Goal: Contribute content: Contribute content

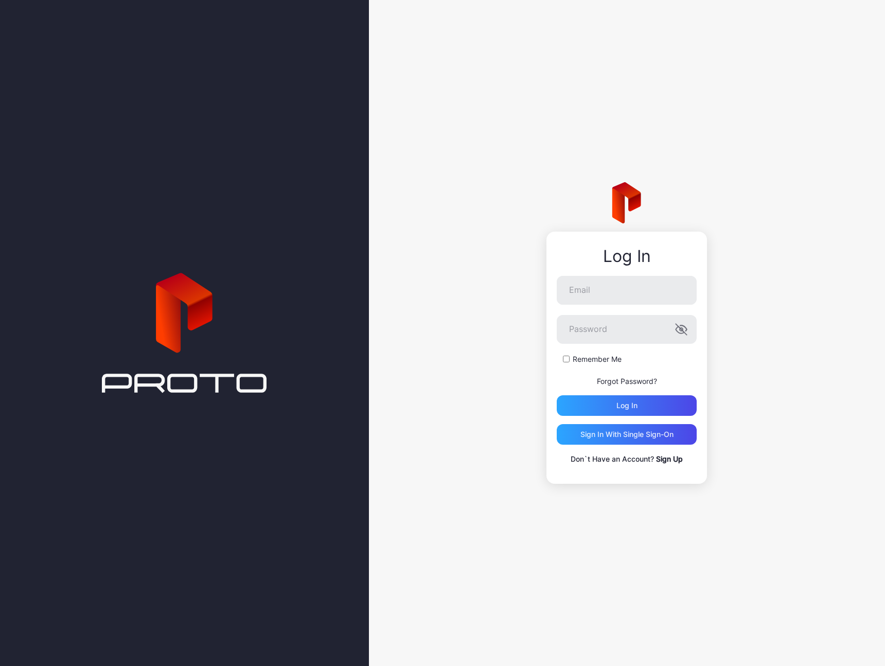
type input "**********"
click at [631, 402] on div "Log in" at bounding box center [627, 406] width 21 height 8
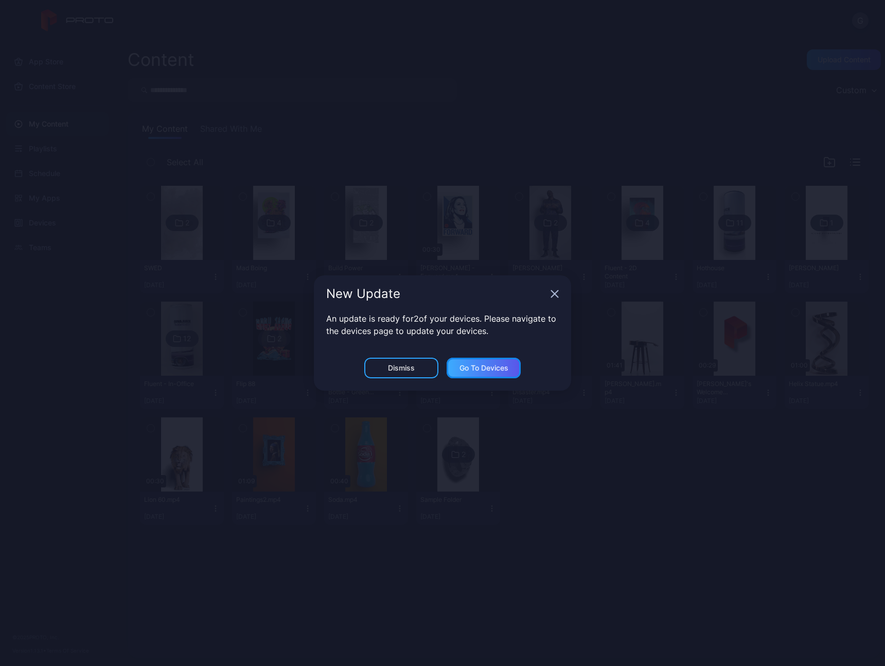
click at [476, 372] on div "Go to devices" at bounding box center [484, 368] width 49 height 8
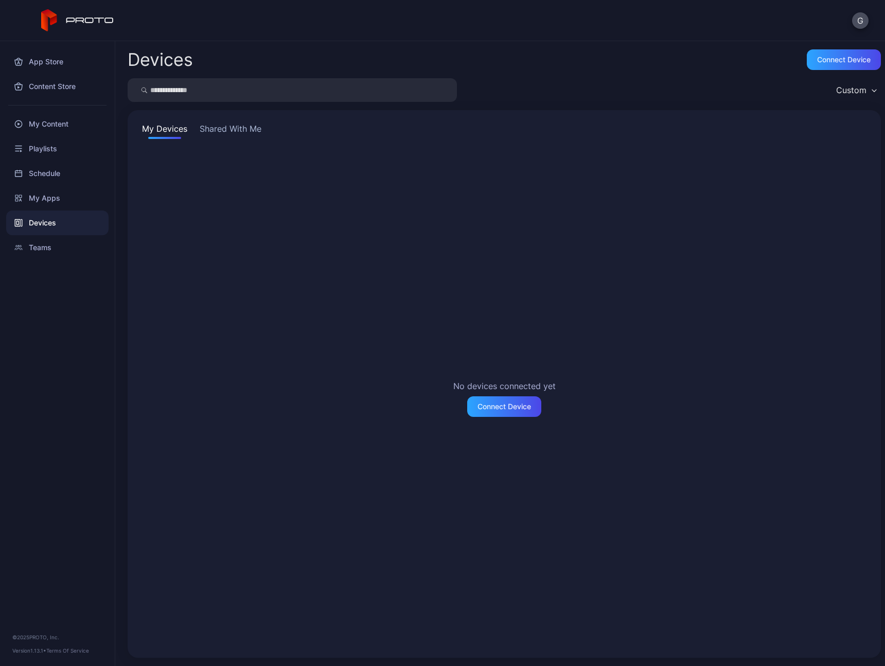
click at [240, 123] on button "Shared With Me" at bounding box center [231, 131] width 66 height 16
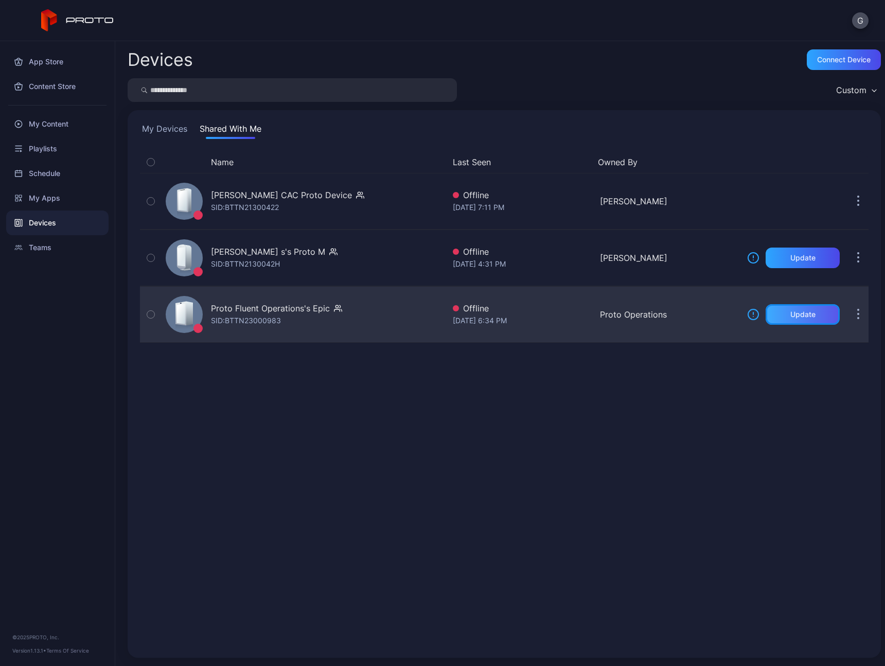
click at [792, 319] on div "Update" at bounding box center [803, 314] width 74 height 21
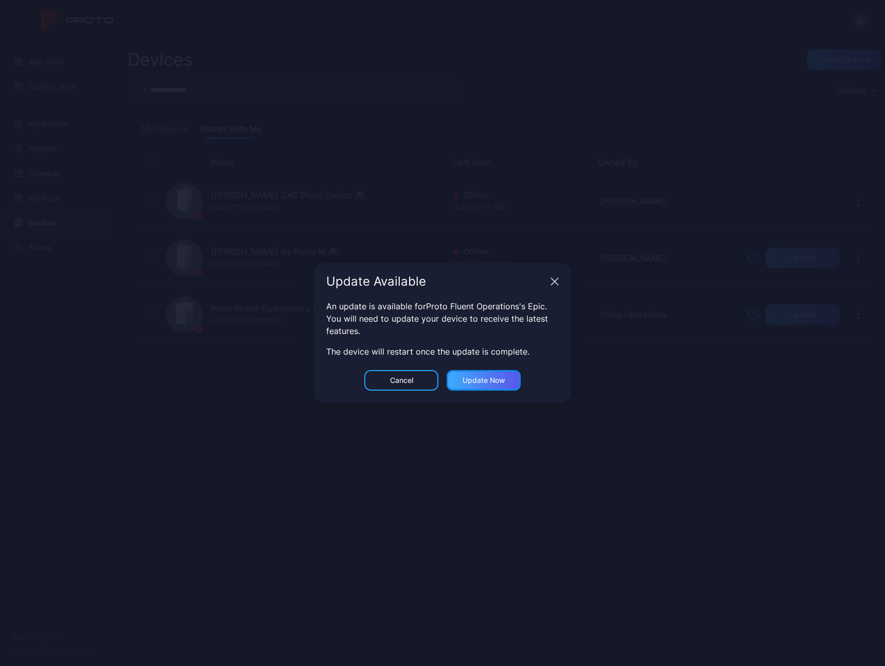
click at [487, 385] on div "Update now" at bounding box center [484, 380] width 74 height 21
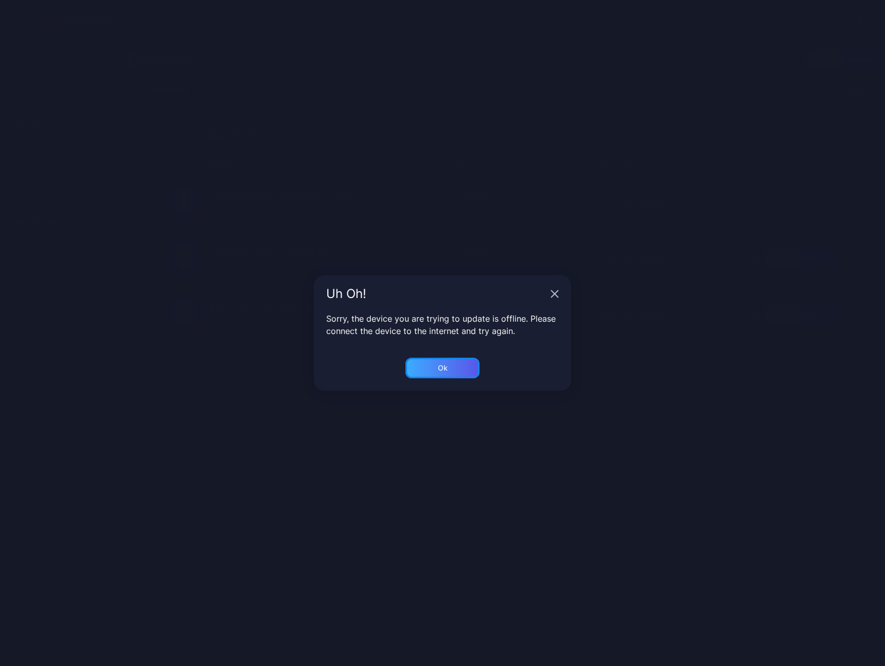
click at [456, 371] on div "Ok" at bounding box center [443, 368] width 74 height 21
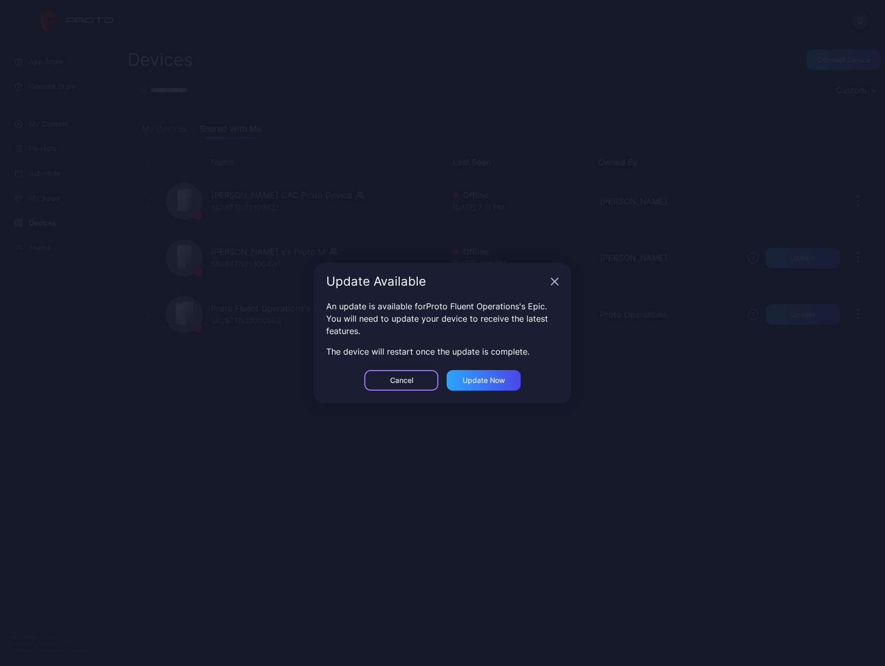
click at [408, 383] on div "Cancel" at bounding box center [401, 380] width 23 height 8
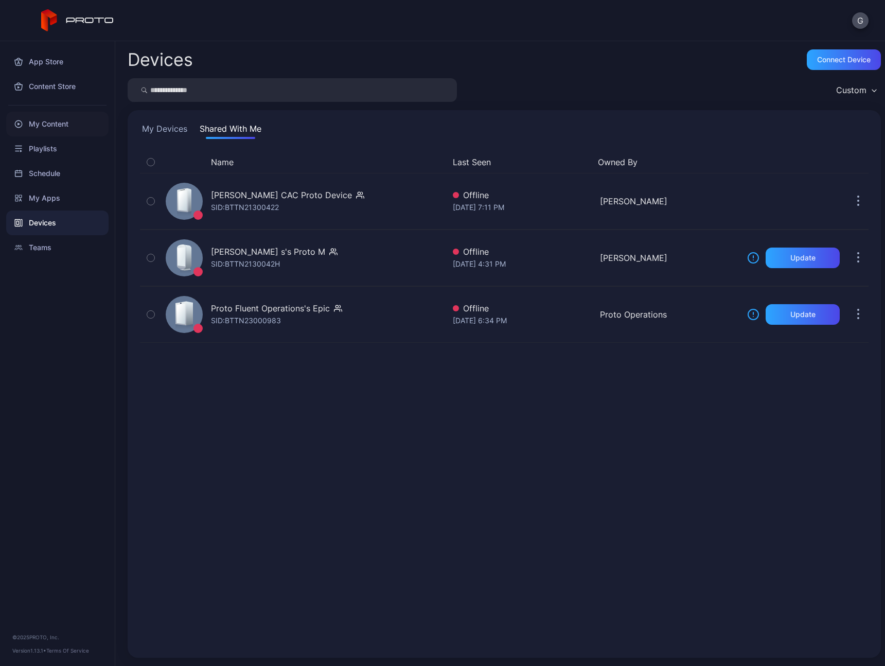
click at [49, 128] on div "My Content" at bounding box center [57, 124] width 102 height 25
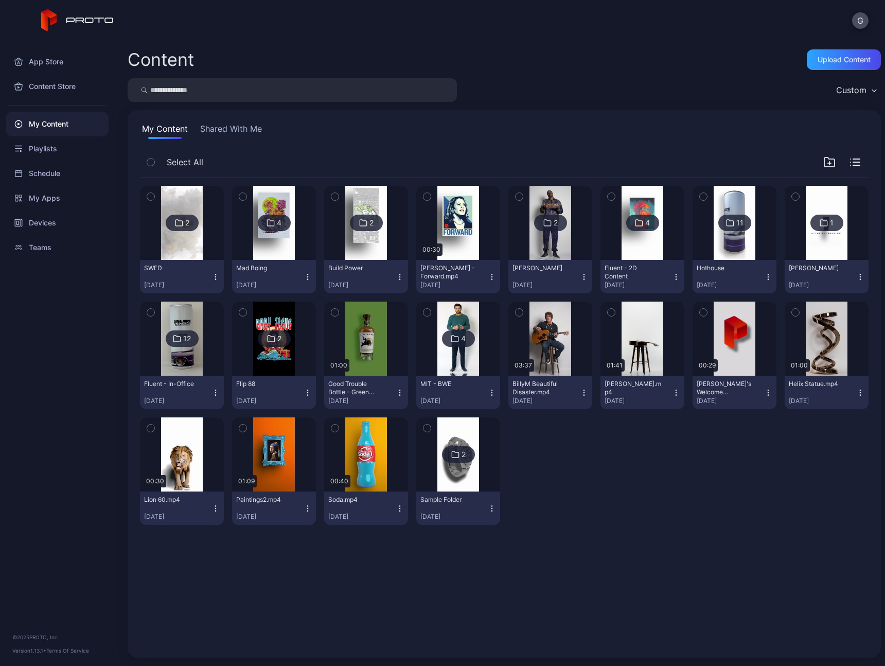
click at [824, 164] on icon "button" at bounding box center [830, 162] width 12 height 12
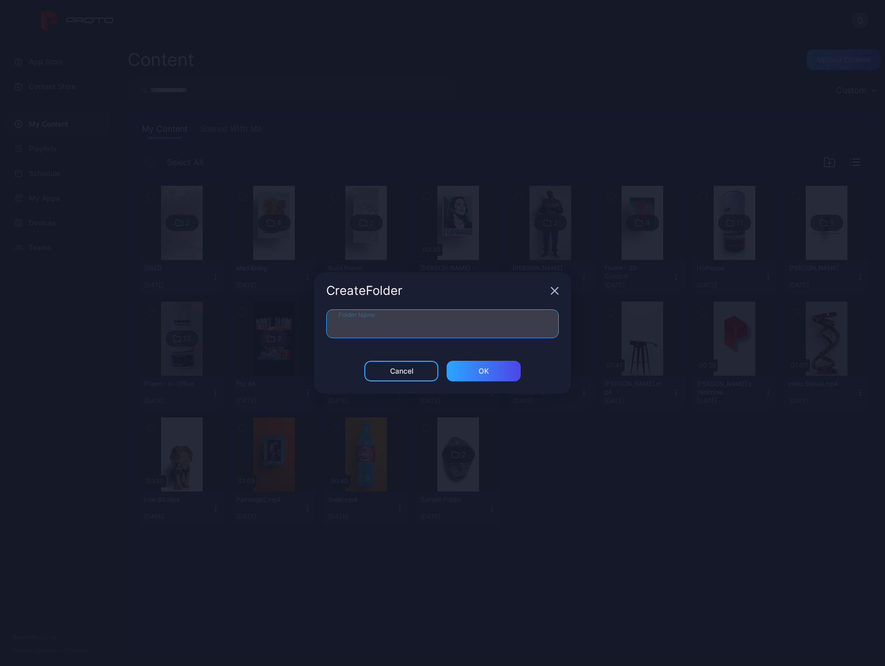
click at [415, 326] on input "Folder Name" at bounding box center [442, 323] width 233 height 29
click at [378, 330] on input "**********" at bounding box center [442, 323] width 233 height 29
click at [377, 327] on input "**********" at bounding box center [442, 323] width 233 height 29
type input "**********"
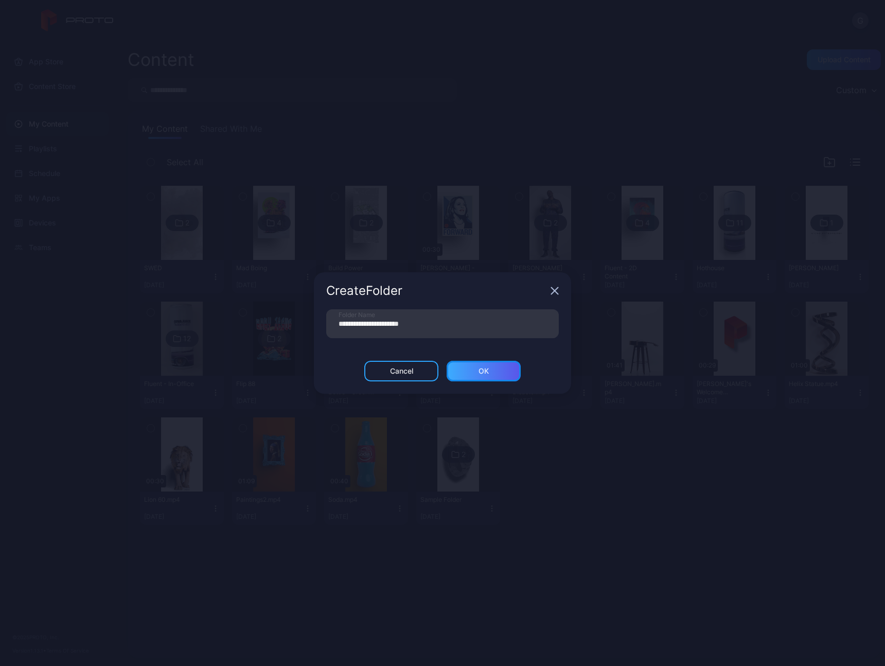
click at [504, 375] on div "ОК" at bounding box center [484, 371] width 74 height 21
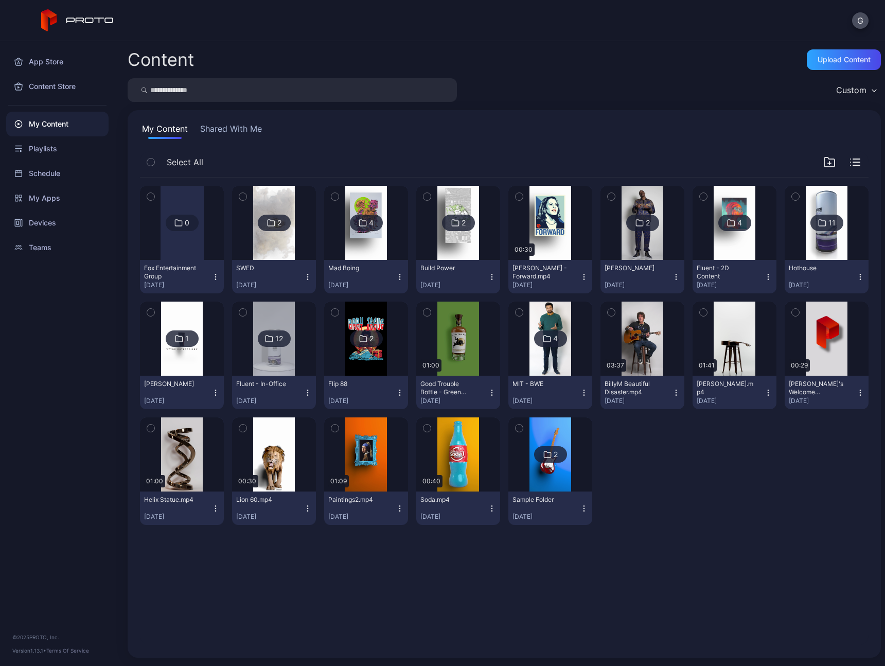
click at [188, 248] on div at bounding box center [182, 223] width 43 height 74
click at [182, 258] on div at bounding box center [182, 223] width 43 height 74
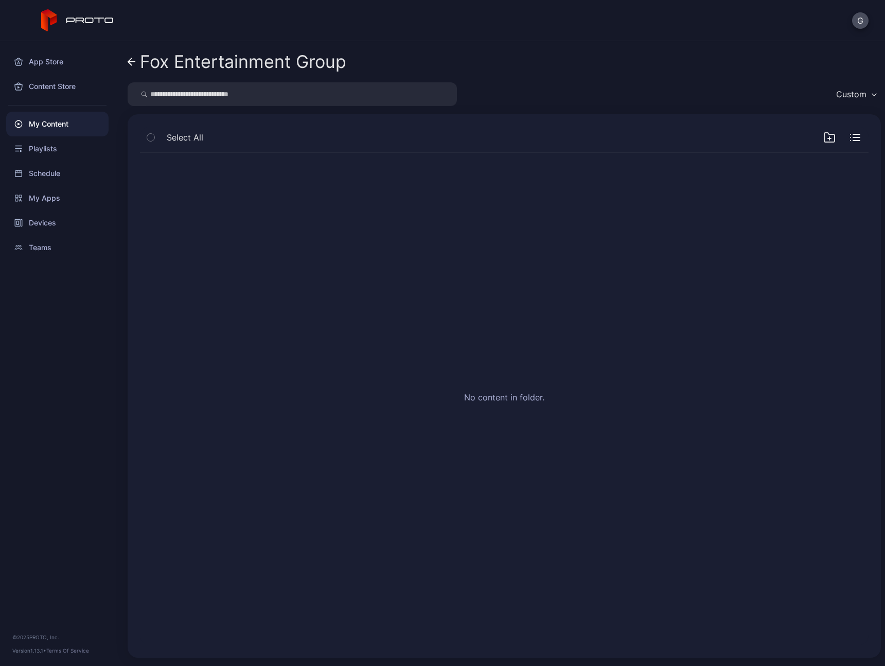
click at [133, 60] on icon at bounding box center [132, 62] width 8 height 9
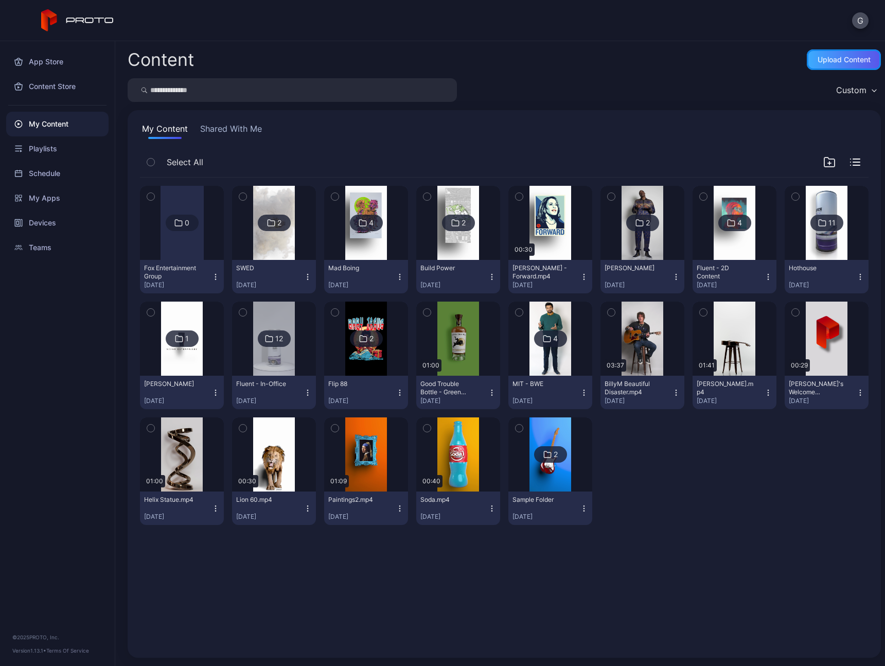
click at [823, 61] on div "Upload Content" at bounding box center [844, 60] width 53 height 8
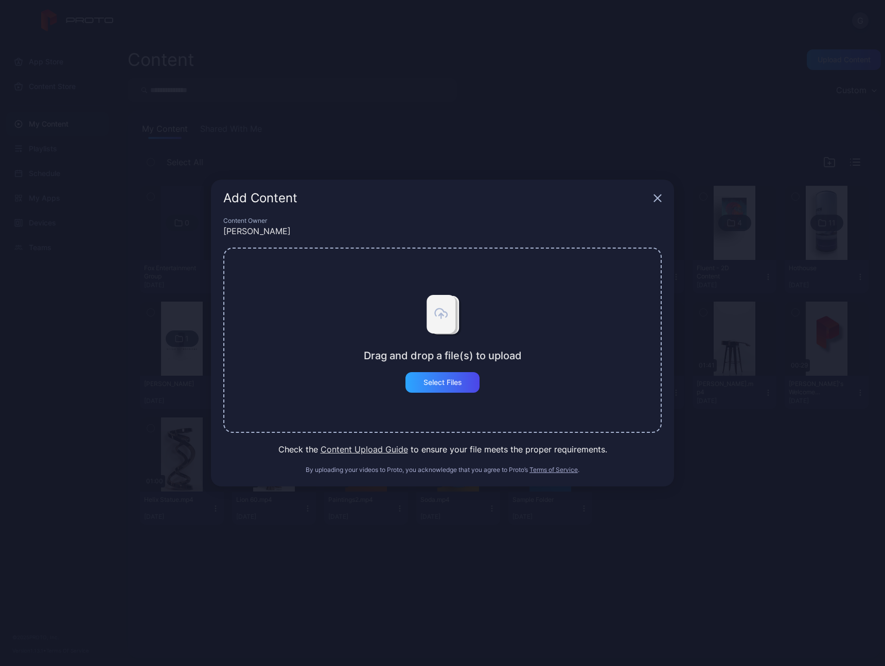
click at [417, 323] on icon at bounding box center [442, 313] width 51 height 51
click at [431, 385] on div "Select Files" at bounding box center [443, 382] width 39 height 8
click at [356, 368] on div "Drag and drop a file(s) to upload Select Files" at bounding box center [442, 340] width 439 height 185
click at [433, 383] on div "Select Files" at bounding box center [443, 382] width 39 height 8
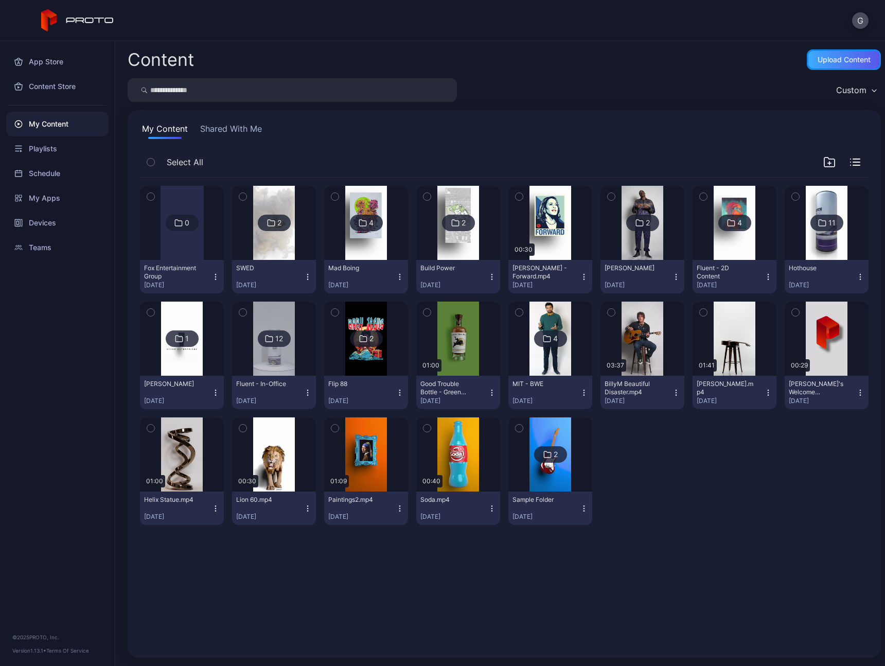
click at [821, 56] on div "Upload Content" at bounding box center [844, 60] width 53 height 8
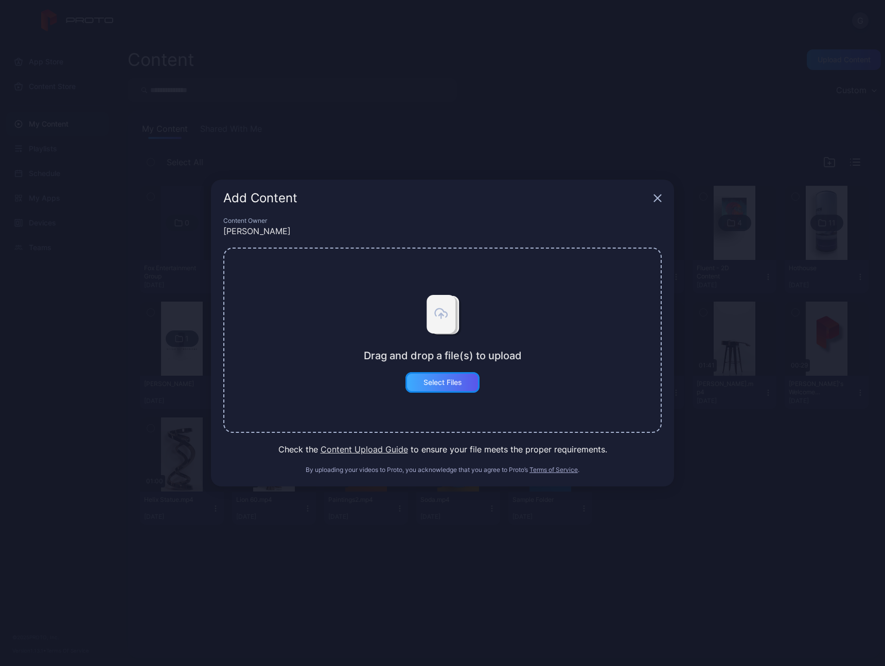
click at [454, 382] on div "Select Files" at bounding box center [443, 382] width 39 height 8
click at [381, 448] on button "Content Upload Guide" at bounding box center [365, 449] width 88 height 12
click at [449, 383] on div "Select Files" at bounding box center [443, 382] width 39 height 8
click at [443, 327] on icon at bounding box center [441, 312] width 29 height 39
click at [442, 323] on icon at bounding box center [441, 309] width 29 height 39
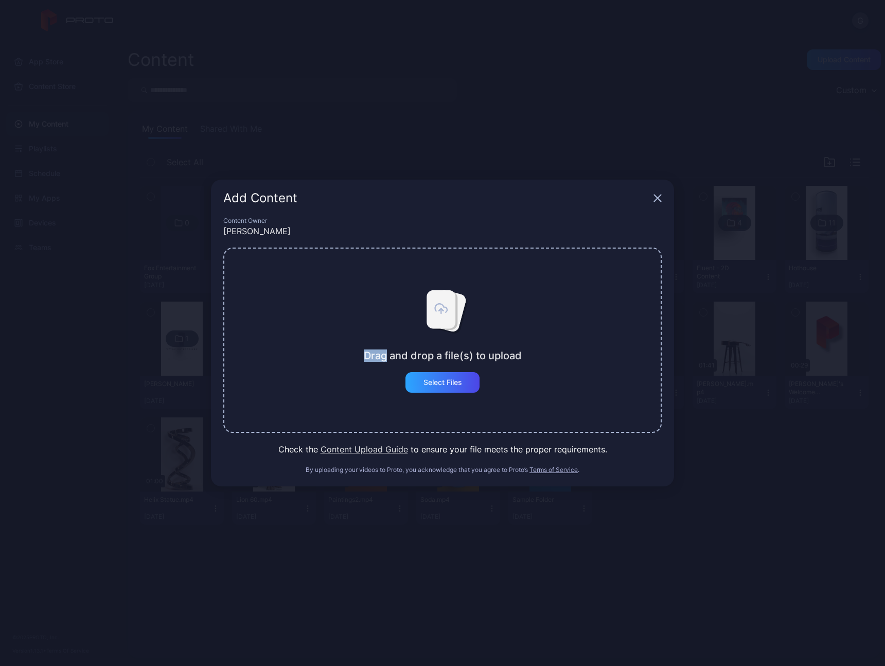
click at [442, 323] on icon at bounding box center [441, 309] width 29 height 39
click at [463, 323] on icon at bounding box center [442, 313] width 51 height 51
click at [451, 382] on div "Select Files" at bounding box center [443, 382] width 39 height 8
click at [658, 199] on icon "button" at bounding box center [658, 198] width 7 height 7
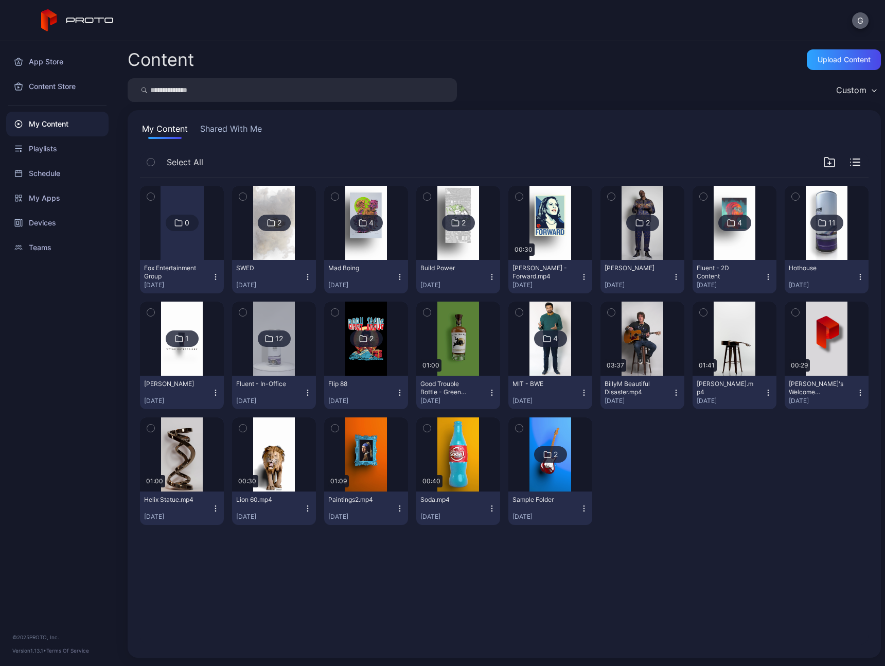
click at [857, 20] on button "G" at bounding box center [860, 20] width 16 height 16
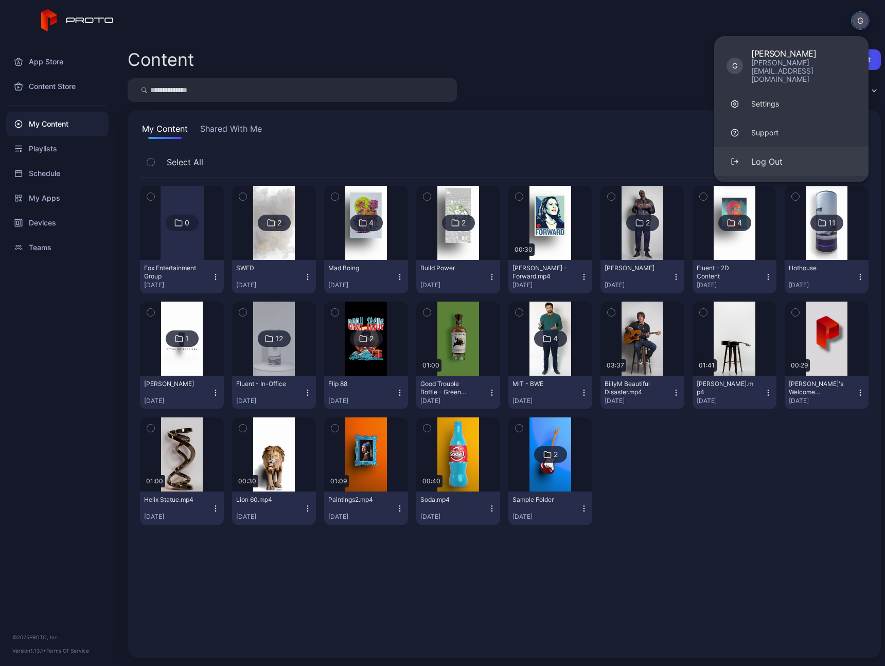
click at [797, 147] on button "Log Out" at bounding box center [791, 161] width 154 height 29
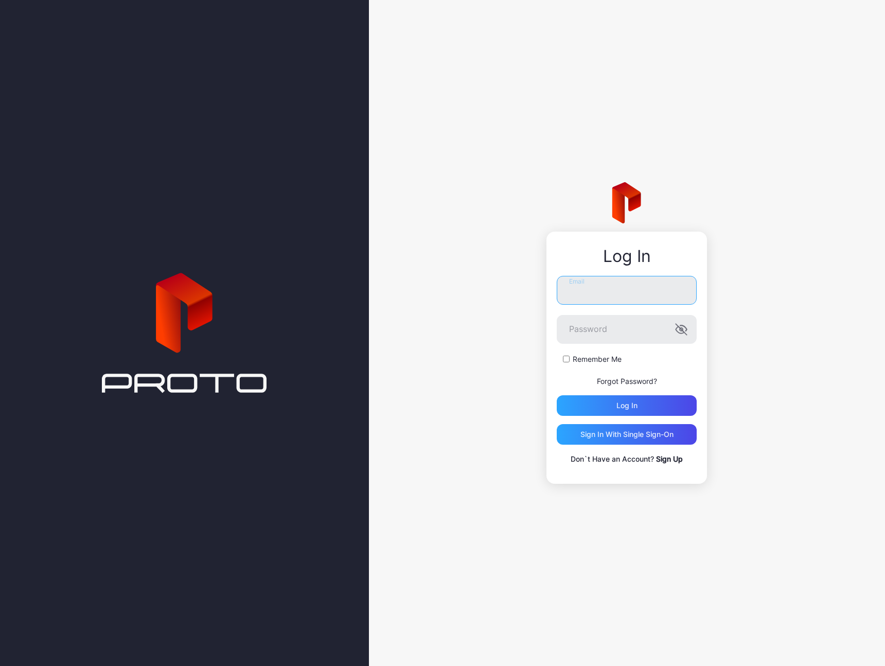
type input "**********"
click at [609, 398] on div "Log in" at bounding box center [627, 405] width 140 height 21
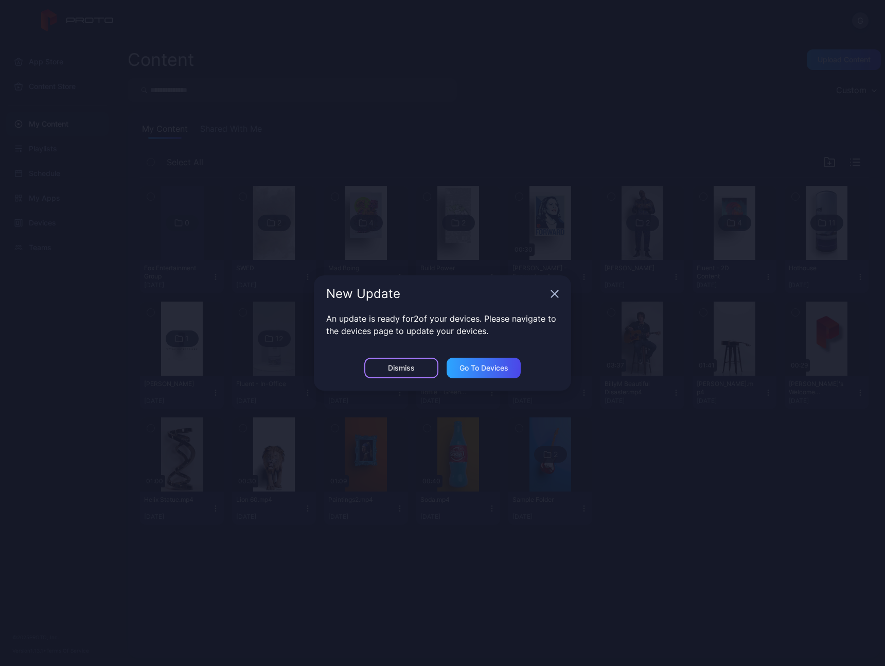
click at [414, 369] on div "Dismiss" at bounding box center [401, 368] width 27 height 8
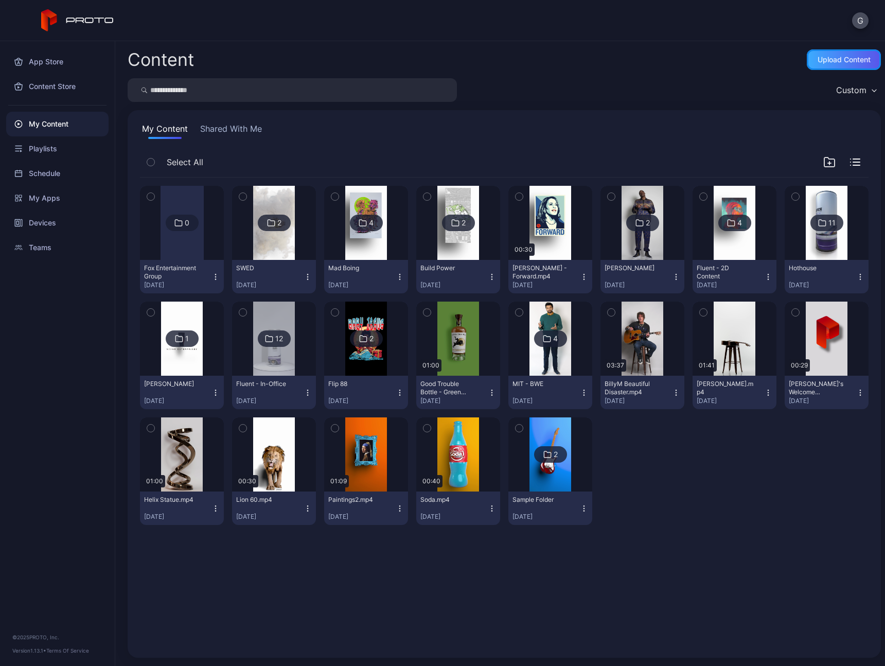
click at [835, 56] on div "Upload Content" at bounding box center [844, 60] width 53 height 8
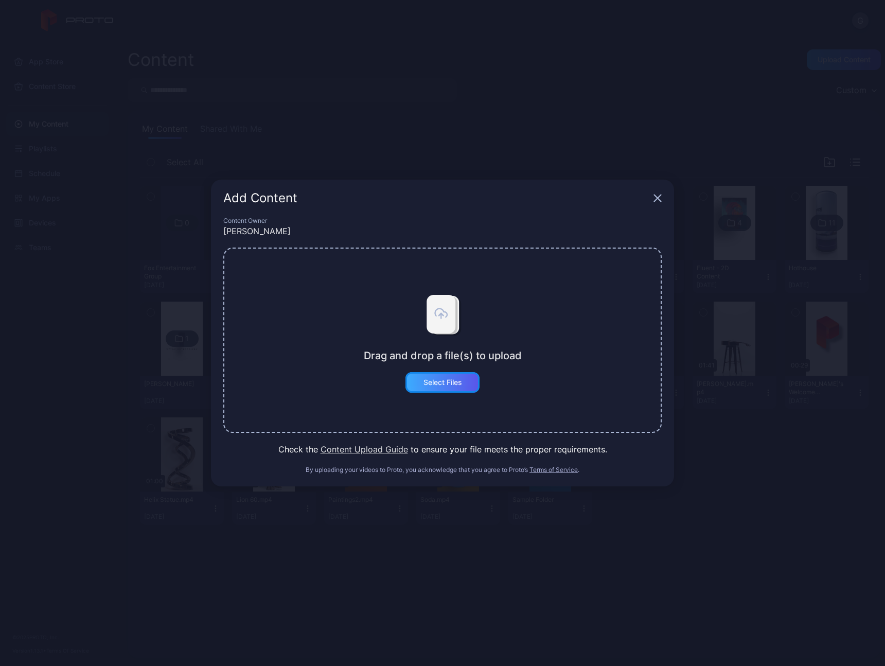
click at [454, 382] on div "Select Files" at bounding box center [443, 382] width 39 height 8
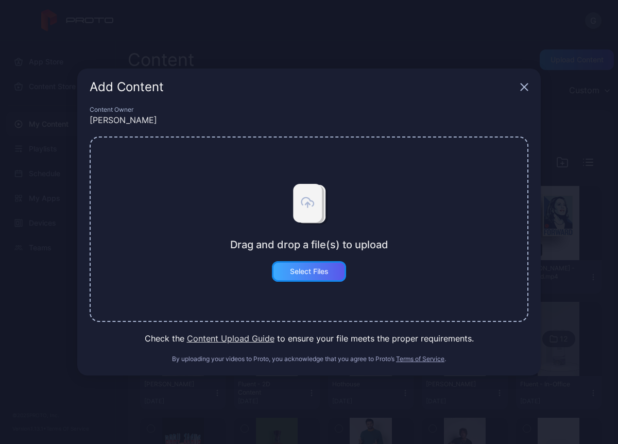
click at [308, 268] on button "Select Files" at bounding box center [309, 271] width 74 height 21
click at [523, 91] on icon "button" at bounding box center [524, 87] width 8 height 8
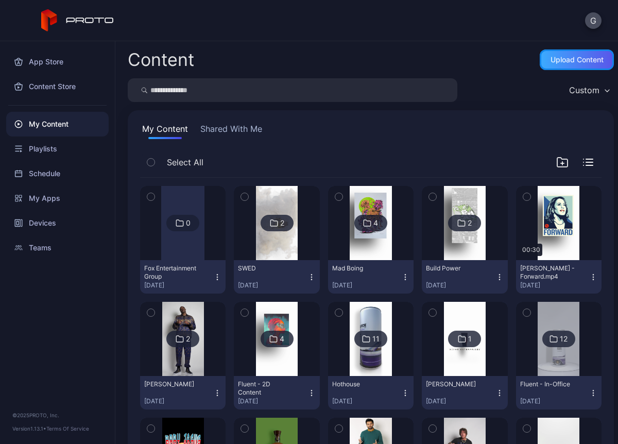
click at [550, 61] on div "Upload Content" at bounding box center [576, 60] width 53 height 8
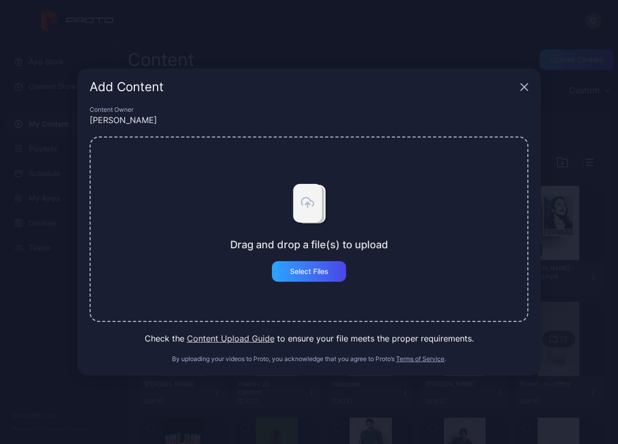
click at [260, 210] on div "Drag and drop a file(s) to upload Select Files" at bounding box center [309, 229] width 158 height 105
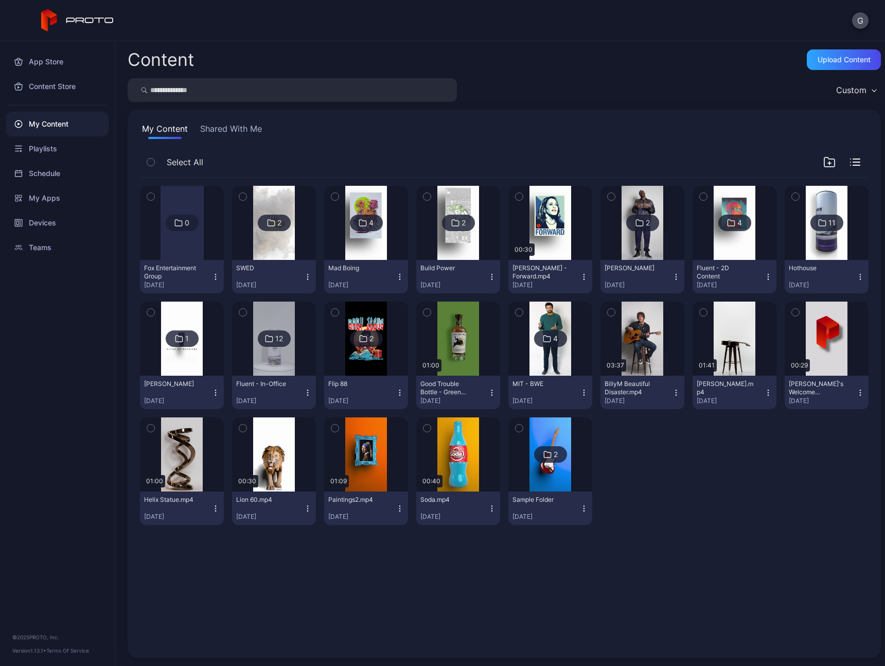
click at [383, 119] on div "My Content Shared With Me Select All 0 Fox Entertainment Group Sep 16, 2025 2 S…" at bounding box center [505, 384] width 754 height 548
click at [818, 60] on div "Upload Content" at bounding box center [844, 60] width 53 height 8
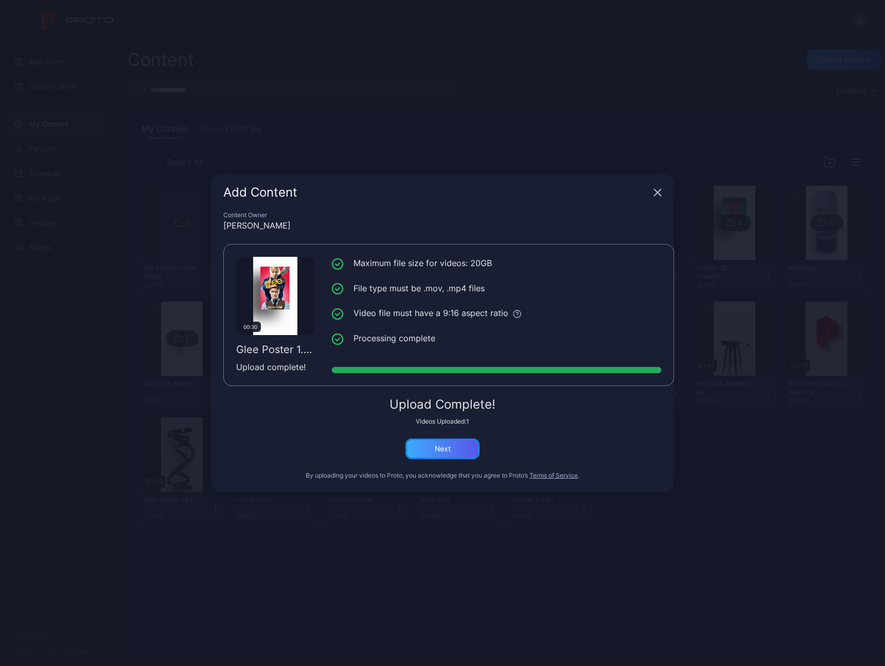
click at [452, 450] on div "Next" at bounding box center [443, 449] width 74 height 21
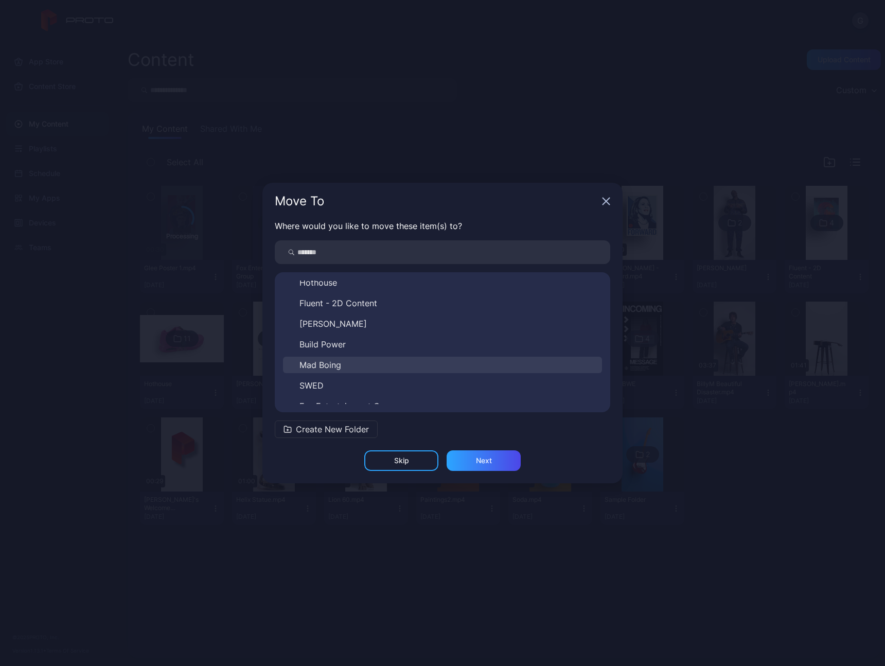
scroll to position [140, 0]
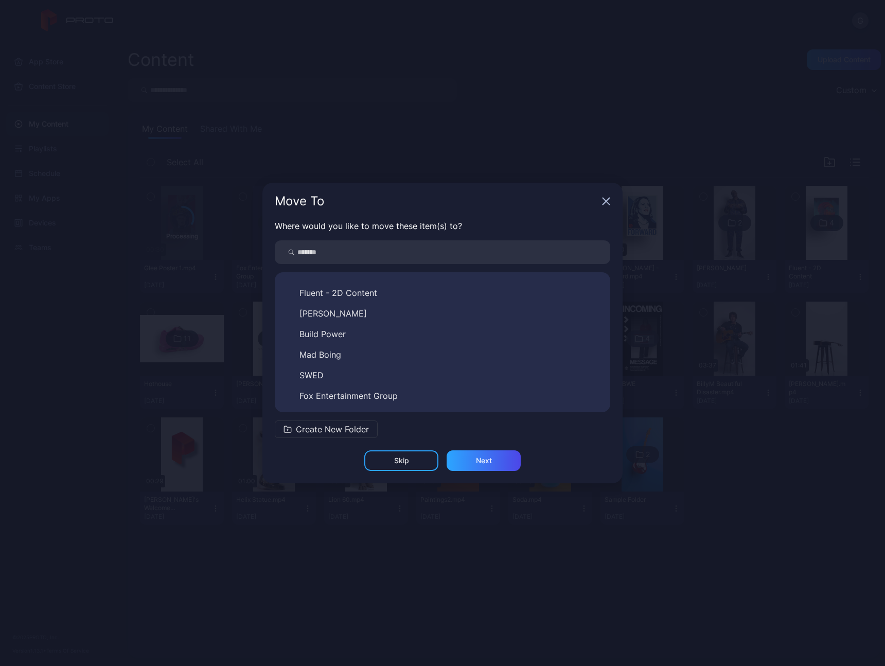
drag, startPoint x: 382, startPoint y: 393, endPoint x: 409, endPoint y: 410, distance: 31.7
click at [382, 393] on span "Fox Entertainment Group" at bounding box center [349, 396] width 98 height 12
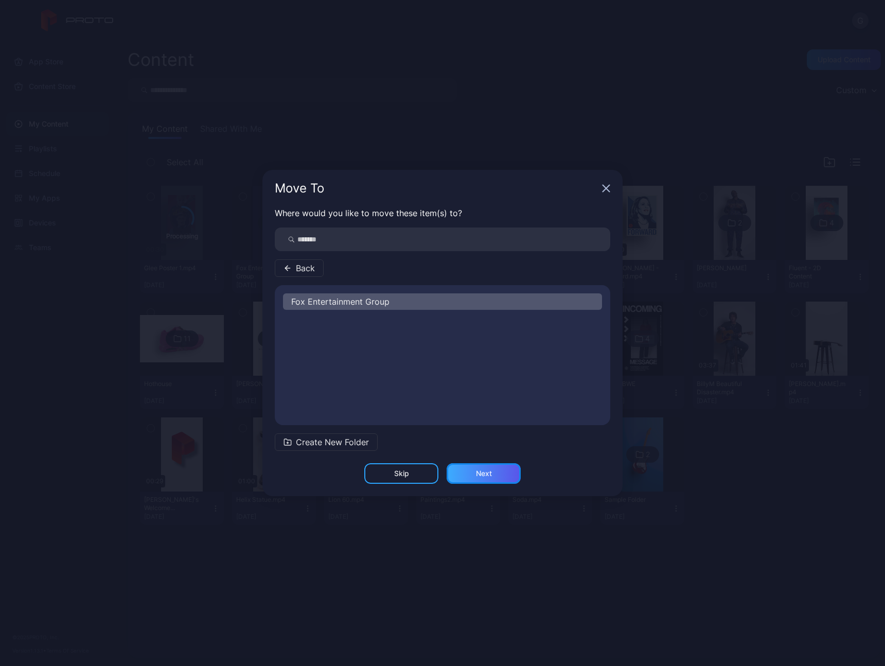
click at [497, 475] on div "Next" at bounding box center [484, 473] width 74 height 21
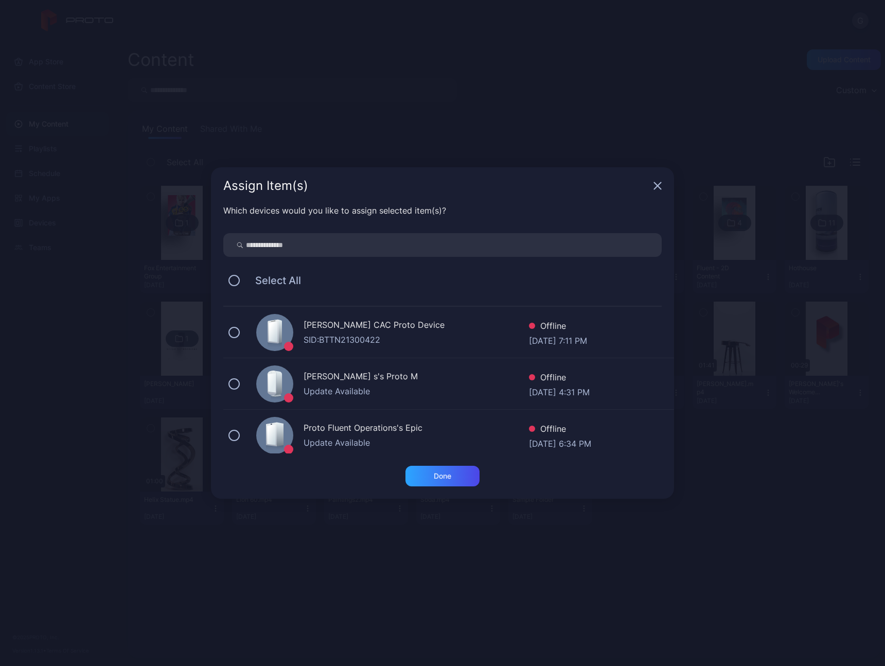
scroll to position [8, 0]
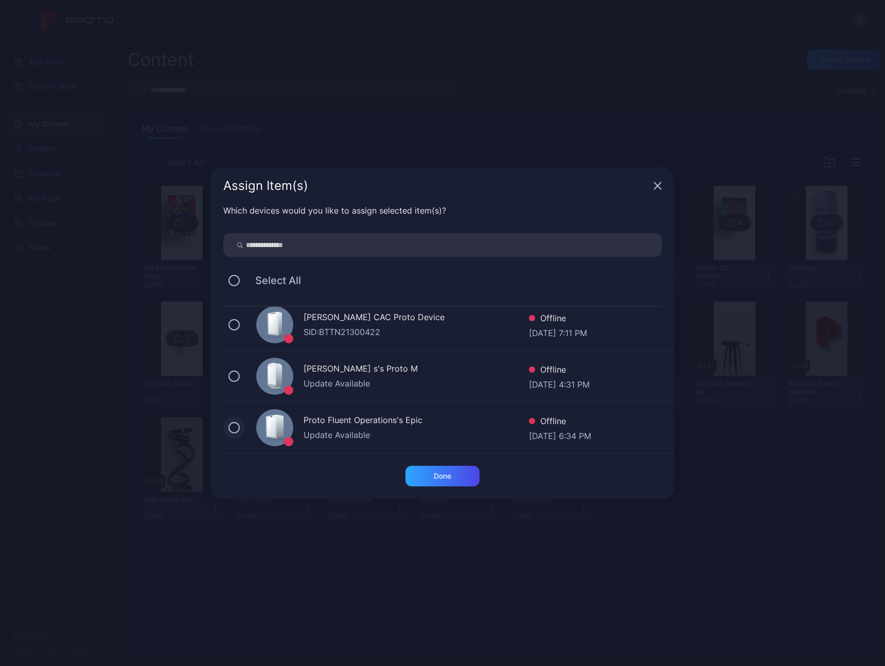
click at [233, 428] on button at bounding box center [234, 427] width 11 height 11
drag, startPoint x: 234, startPoint y: 428, endPoint x: 247, endPoint y: 434, distance: 14.5
click at [234, 428] on icon at bounding box center [234, 427] width 11 height 11
click at [438, 479] on div "Done" at bounding box center [443, 476] width 18 height 8
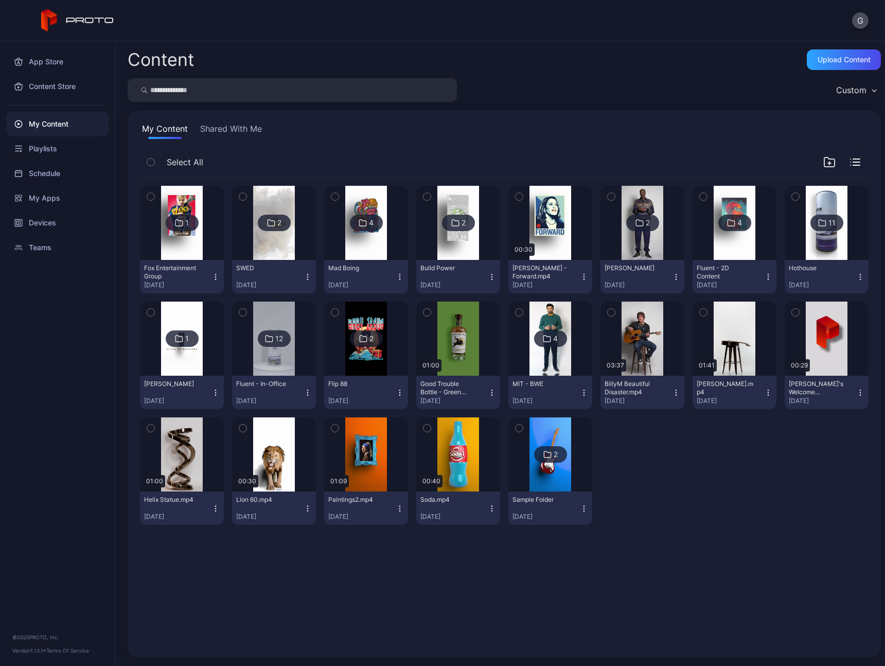
click at [186, 247] on img at bounding box center [182, 223] width 42 height 74
click at [842, 62] on div "Upload Content" at bounding box center [844, 60] width 53 height 8
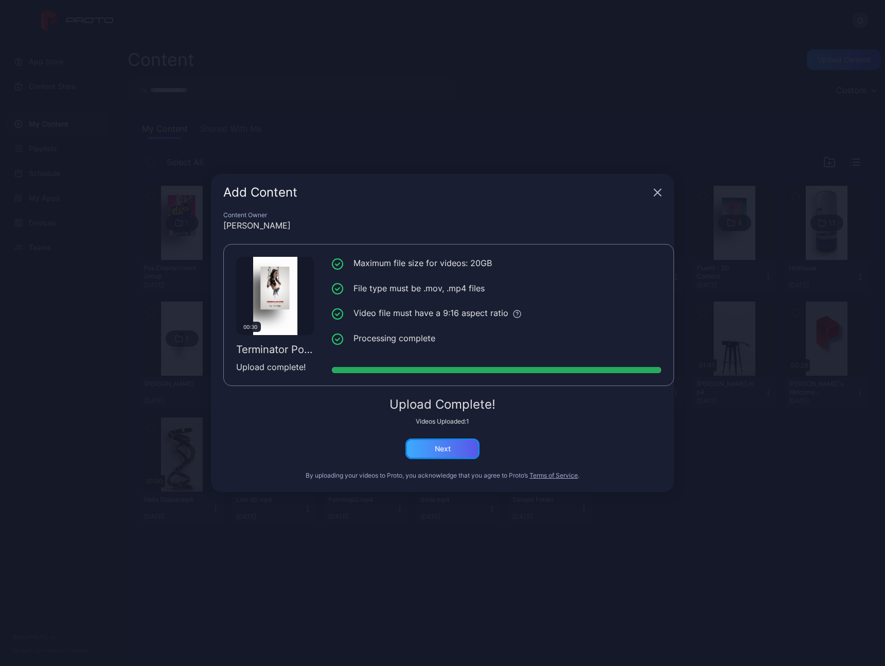
click at [451, 446] on div "Next" at bounding box center [443, 449] width 74 height 21
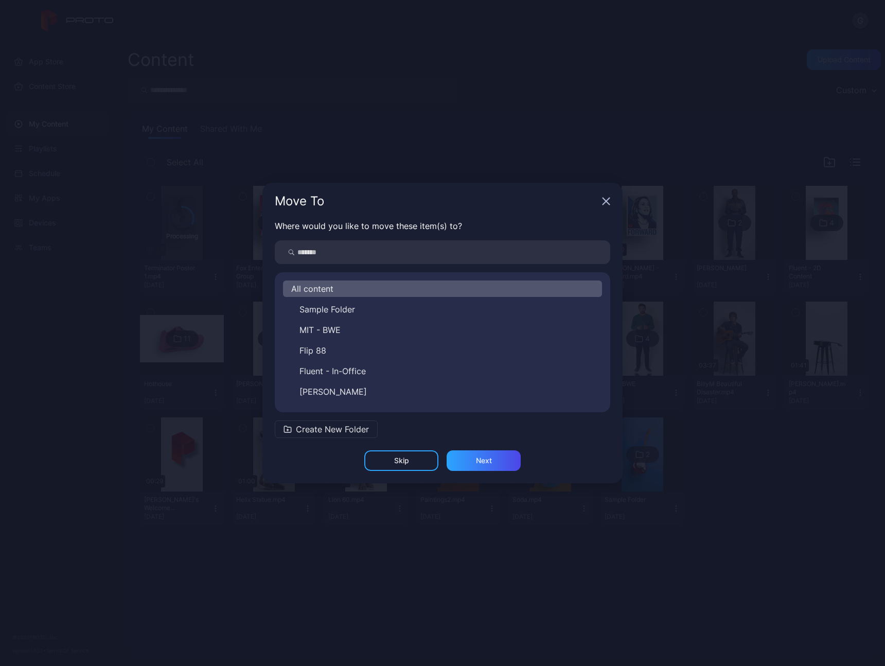
scroll to position [140, 0]
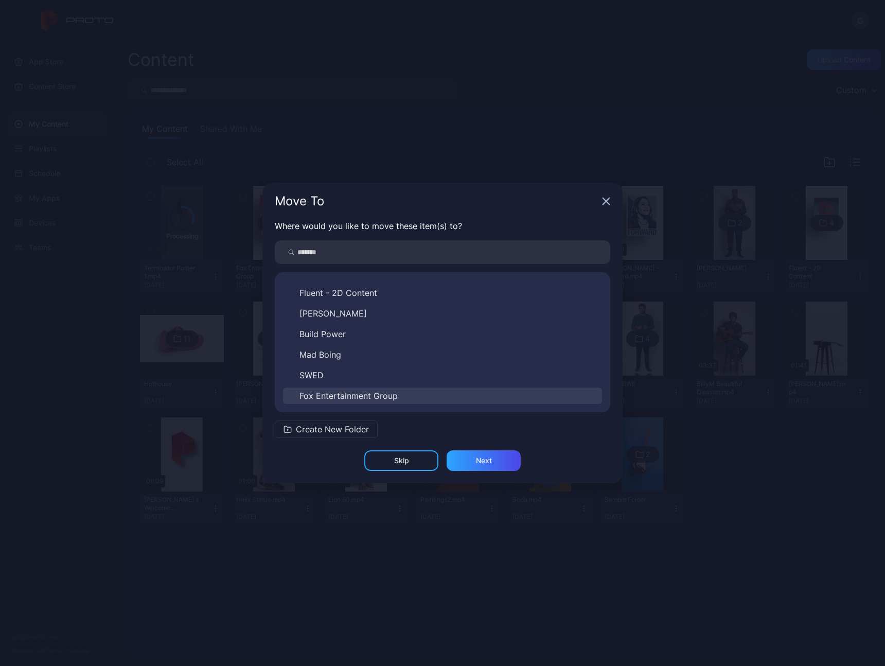
click at [371, 394] on span "Fox Entertainment Group" at bounding box center [349, 396] width 98 height 12
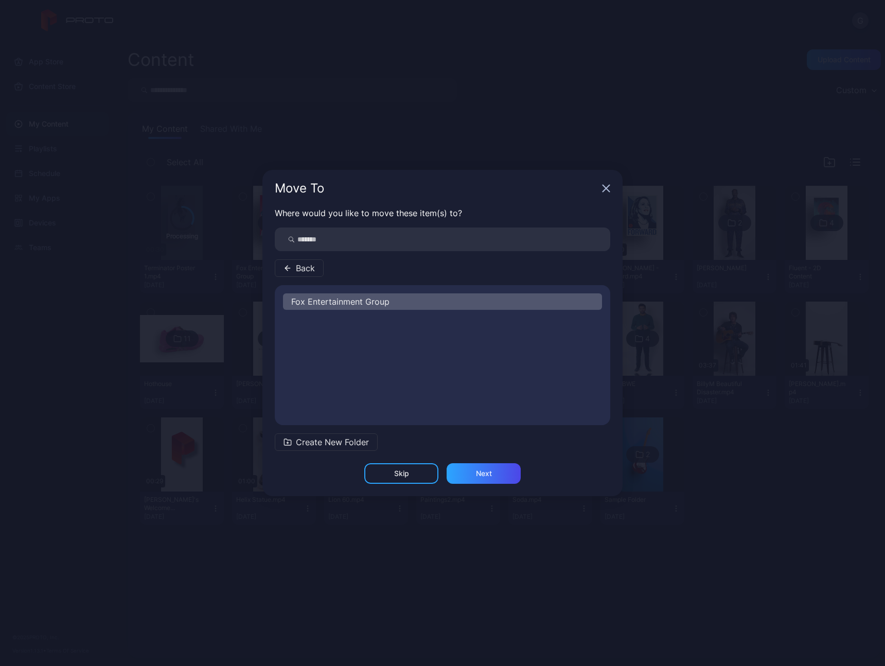
scroll to position [0, 0]
click at [482, 475] on div "Next" at bounding box center [484, 473] width 16 height 8
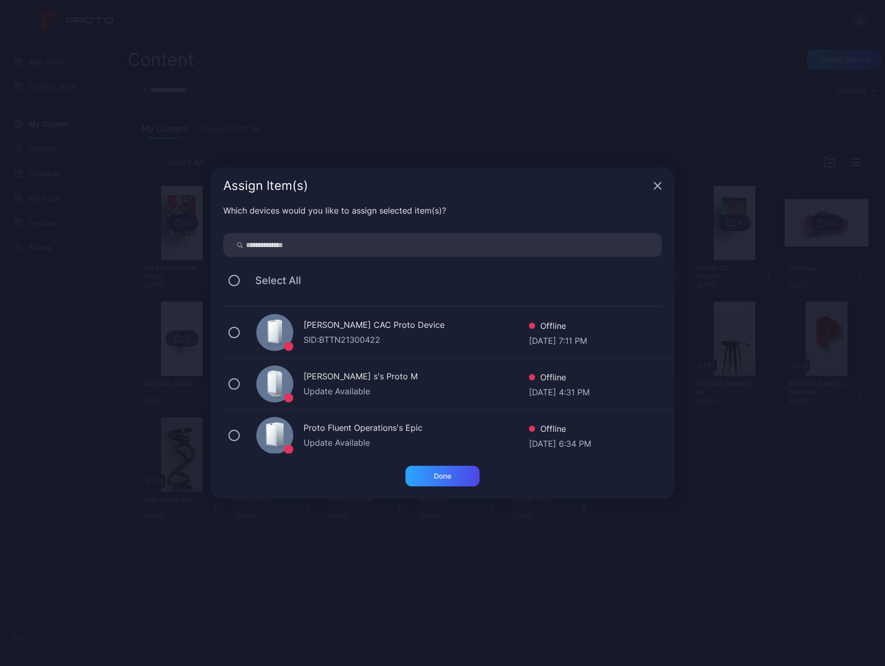
scroll to position [8, 0]
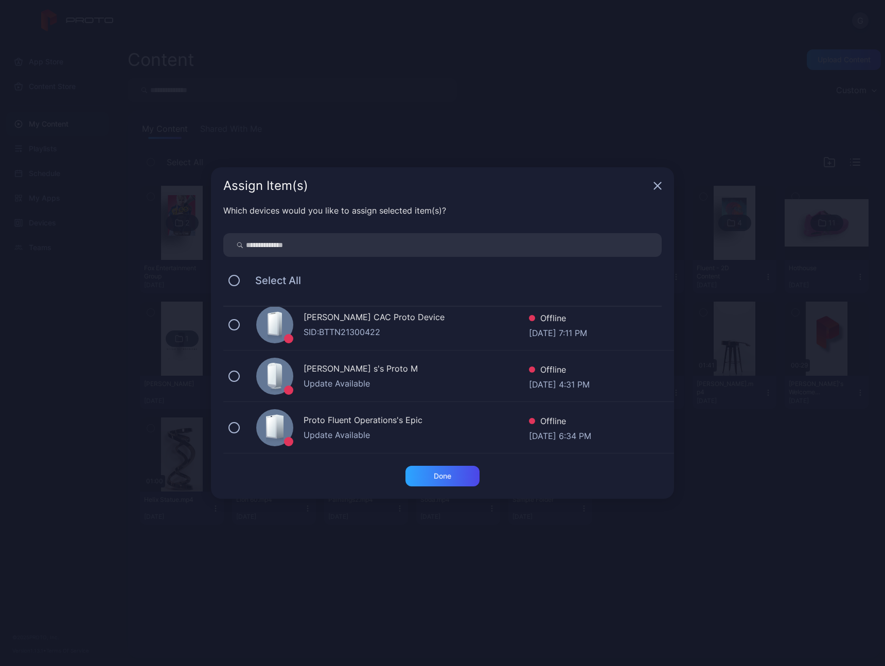
click at [659, 186] on icon "button" at bounding box center [658, 186] width 8 height 8
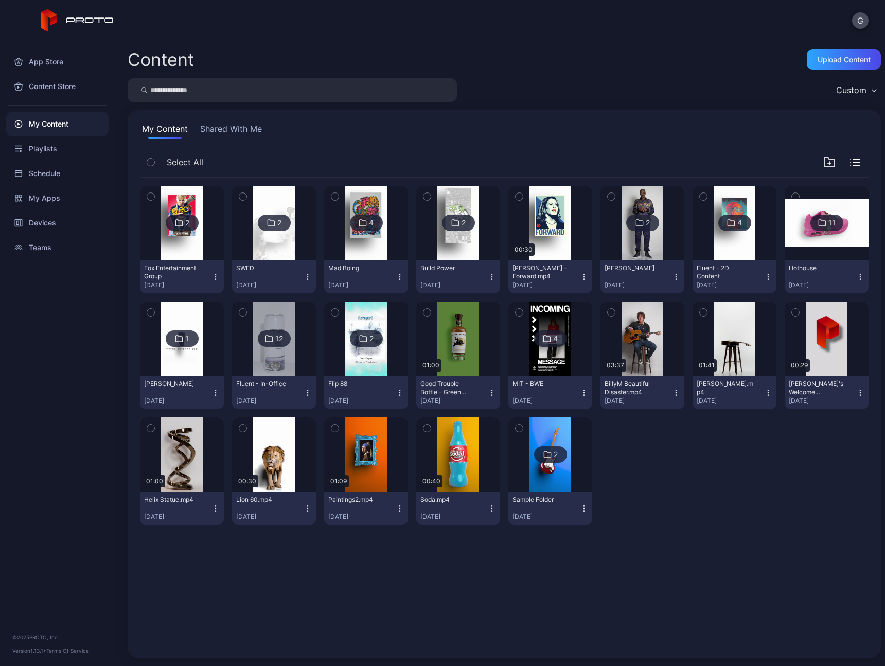
click at [178, 252] on img at bounding box center [182, 223] width 42 height 74
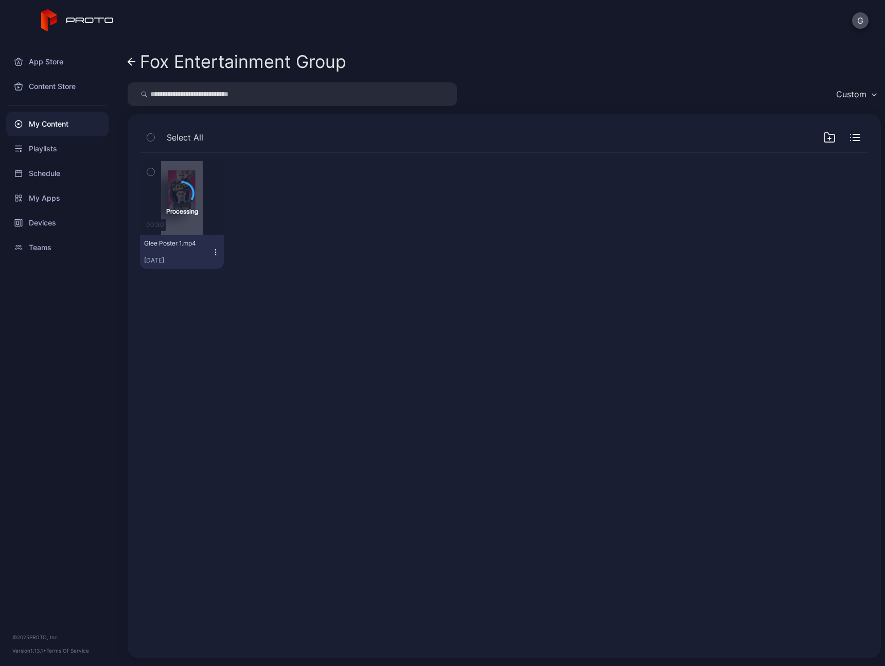
click at [128, 58] on icon at bounding box center [132, 62] width 8 height 9
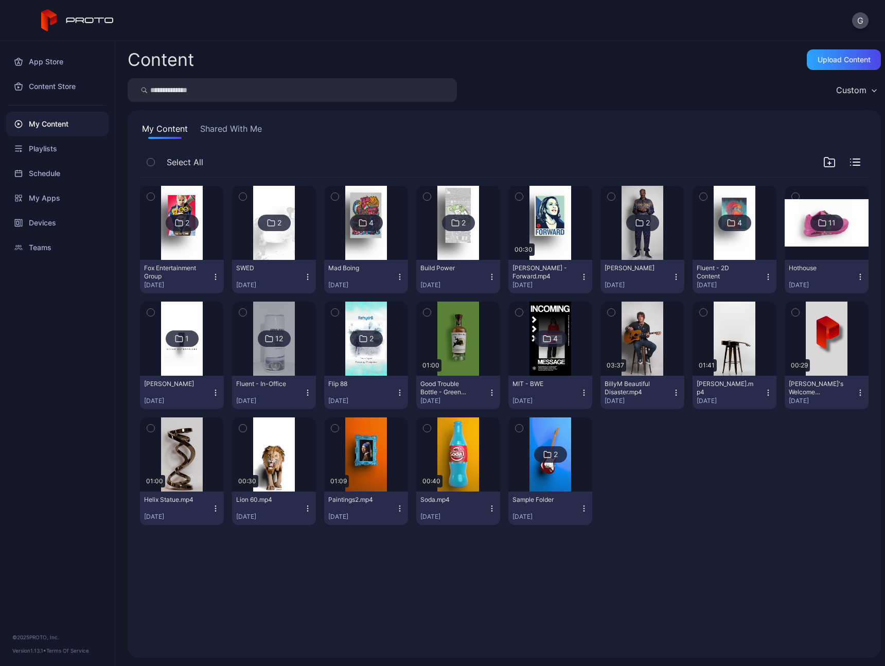
click at [187, 256] on img at bounding box center [182, 223] width 42 height 74
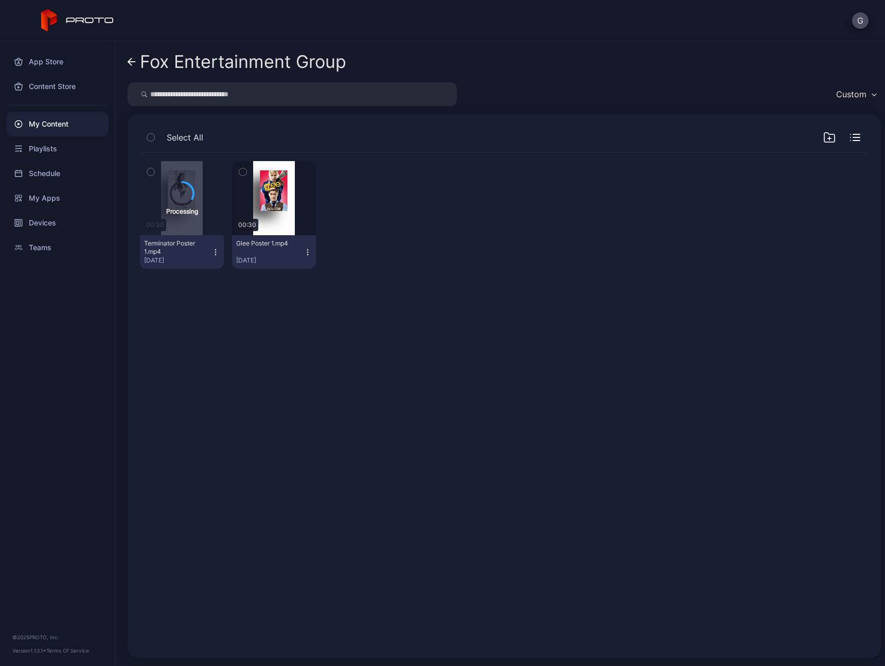
click at [133, 63] on icon at bounding box center [132, 62] width 8 height 9
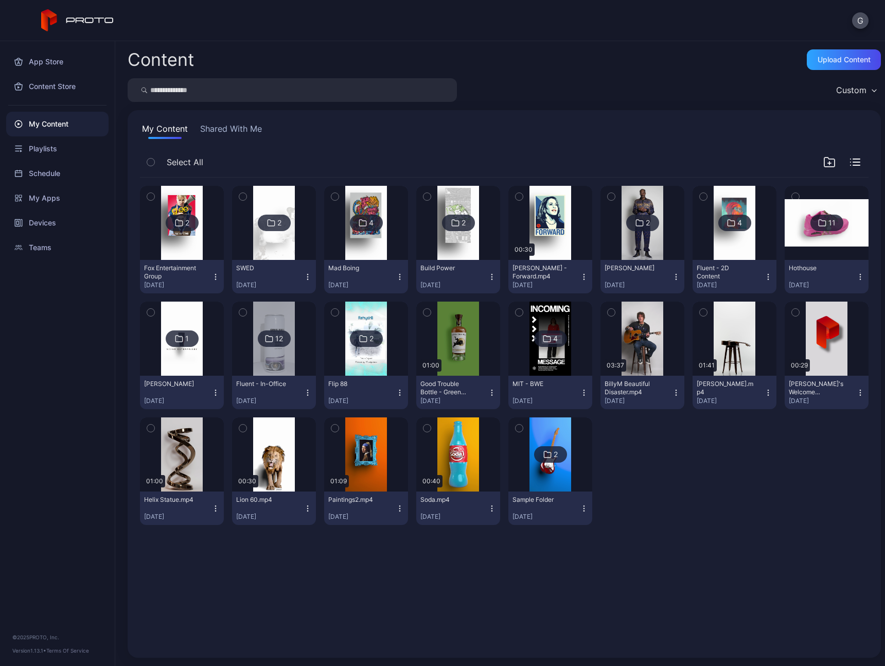
click at [198, 249] on img at bounding box center [182, 223] width 42 height 74
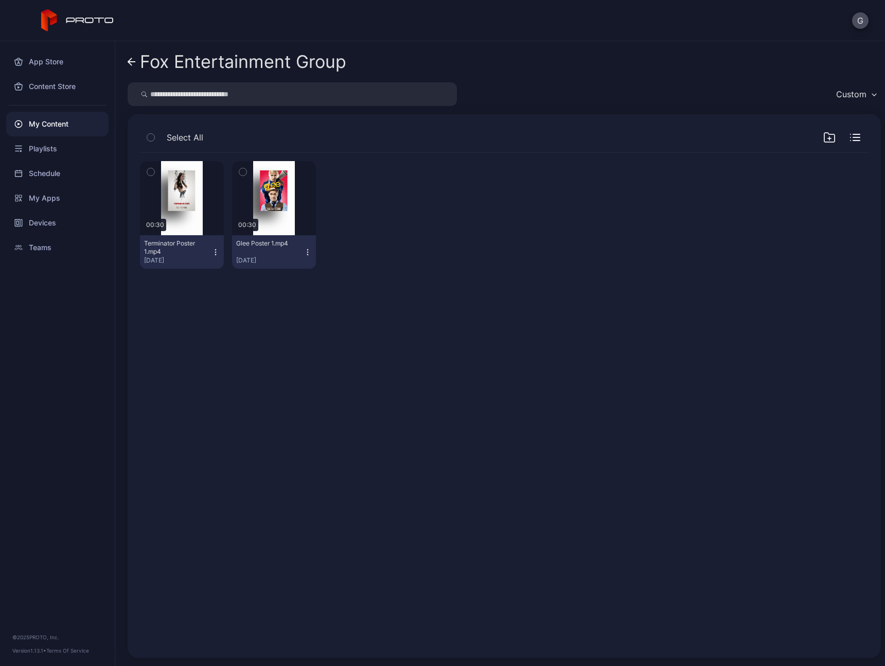
click at [132, 59] on icon at bounding box center [132, 62] width 8 height 9
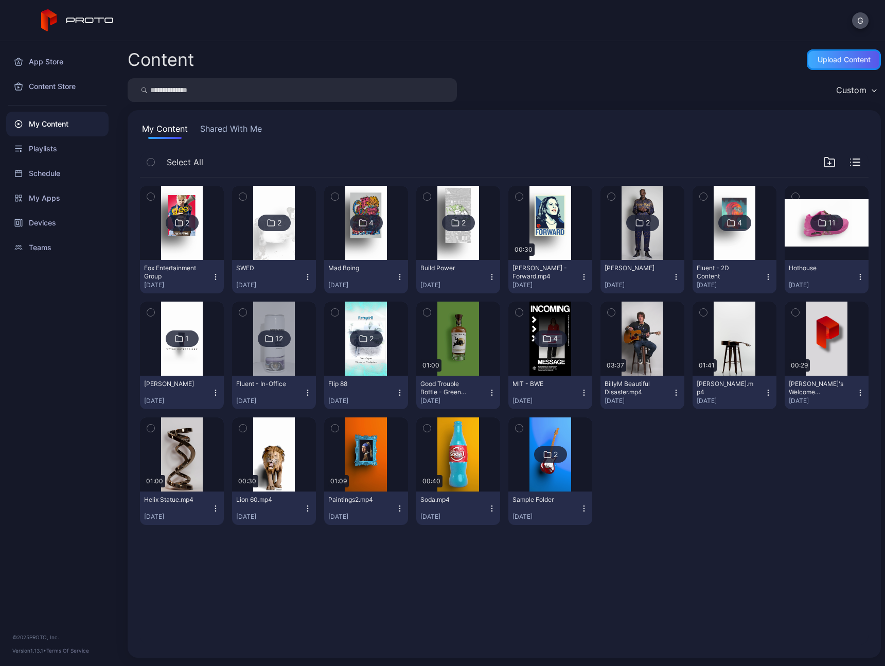
click at [818, 59] on div "Upload Content" at bounding box center [844, 60] width 53 height 8
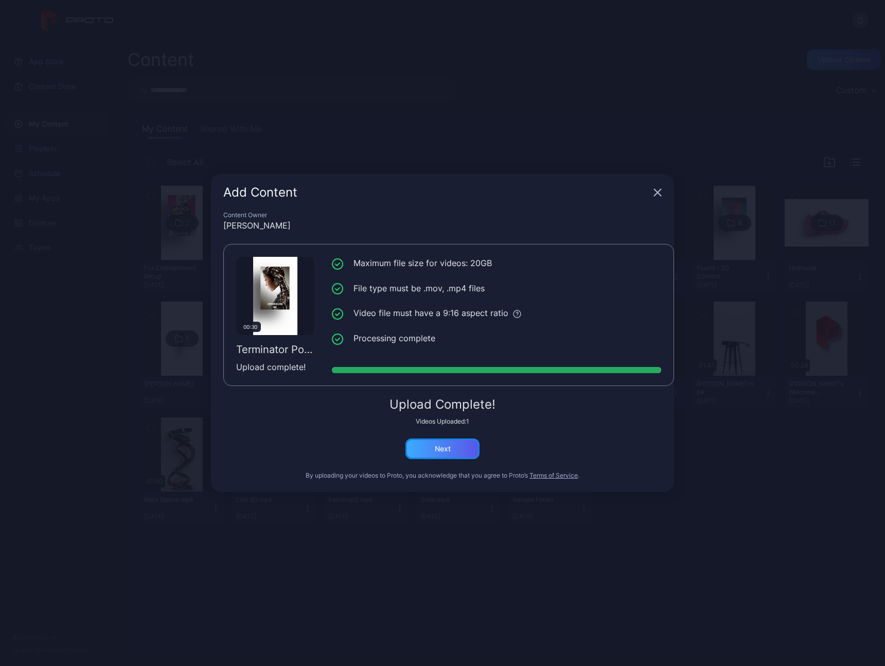
click at [454, 454] on div "Next" at bounding box center [443, 449] width 74 height 21
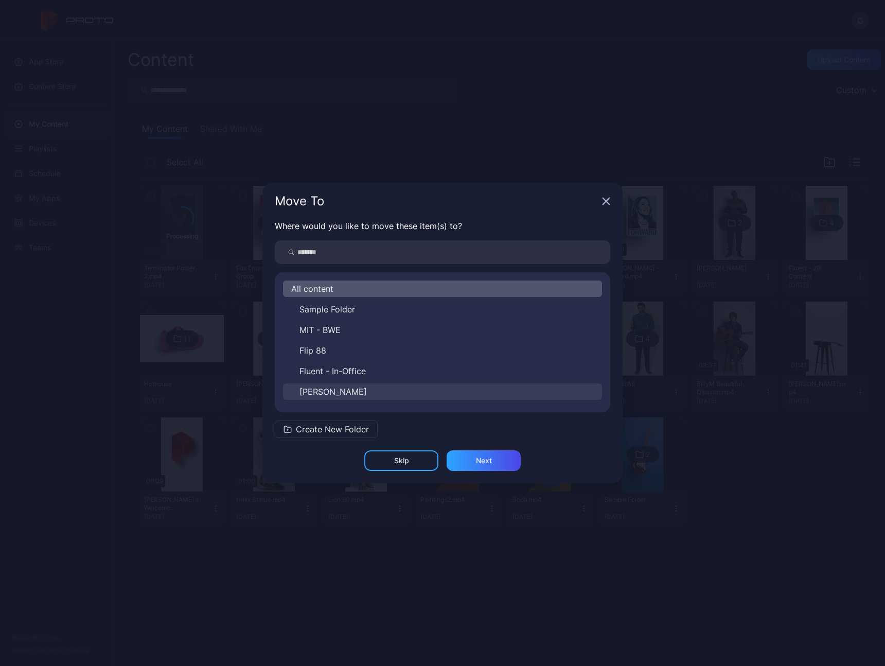
scroll to position [140, 0]
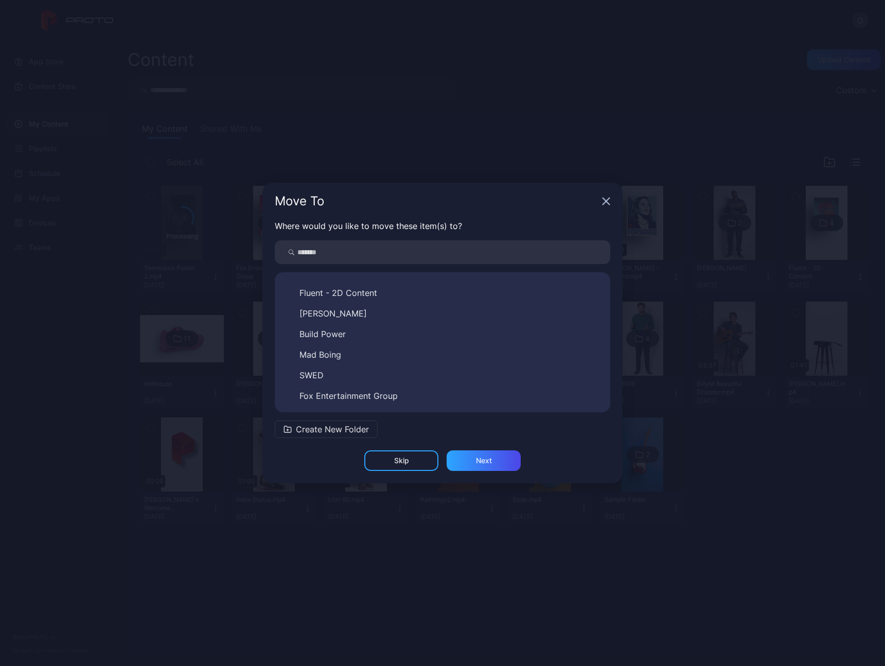
drag, startPoint x: 396, startPoint y: 393, endPoint x: 408, endPoint y: 404, distance: 15.3
click at [397, 393] on button "Fox Entertainment Group" at bounding box center [442, 396] width 319 height 16
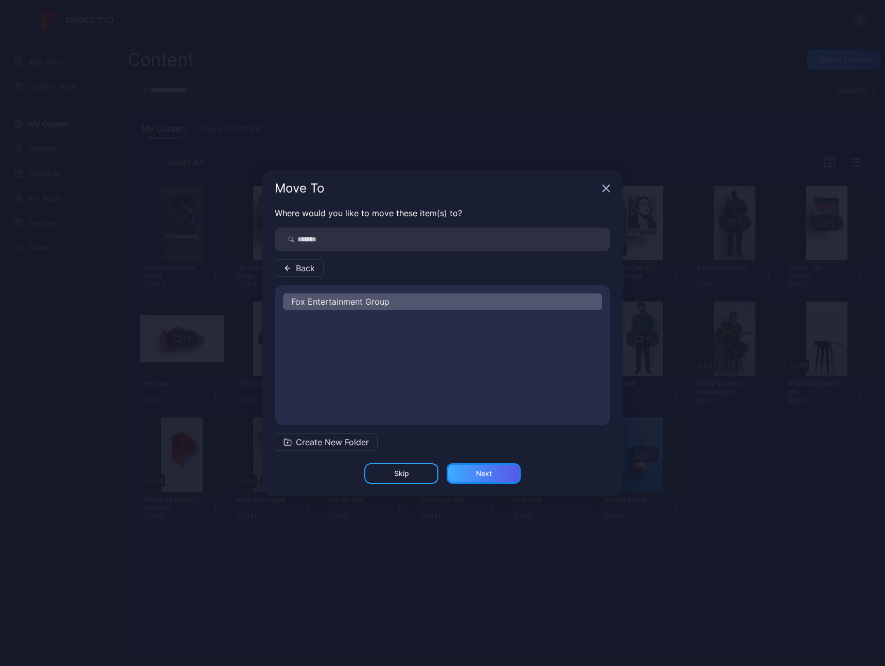
click at [475, 476] on div "Next" at bounding box center [484, 473] width 74 height 21
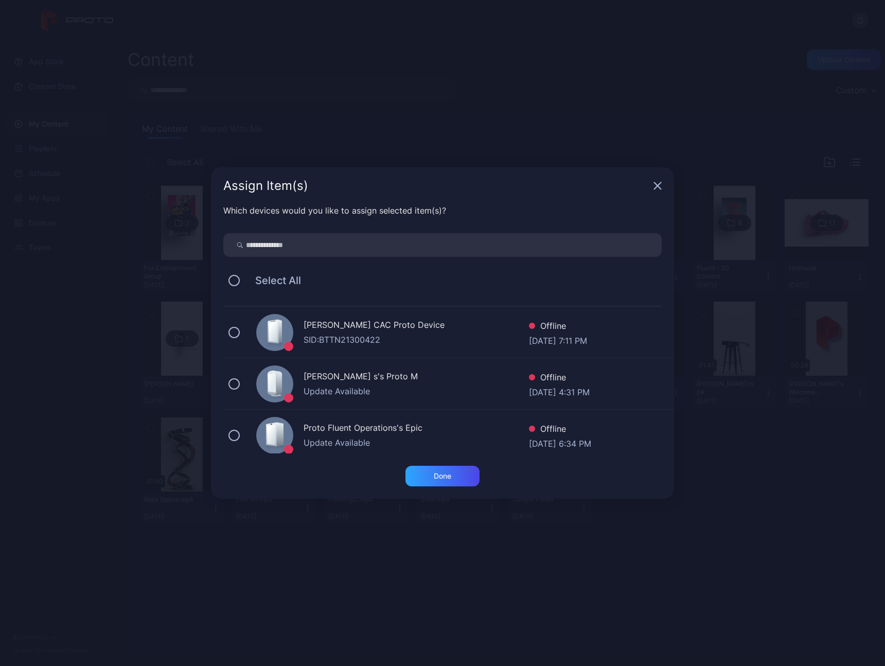
click at [658, 185] on icon "button" at bounding box center [658, 186] width 8 height 8
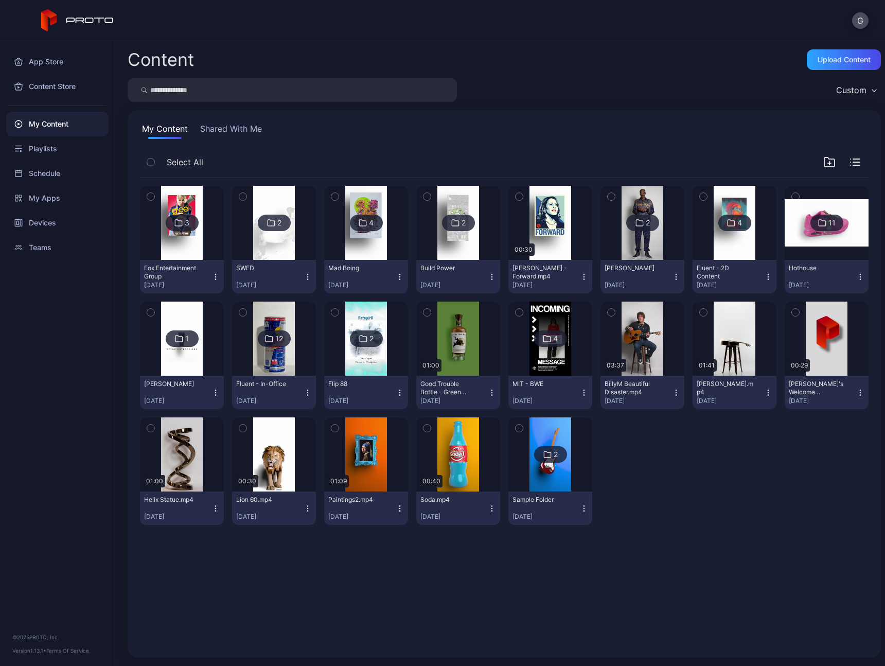
click at [202, 251] on div at bounding box center [182, 223] width 74 height 74
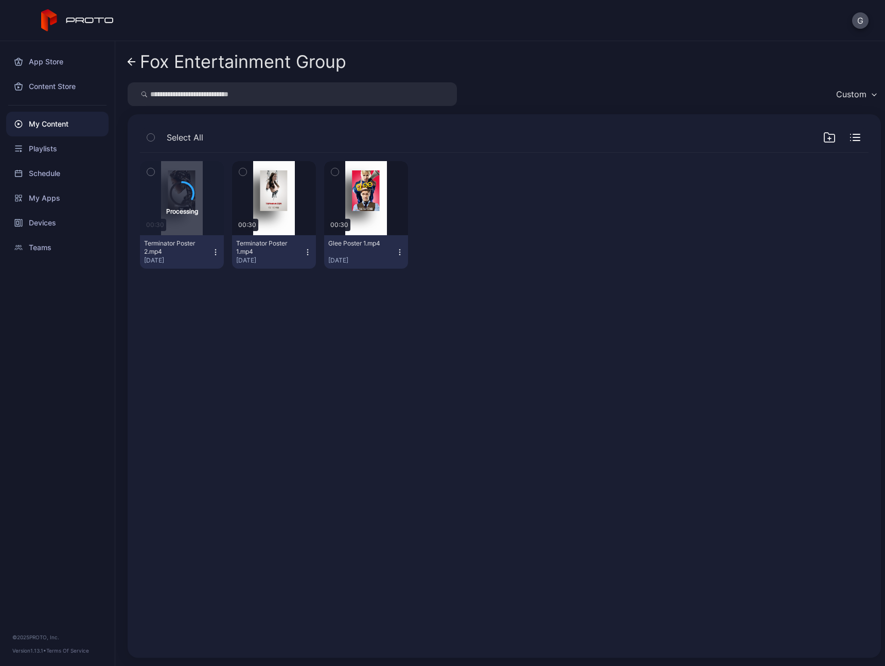
click at [132, 60] on icon at bounding box center [132, 62] width 8 height 9
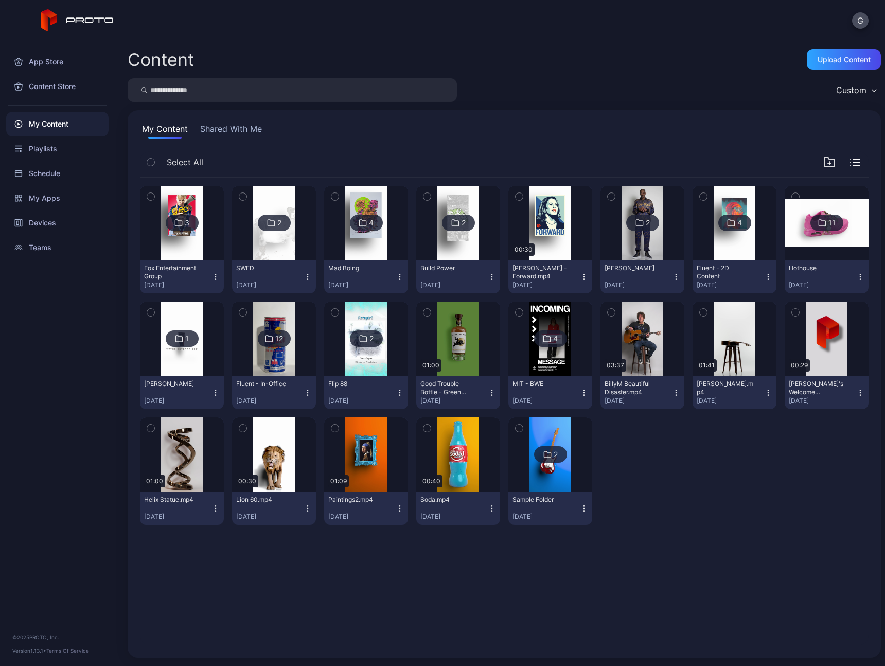
click at [215, 277] on icon "button" at bounding box center [215, 276] width 1 height 1
click at [150, 194] on icon "button" at bounding box center [150, 196] width 7 height 11
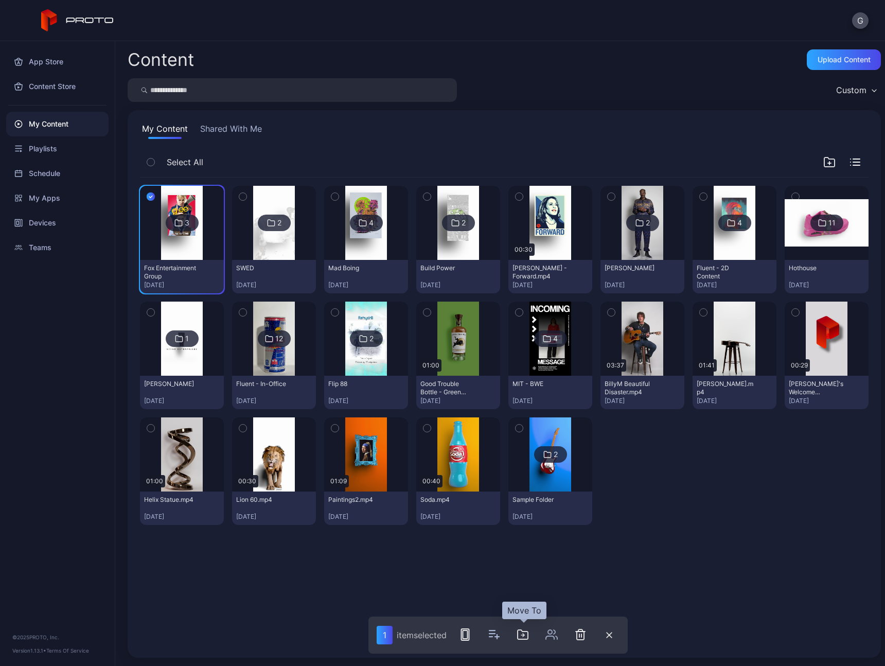
click at [523, 636] on icon "button" at bounding box center [523, 635] width 12 height 12
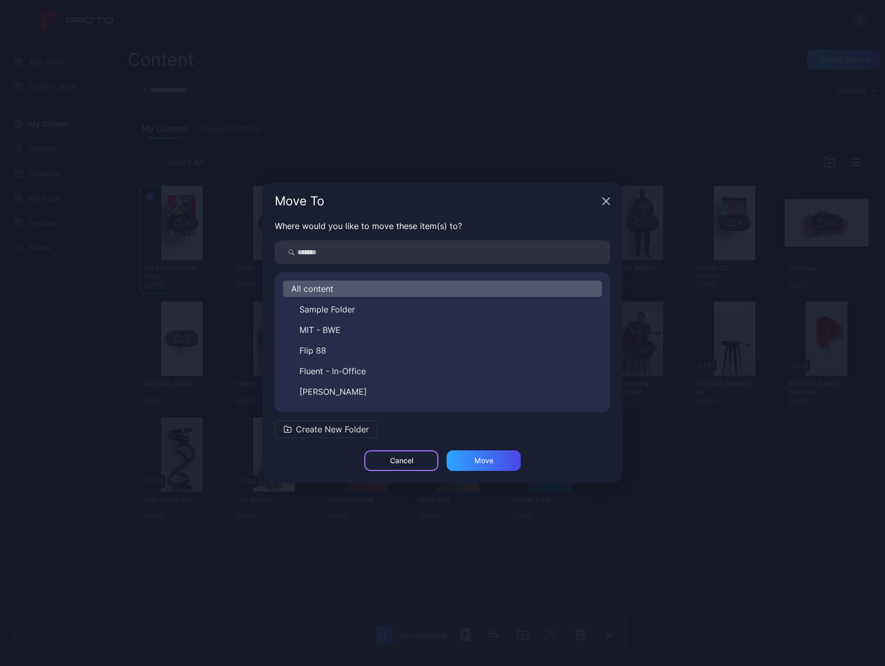
drag, startPoint x: 397, startPoint y: 462, endPoint x: 442, endPoint y: 540, distance: 89.9
click at [397, 462] on div "Cancel" at bounding box center [401, 461] width 23 height 8
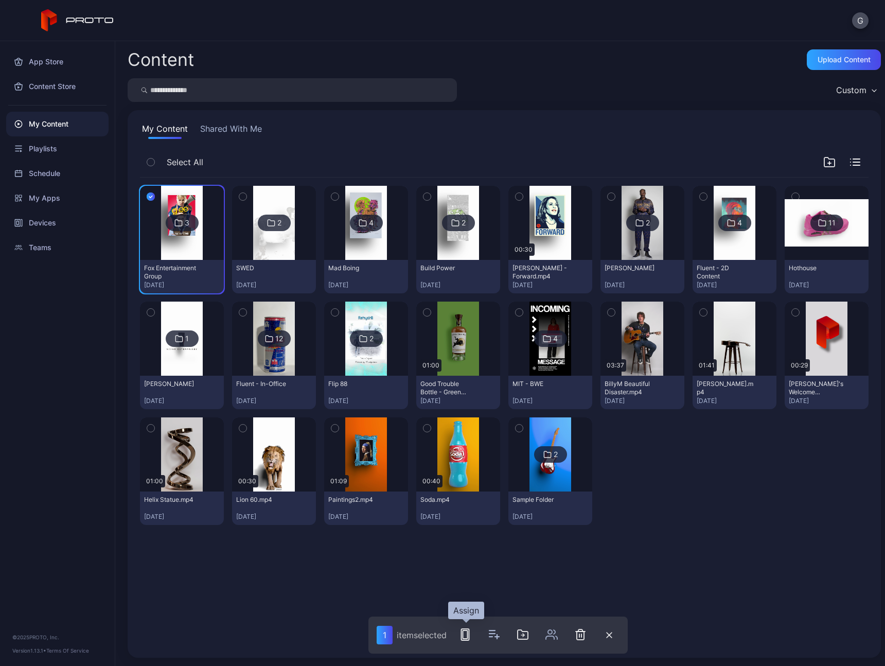
click at [474, 637] on button "button" at bounding box center [465, 634] width 21 height 21
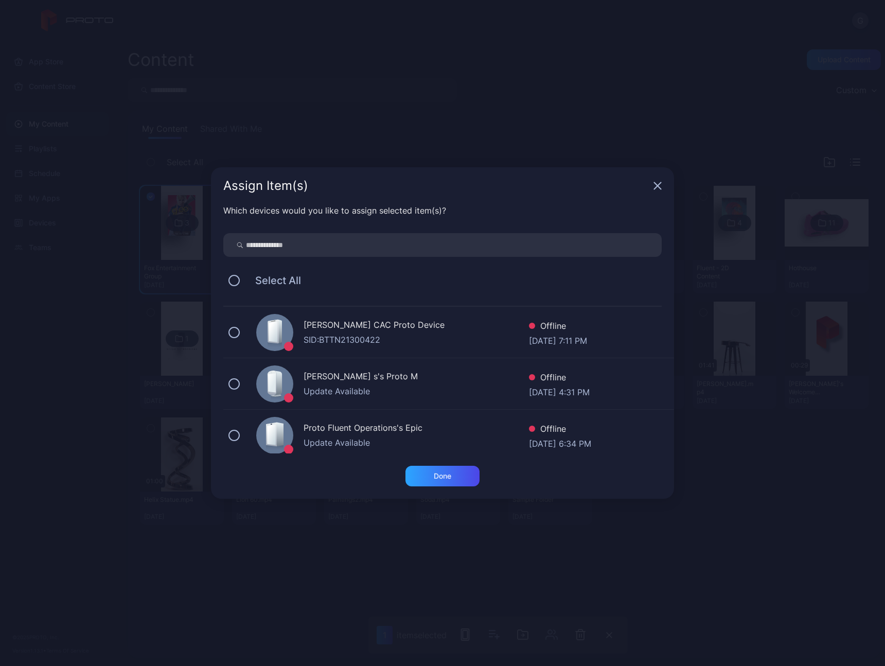
click at [222, 441] on div "Which devices would you like to assign selected item(s)? Select All Ashé CAC Pr…" at bounding box center [442, 334] width 463 height 261
click at [234, 435] on button at bounding box center [234, 435] width 11 height 11
click at [450, 477] on div "Done" at bounding box center [443, 476] width 18 height 8
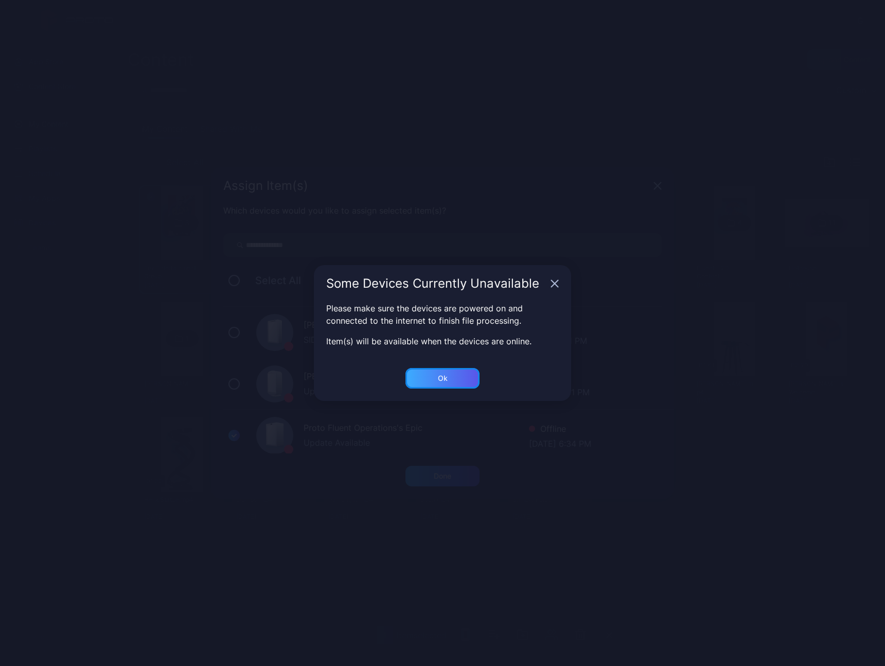
click at [433, 377] on div "Ok" at bounding box center [443, 378] width 74 height 21
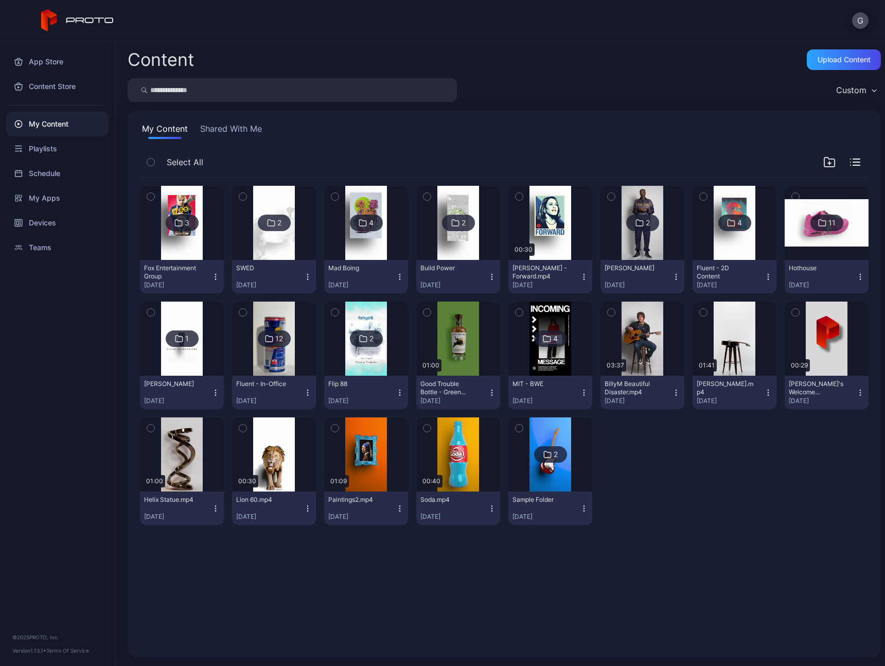
click at [205, 251] on div at bounding box center [182, 223] width 74 height 74
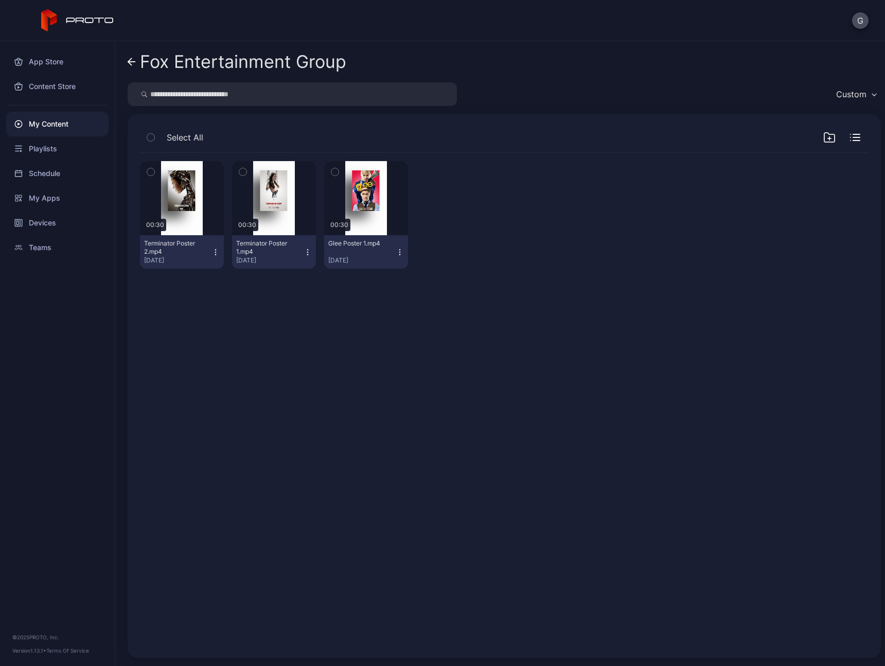
click at [129, 59] on icon at bounding box center [132, 62] width 8 height 9
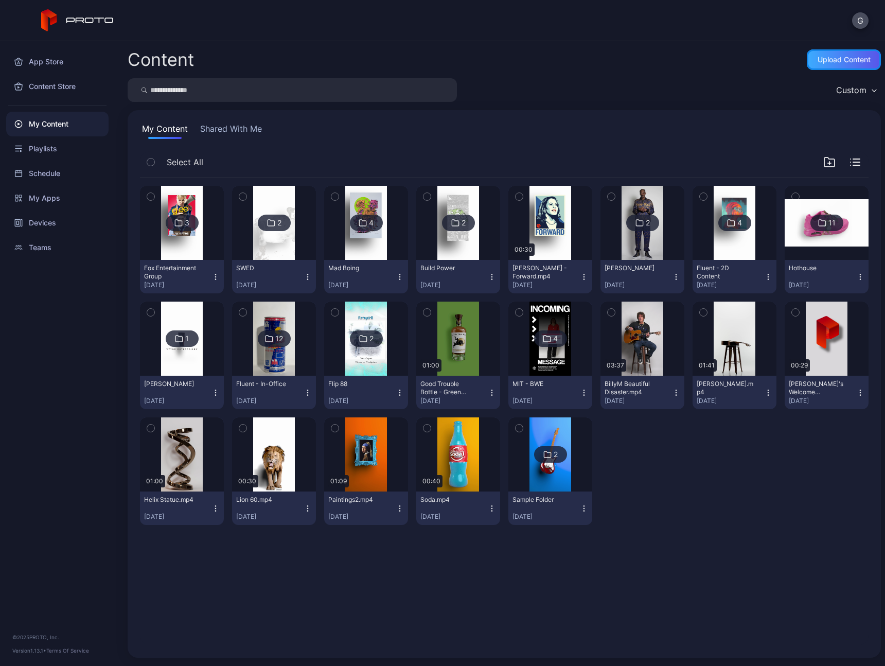
click at [828, 64] on div "Upload Content" at bounding box center [844, 59] width 74 height 21
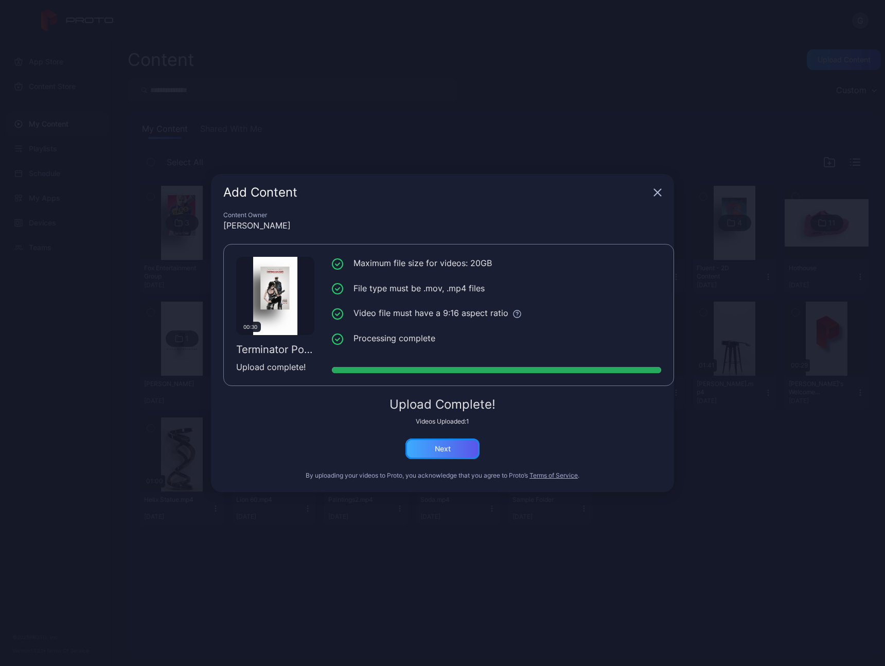
click at [454, 448] on div "Next" at bounding box center [443, 449] width 74 height 21
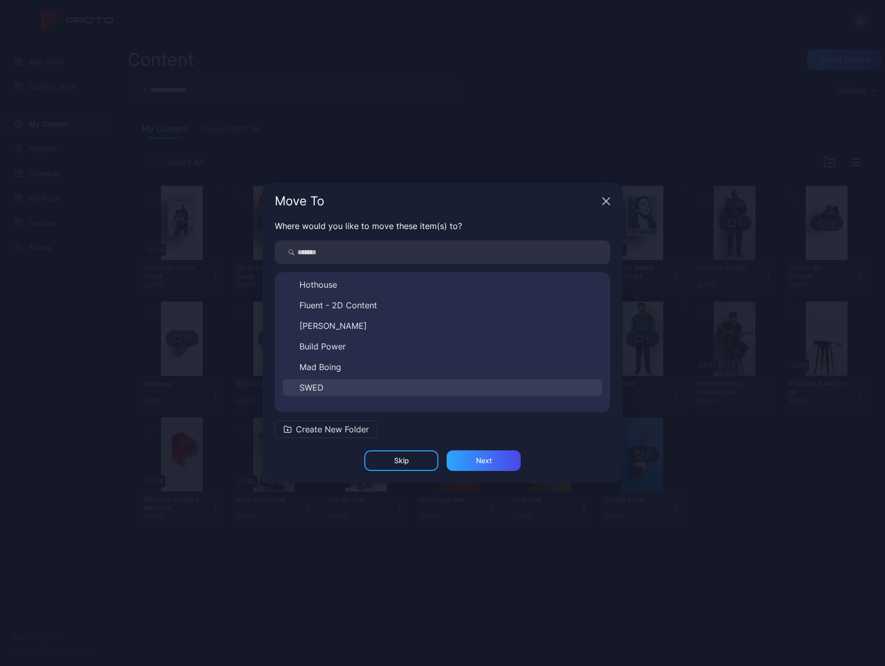
scroll to position [140, 0]
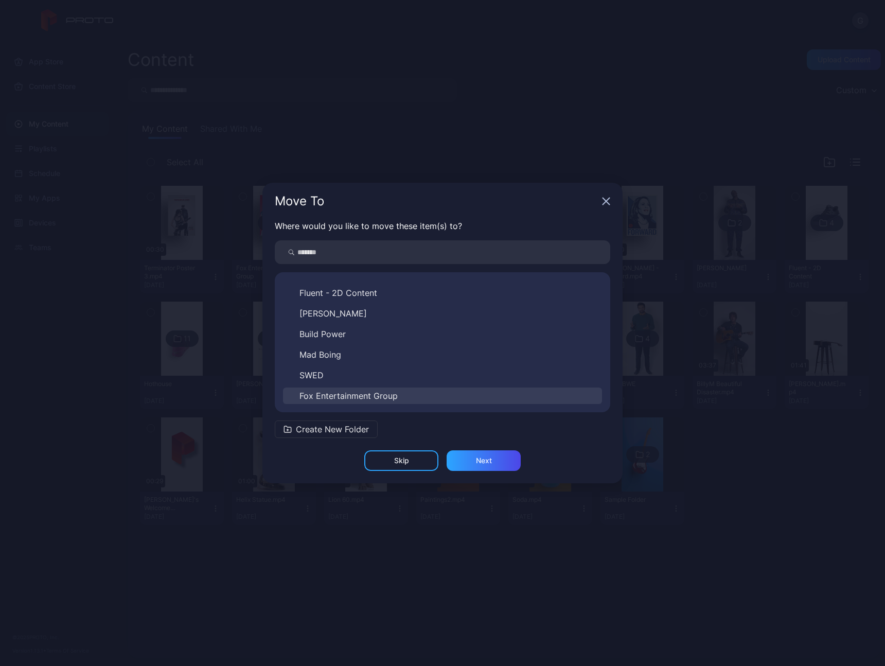
click at [406, 393] on button "Fox Entertainment Group" at bounding box center [442, 396] width 319 height 16
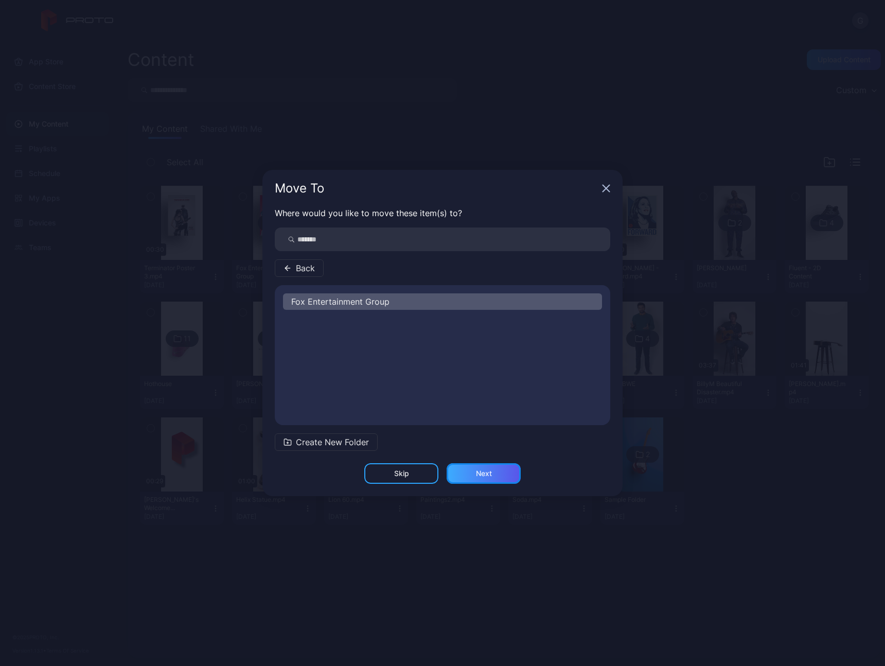
click at [467, 467] on div "Next" at bounding box center [484, 473] width 74 height 21
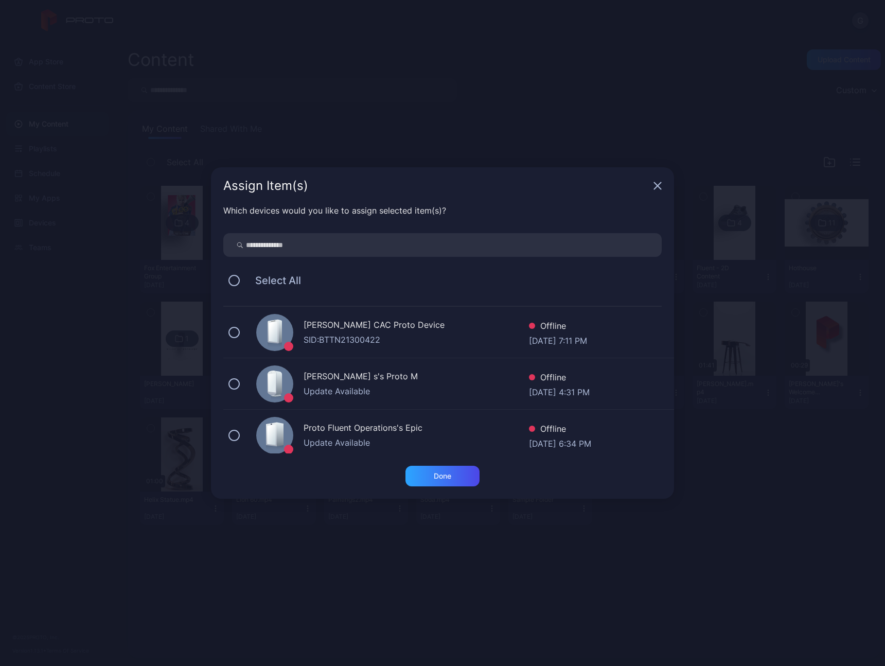
click at [657, 186] on icon "button" at bounding box center [658, 186] width 7 height 7
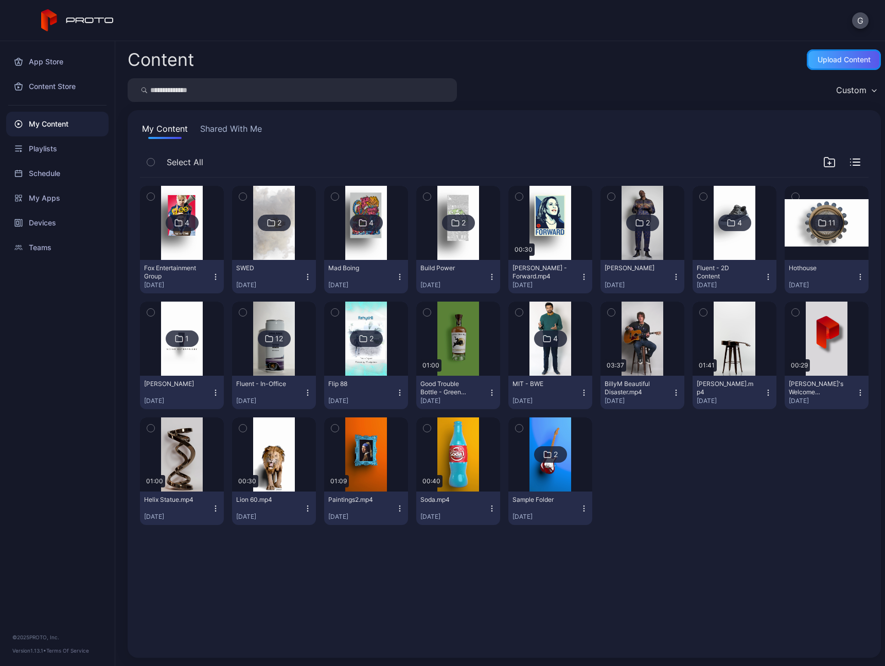
click at [847, 58] on div "Upload Content" at bounding box center [844, 60] width 53 height 8
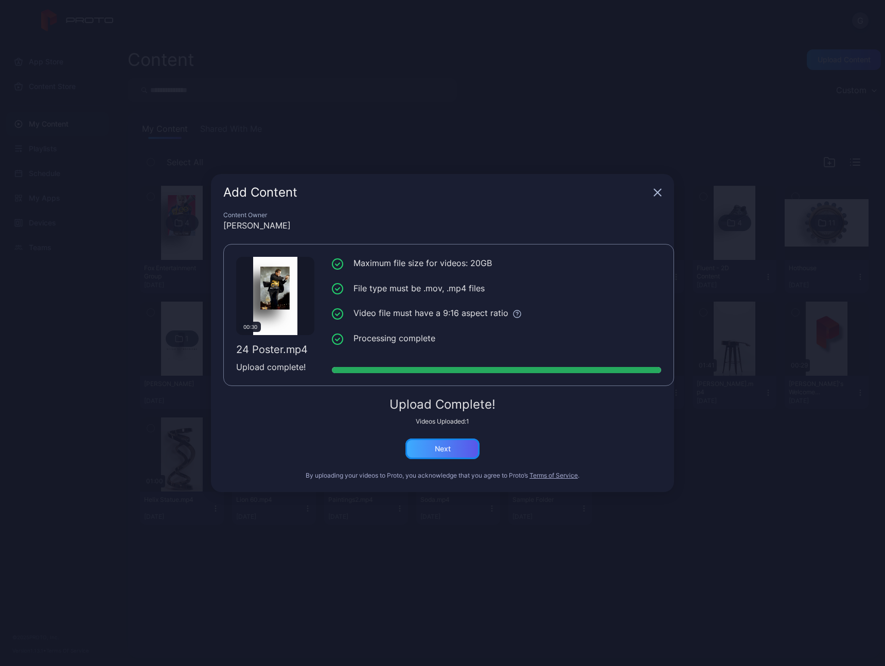
click at [452, 446] on div "Next" at bounding box center [443, 449] width 74 height 21
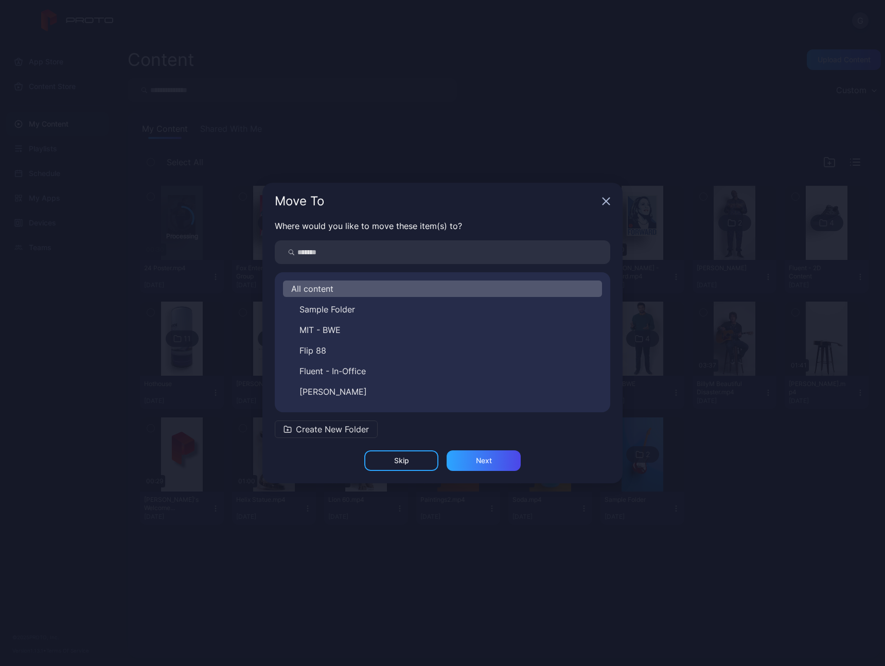
scroll to position [140, 0]
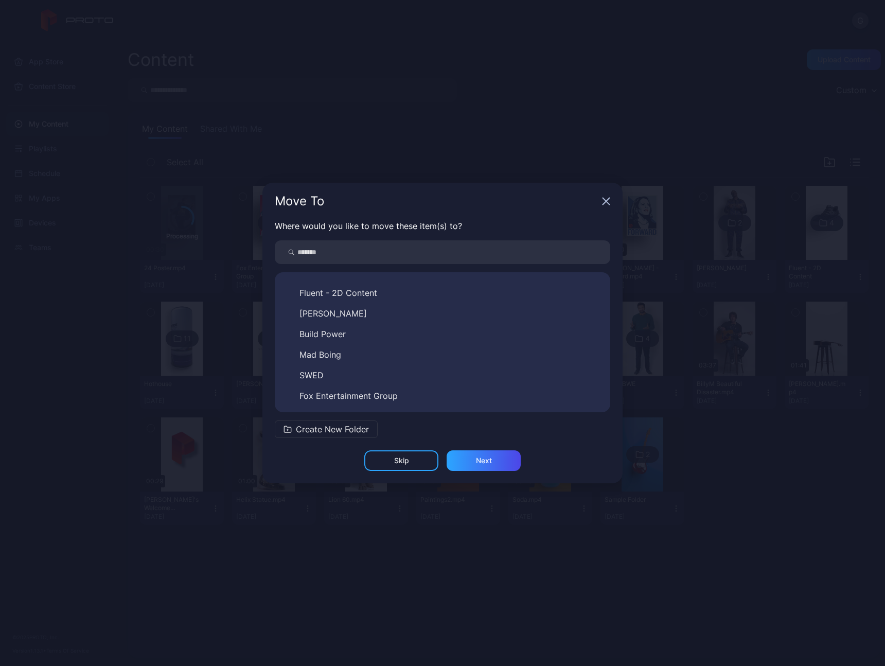
drag, startPoint x: 379, startPoint y: 396, endPoint x: 394, endPoint y: 405, distance: 17.5
click at [379, 396] on span "Fox Entertainment Group" at bounding box center [349, 396] width 98 height 12
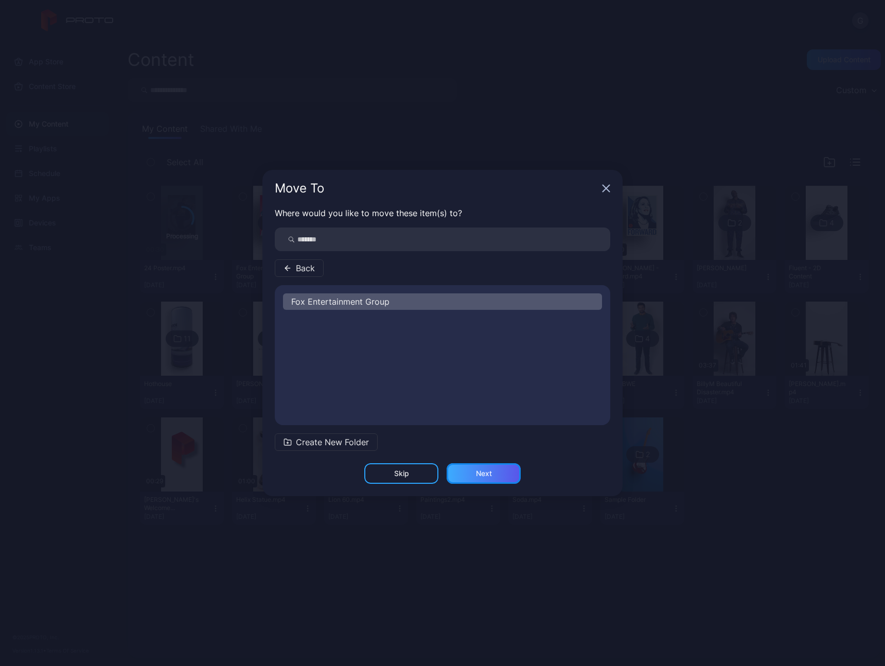
click at [478, 474] on div "Next" at bounding box center [484, 473] width 16 height 8
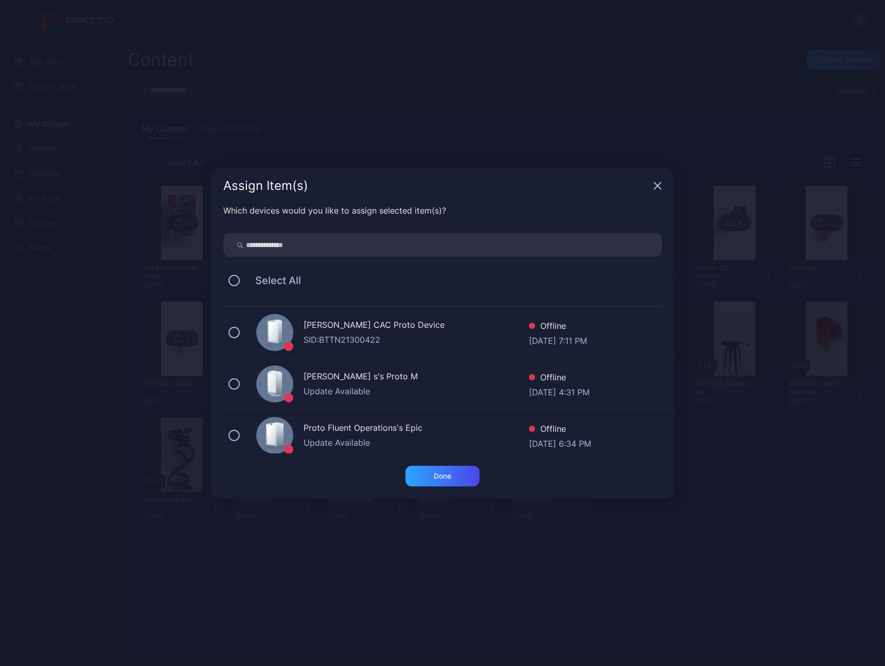
scroll to position [8, 0]
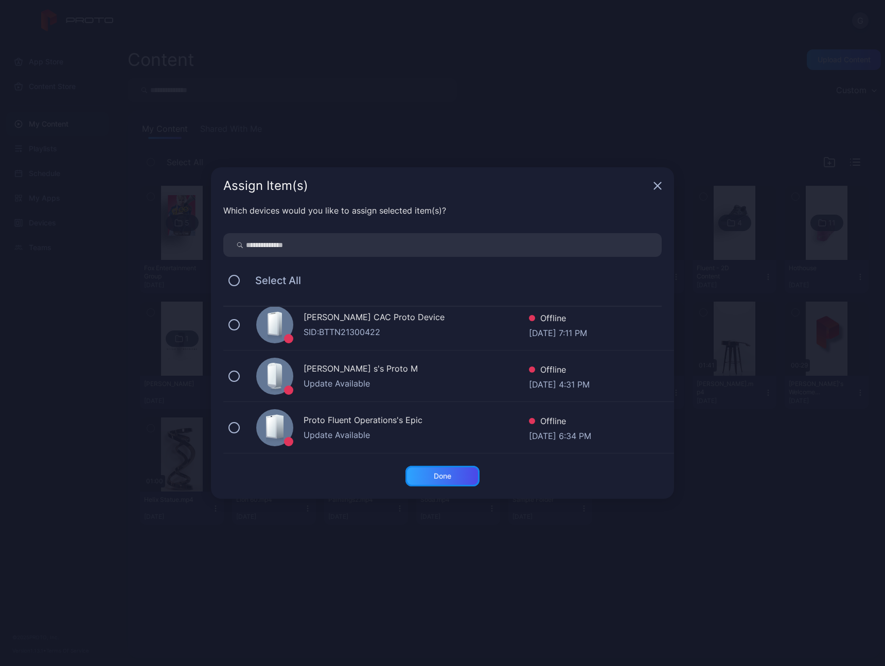
click at [459, 476] on div "Done" at bounding box center [443, 476] width 74 height 21
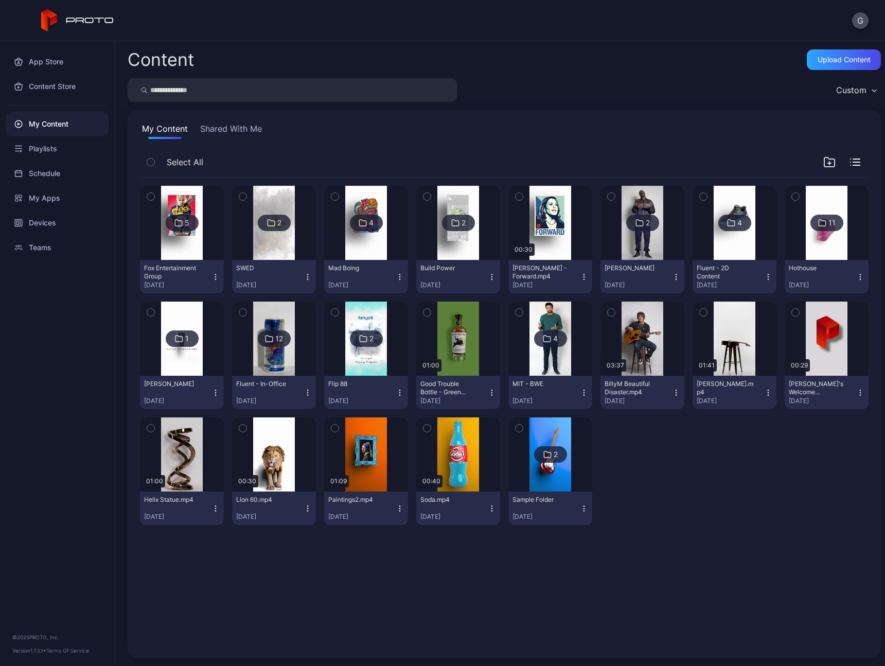
click at [203, 252] on div at bounding box center [182, 223] width 74 height 74
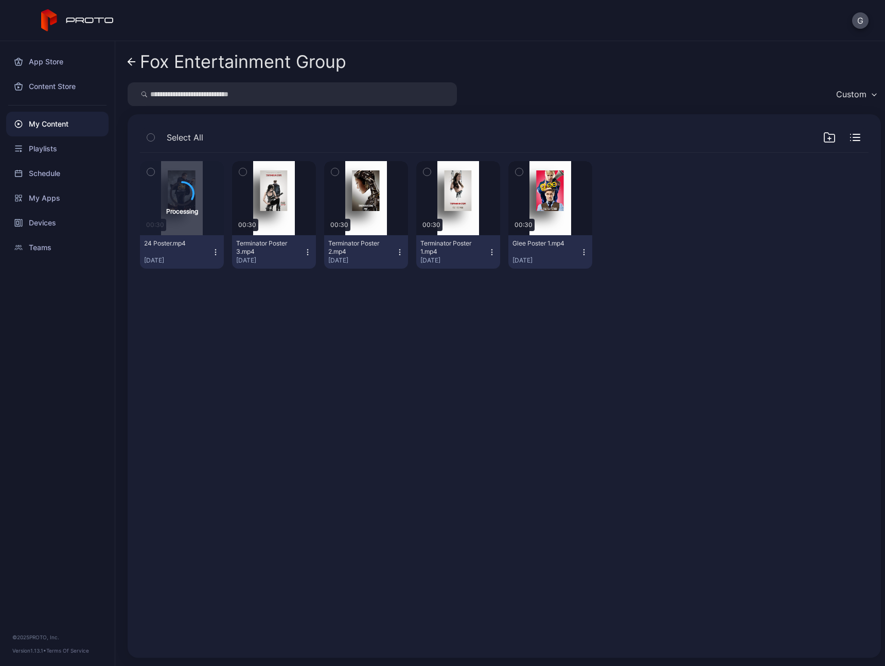
click at [134, 60] on icon at bounding box center [132, 62] width 8 height 9
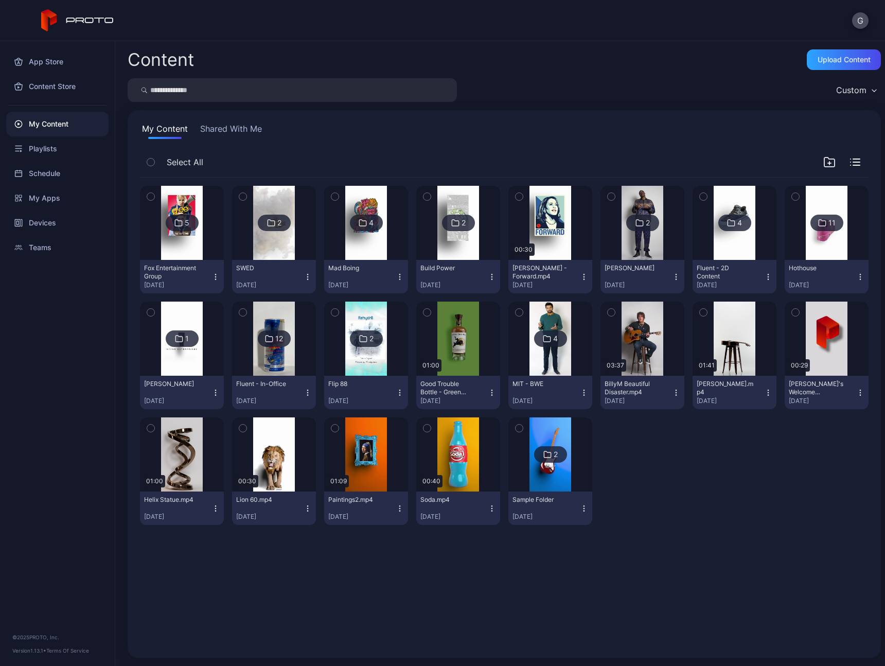
click at [201, 255] on img at bounding box center [182, 223] width 42 height 74
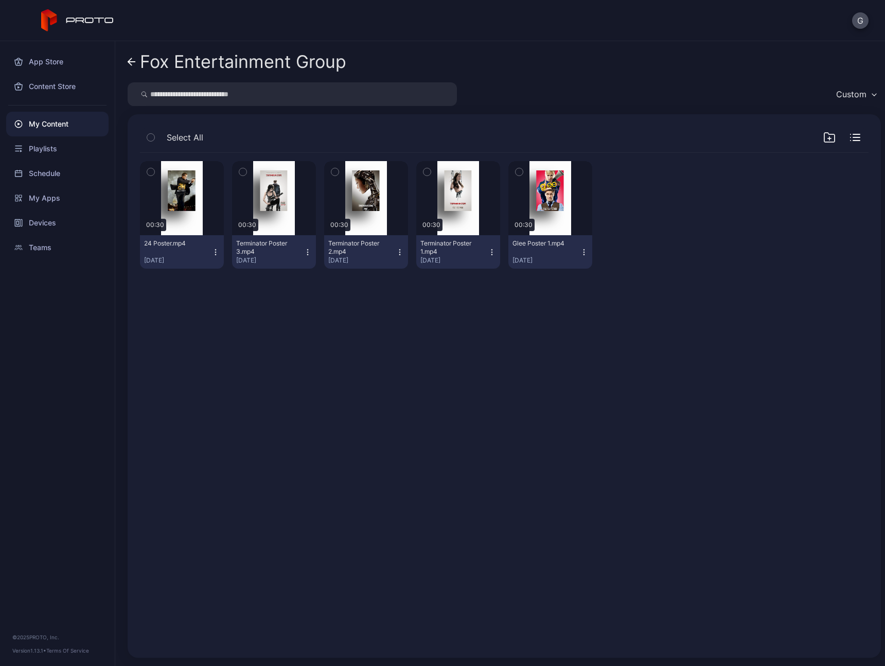
click at [129, 64] on icon at bounding box center [132, 62] width 8 height 9
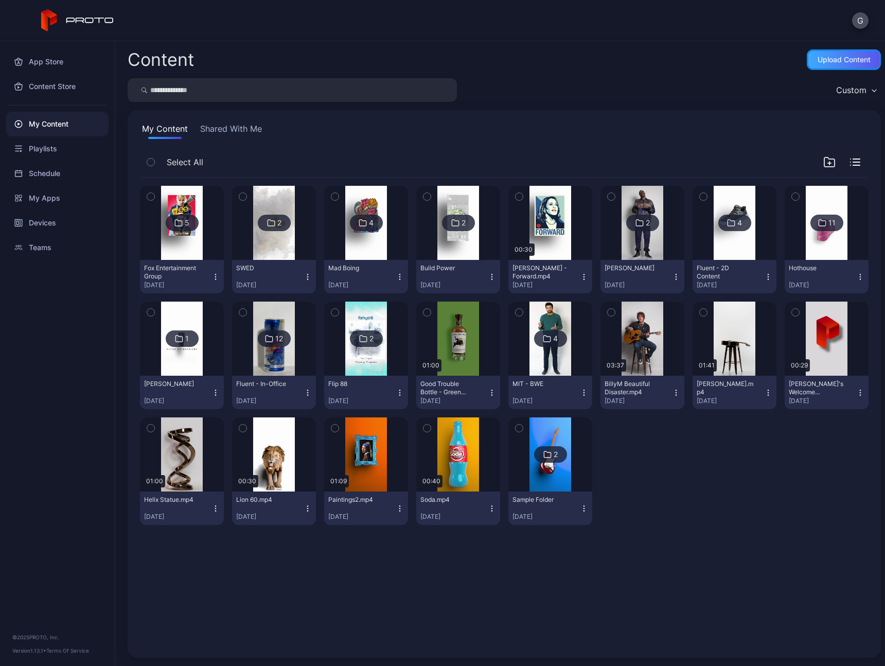
click at [824, 58] on div "Upload Content" at bounding box center [844, 60] width 53 height 8
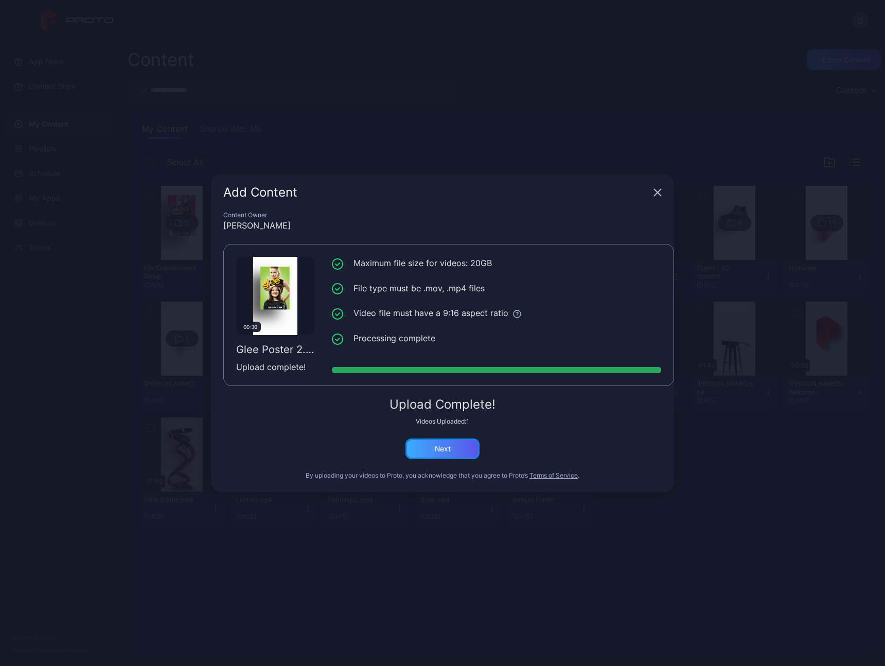
click at [447, 451] on div "Next" at bounding box center [443, 449] width 16 height 8
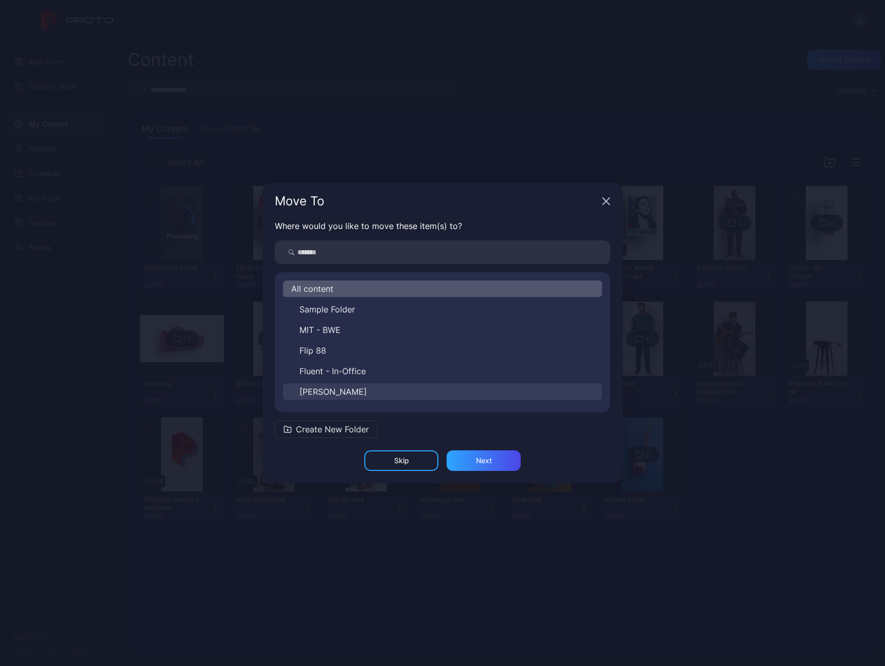
scroll to position [140, 0]
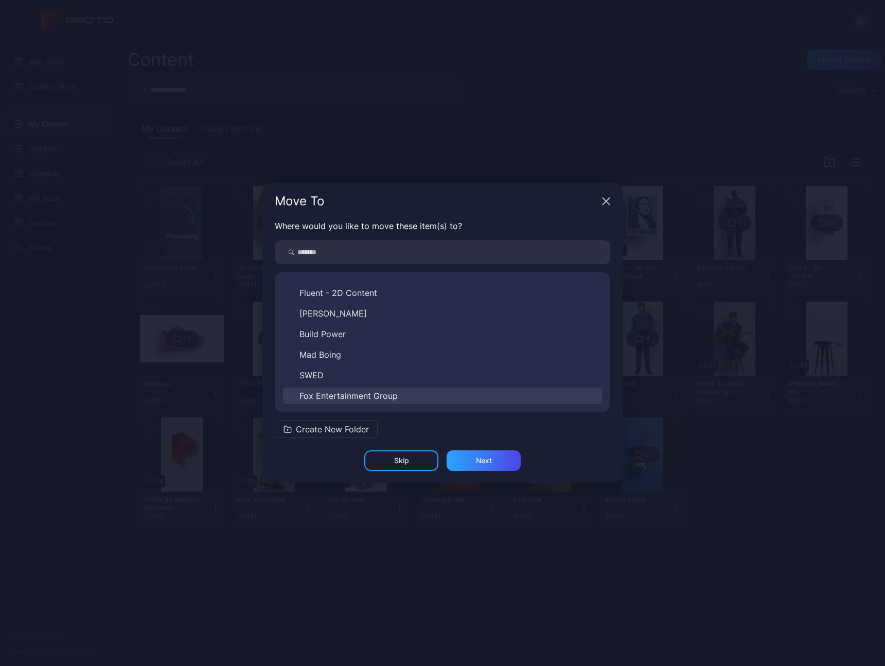
click at [391, 397] on span "Fox Entertainment Group" at bounding box center [349, 396] width 98 height 12
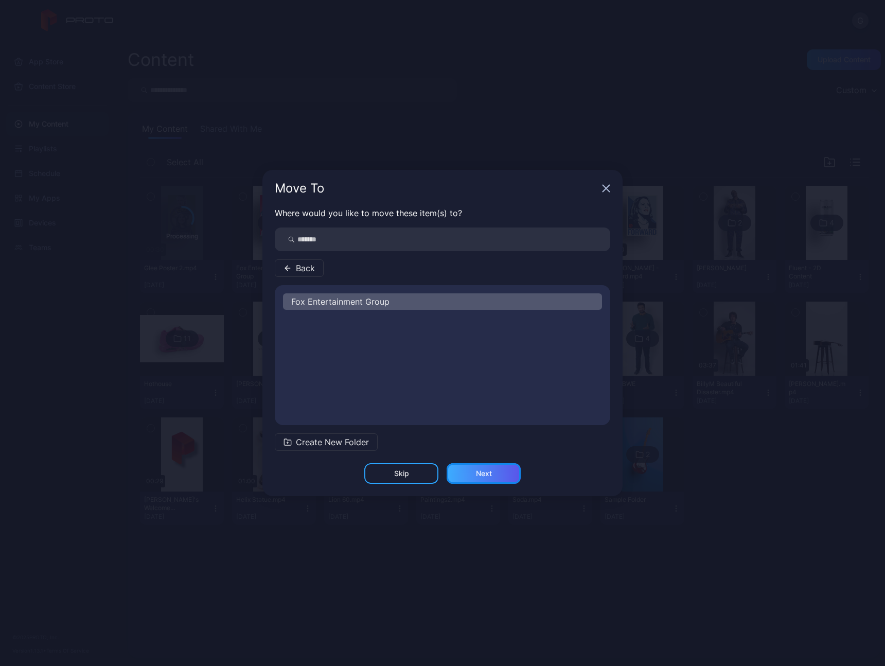
click at [472, 469] on div "Next" at bounding box center [484, 473] width 74 height 21
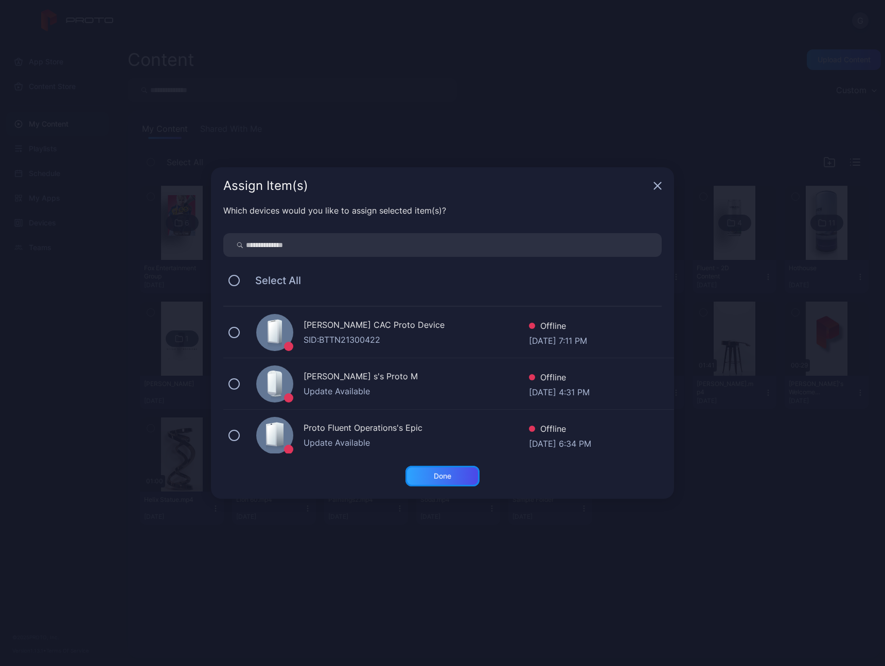
click at [459, 477] on div "Done" at bounding box center [443, 476] width 74 height 21
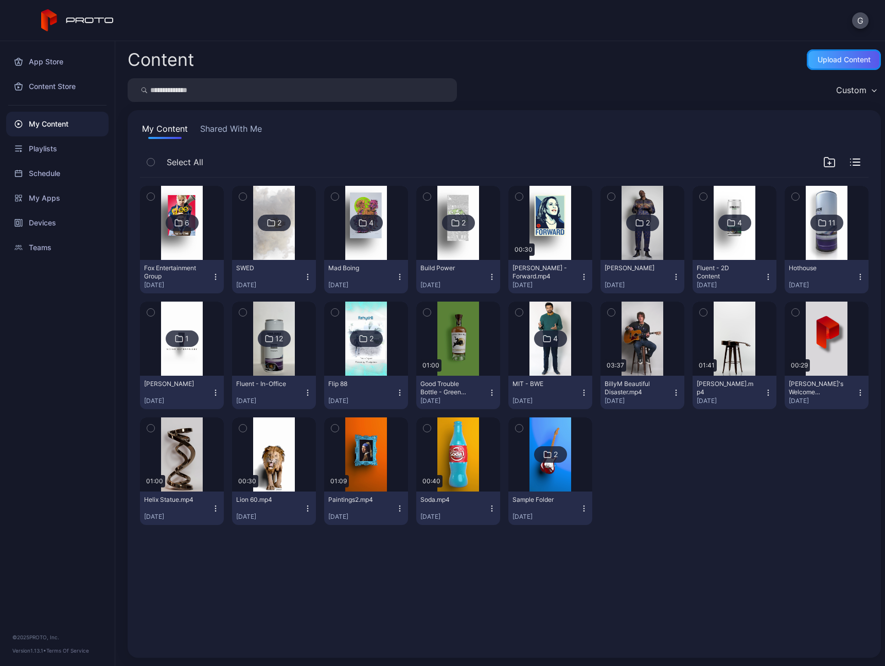
click at [840, 56] on div "Upload Content" at bounding box center [844, 60] width 53 height 8
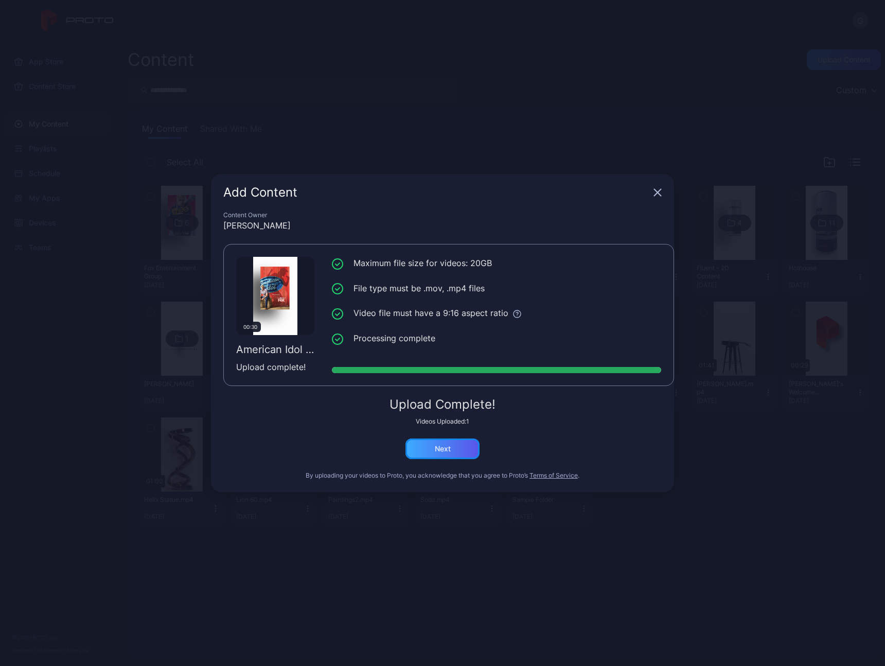
click at [450, 449] on div "Next" at bounding box center [443, 449] width 16 height 8
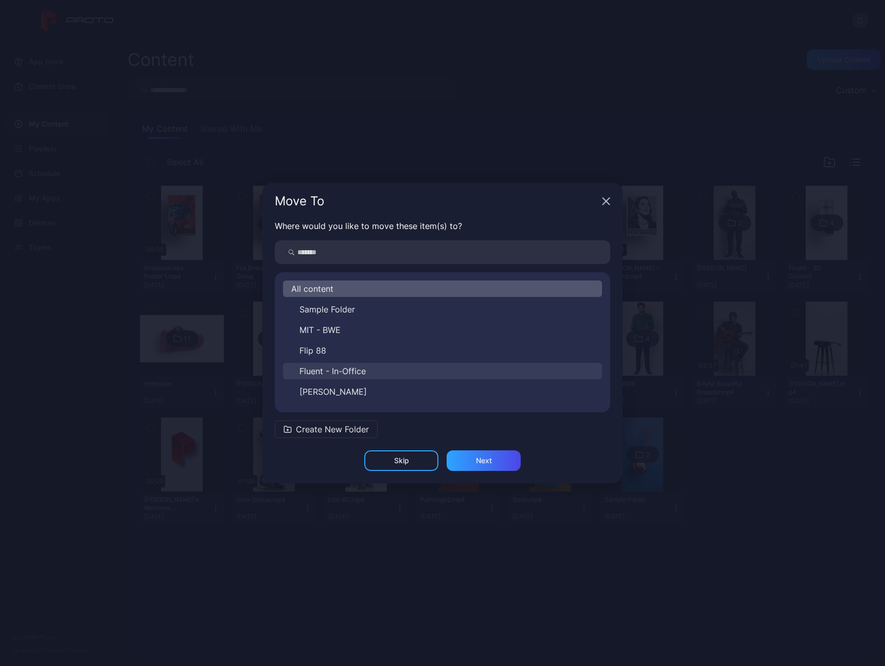
scroll to position [140, 0]
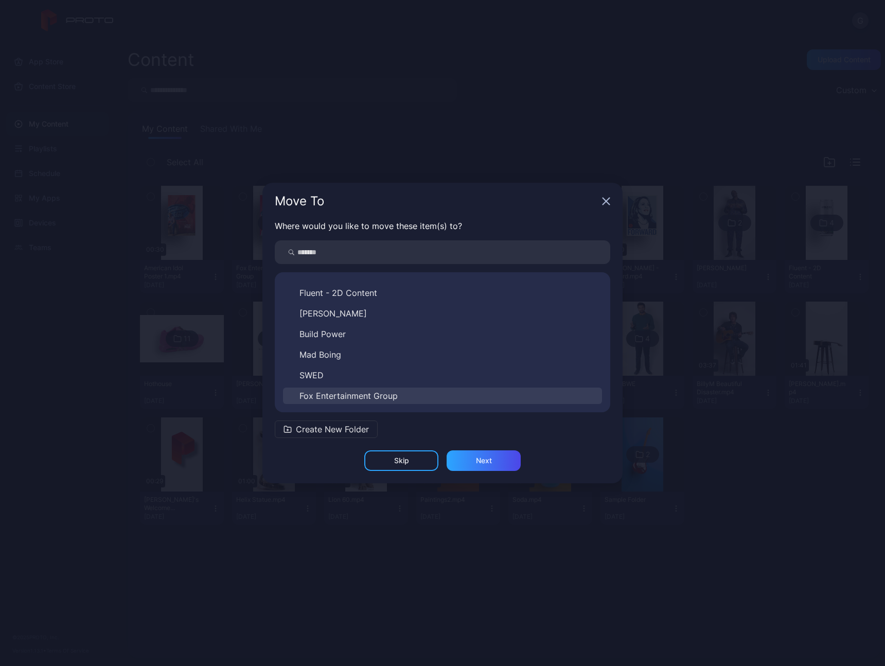
click at [380, 393] on span "Fox Entertainment Group" at bounding box center [349, 396] width 98 height 12
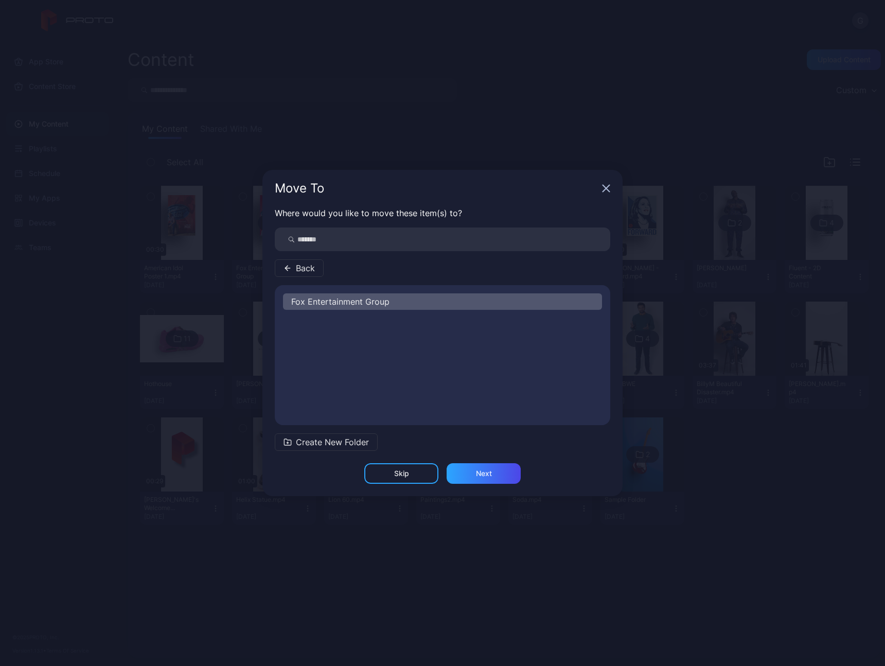
scroll to position [0, 0]
click at [484, 476] on div "Next" at bounding box center [484, 473] width 16 height 8
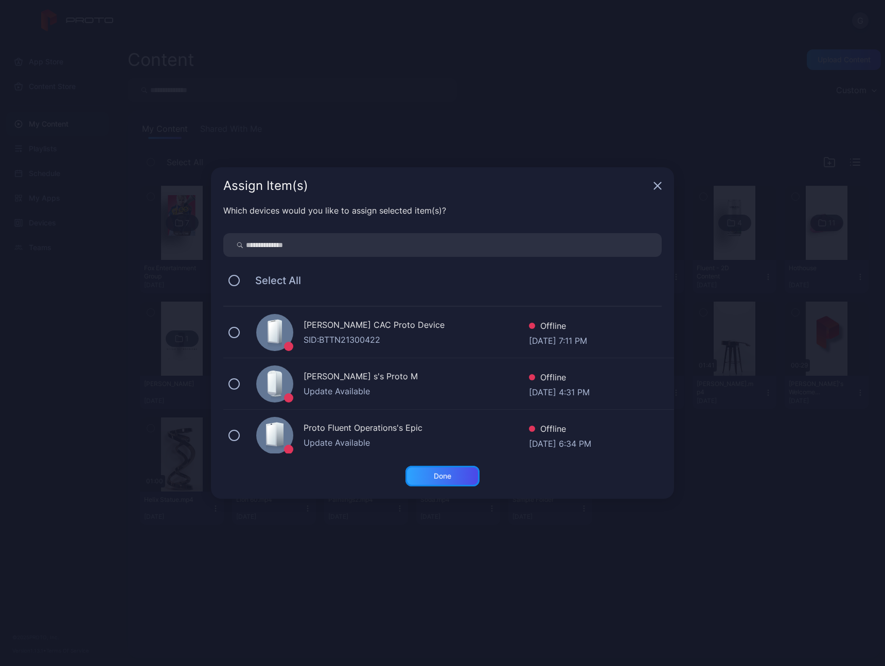
click at [463, 474] on div "Done" at bounding box center [443, 476] width 74 height 21
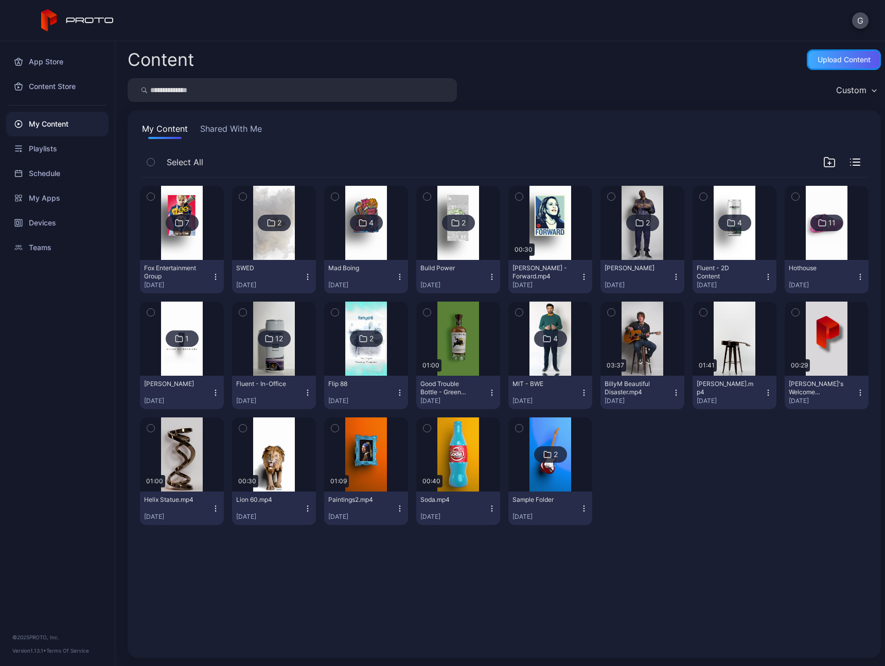
click at [818, 57] on div "Upload Content" at bounding box center [844, 60] width 53 height 8
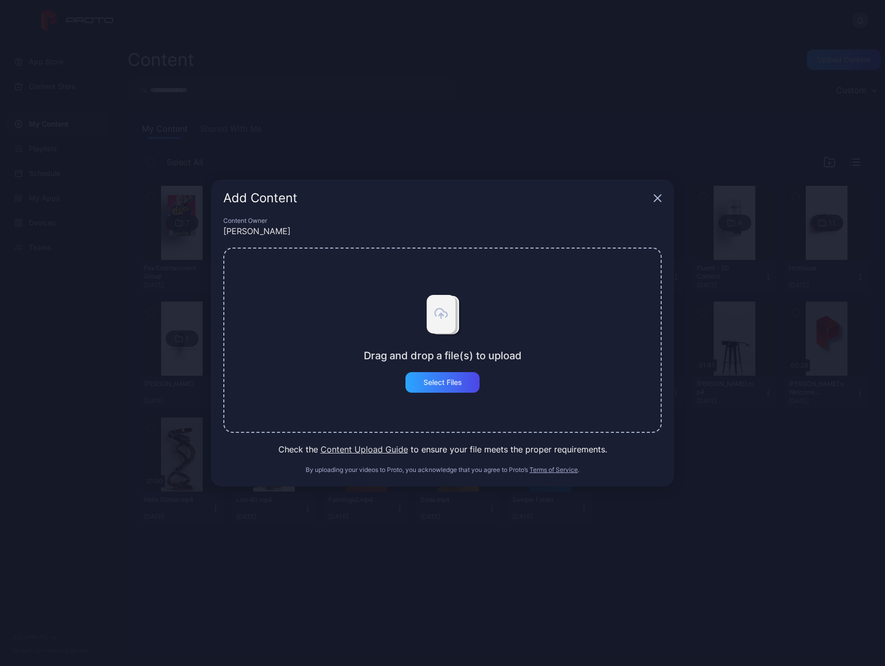
click at [135, 406] on div "Add Content Content Owner Geoff Harricks Drag and drop a file(s) to upload Sele…" at bounding box center [442, 333] width 885 height 666
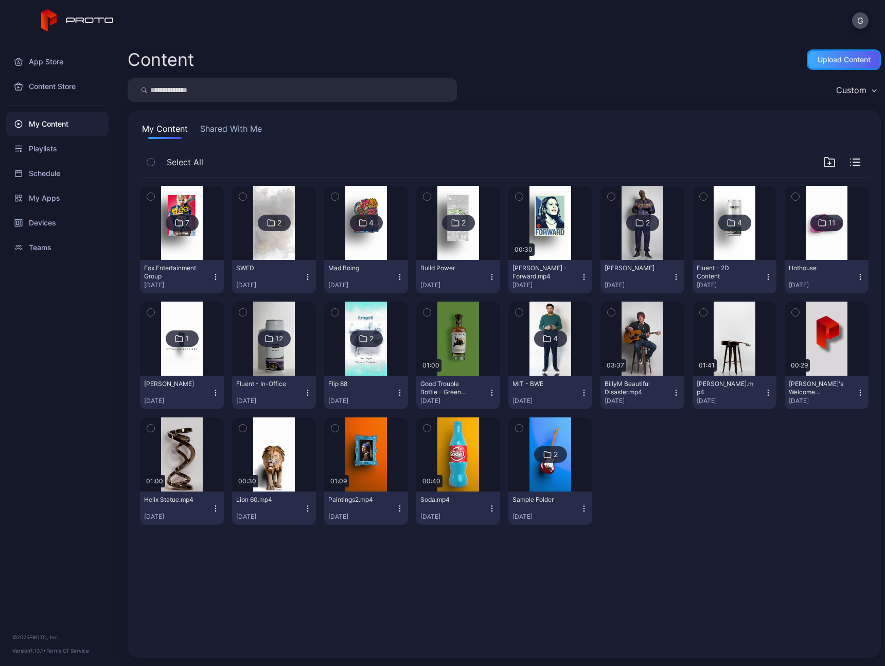
click at [829, 51] on div "Upload Content" at bounding box center [844, 59] width 74 height 21
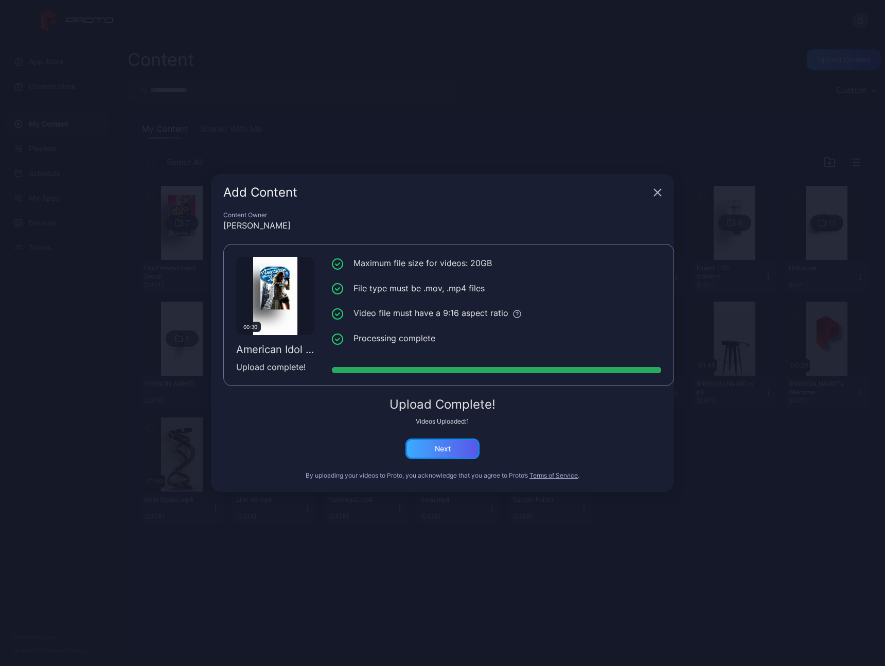
click at [451, 449] on div "Next" at bounding box center [443, 449] width 74 height 21
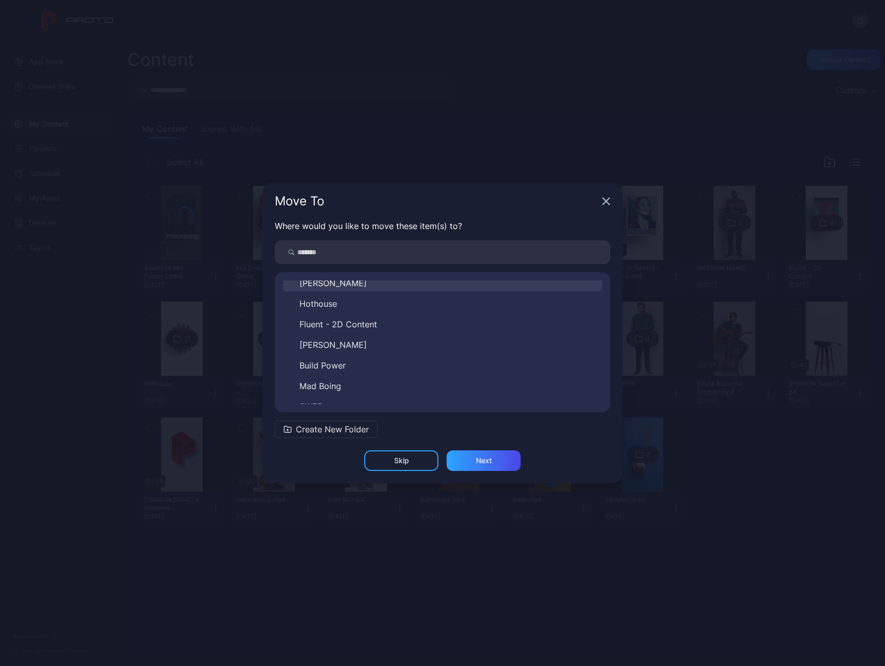
scroll to position [140, 0]
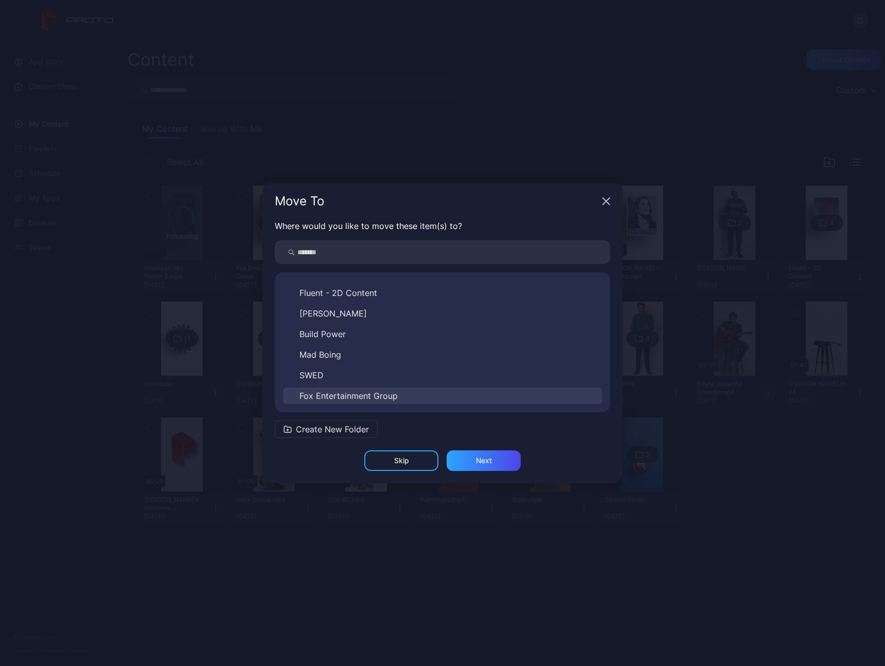
click at [395, 391] on span "Fox Entertainment Group" at bounding box center [349, 396] width 98 height 12
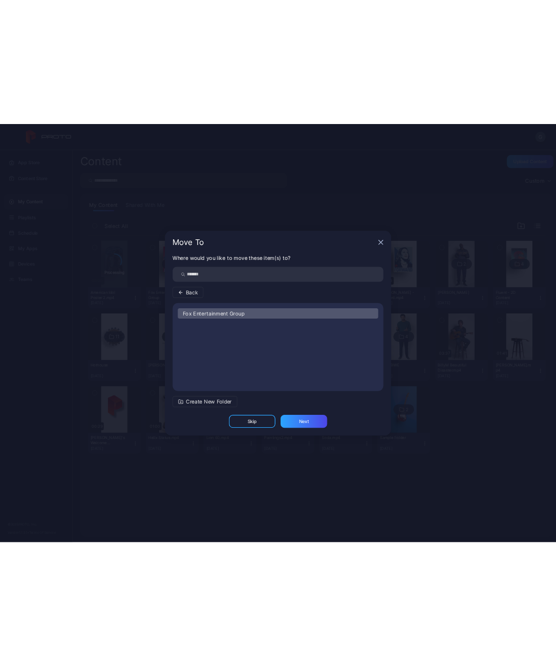
scroll to position [0, 0]
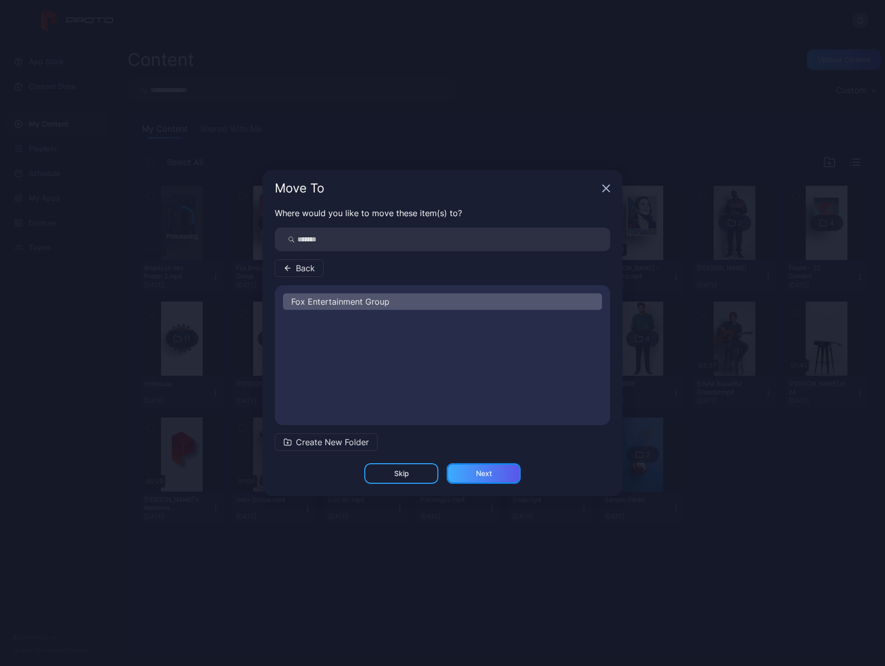
click at [489, 475] on div "Next" at bounding box center [484, 473] width 16 height 8
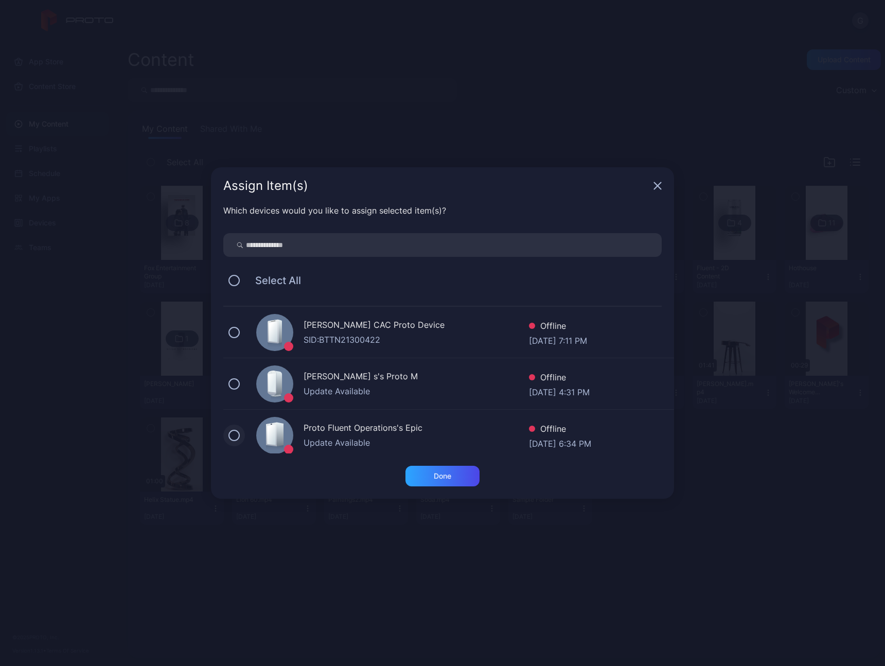
click at [236, 437] on button at bounding box center [234, 435] width 11 height 11
click at [463, 479] on div "Done" at bounding box center [443, 476] width 74 height 21
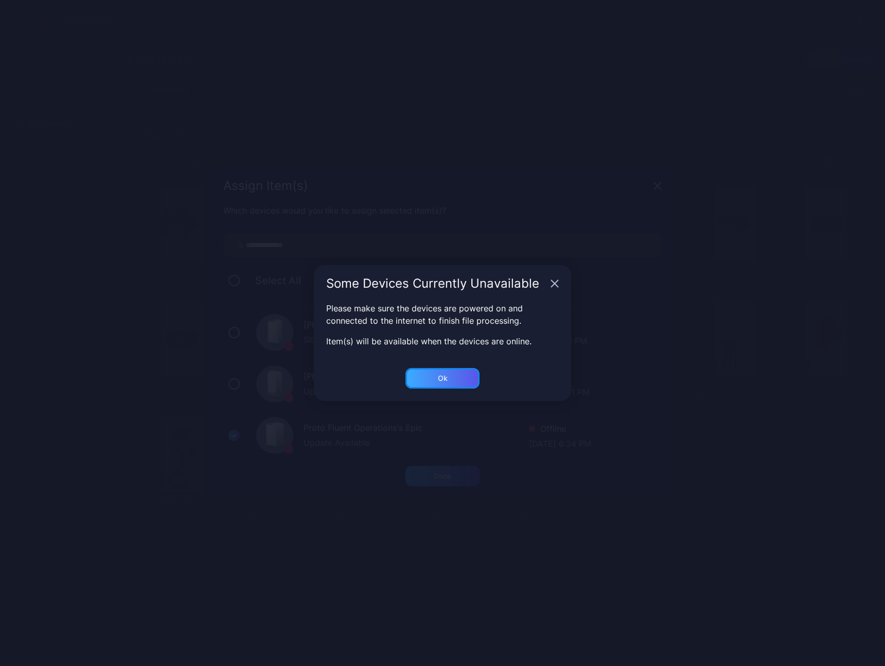
click at [434, 382] on div "Ok" at bounding box center [443, 378] width 74 height 21
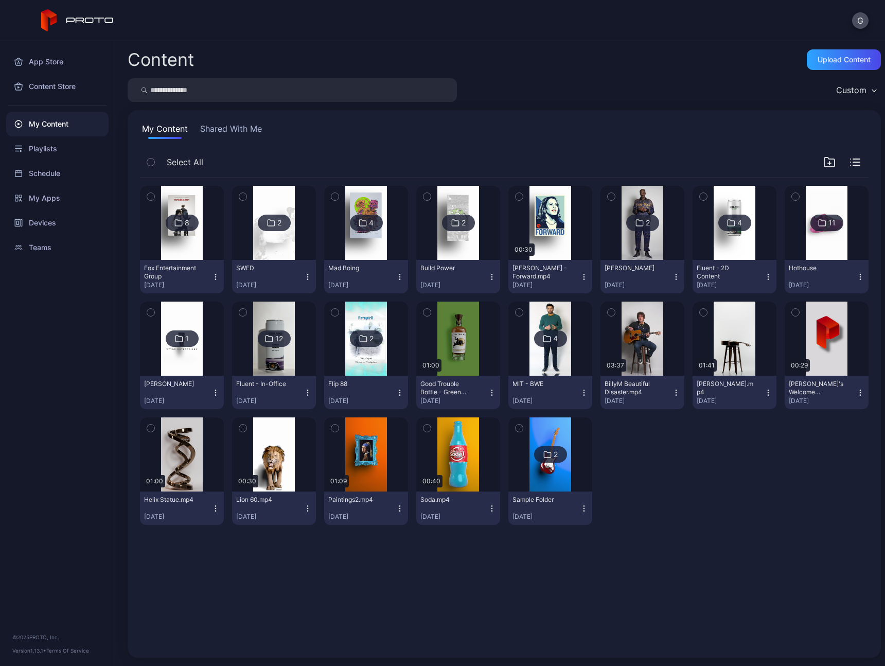
click at [183, 256] on img at bounding box center [182, 223] width 42 height 74
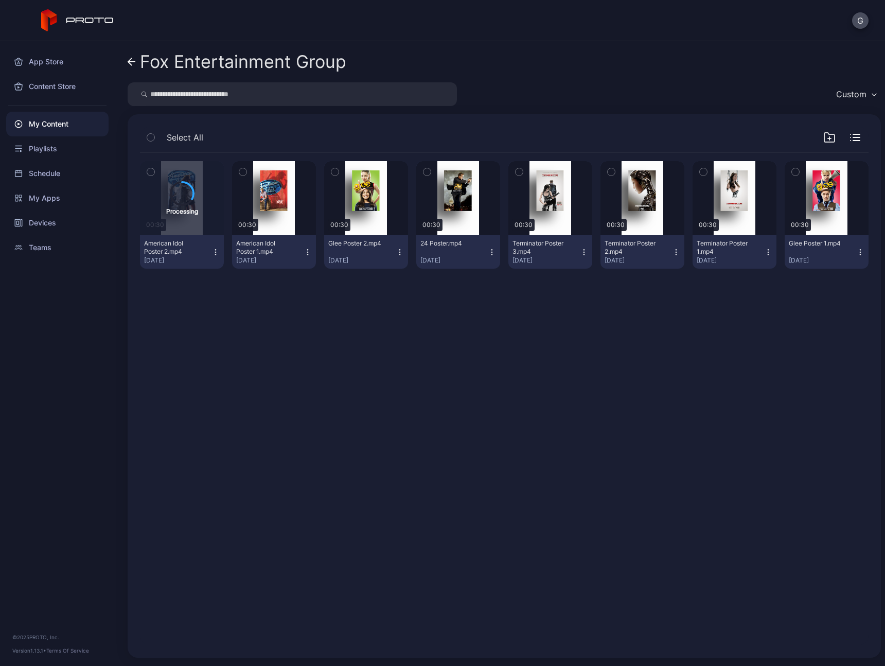
click at [129, 61] on icon at bounding box center [130, 61] width 4 height 7
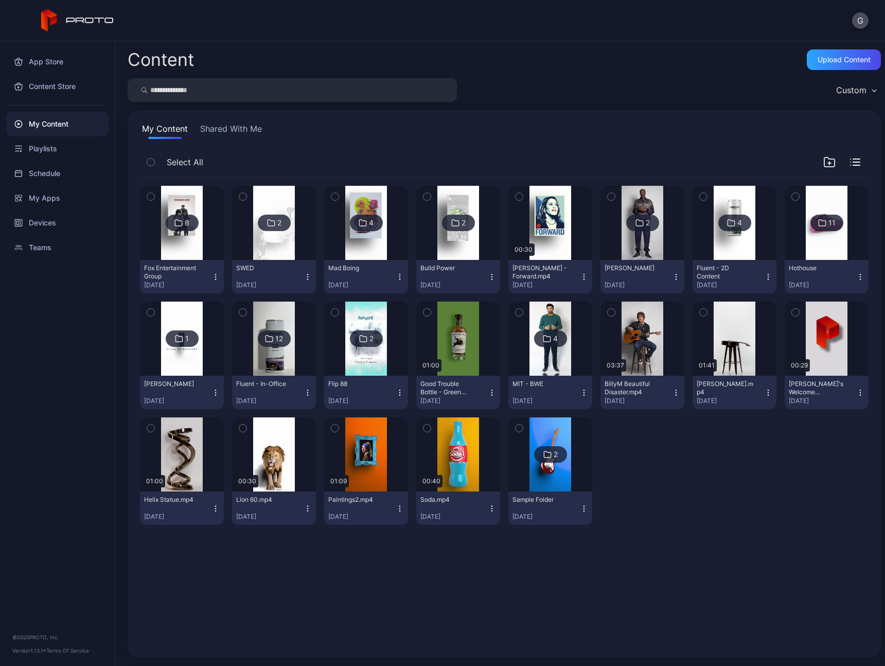
click at [202, 211] on div at bounding box center [182, 223] width 74 height 74
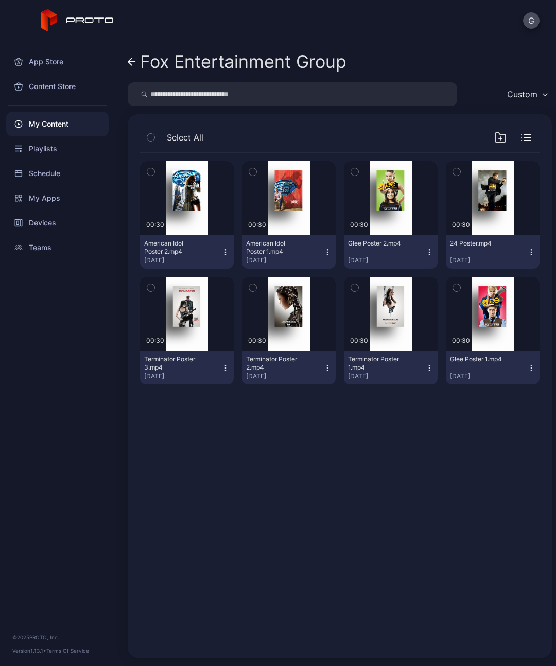
click at [132, 60] on icon at bounding box center [132, 62] width 8 height 9
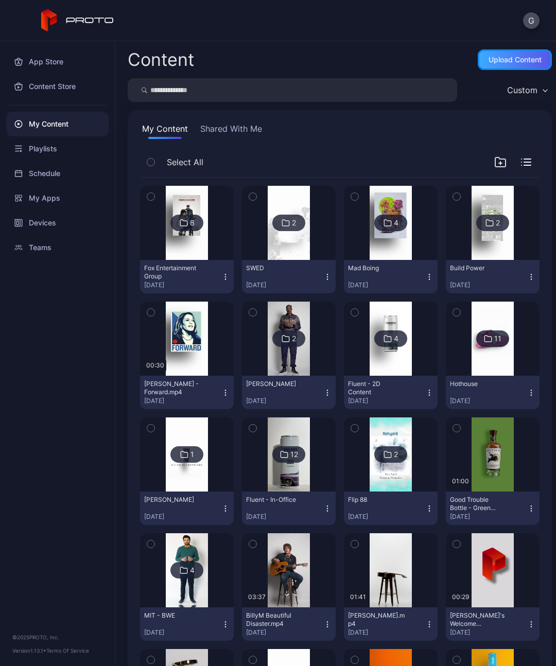
click at [511, 60] on div "Upload Content" at bounding box center [515, 60] width 53 height 8
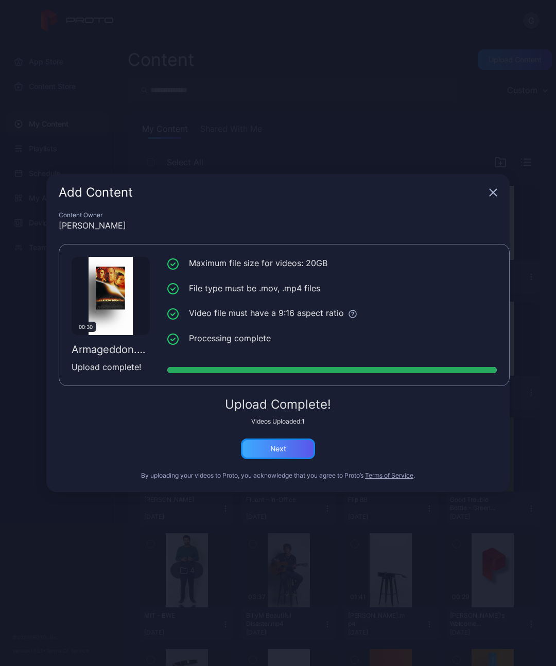
click at [287, 452] on div "Next" at bounding box center [278, 449] width 74 height 21
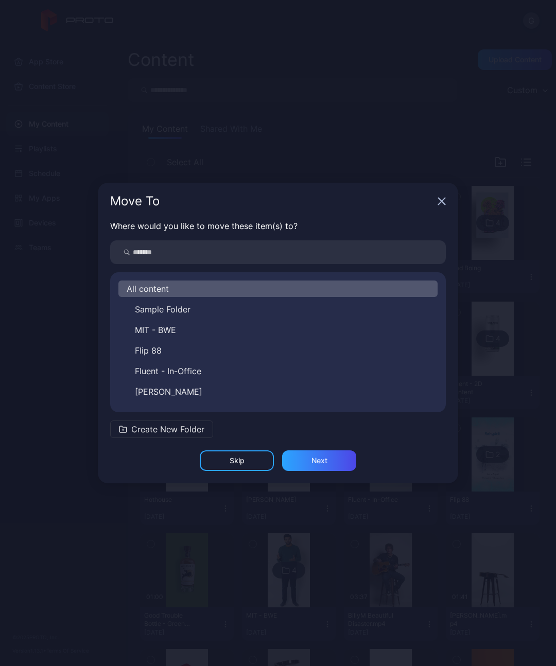
scroll to position [140, 0]
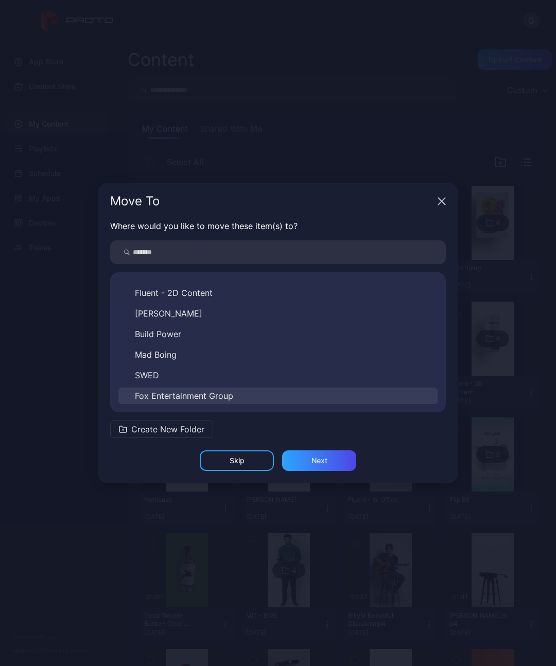
click at [230, 392] on span "Fox Entertainment Group" at bounding box center [184, 396] width 98 height 12
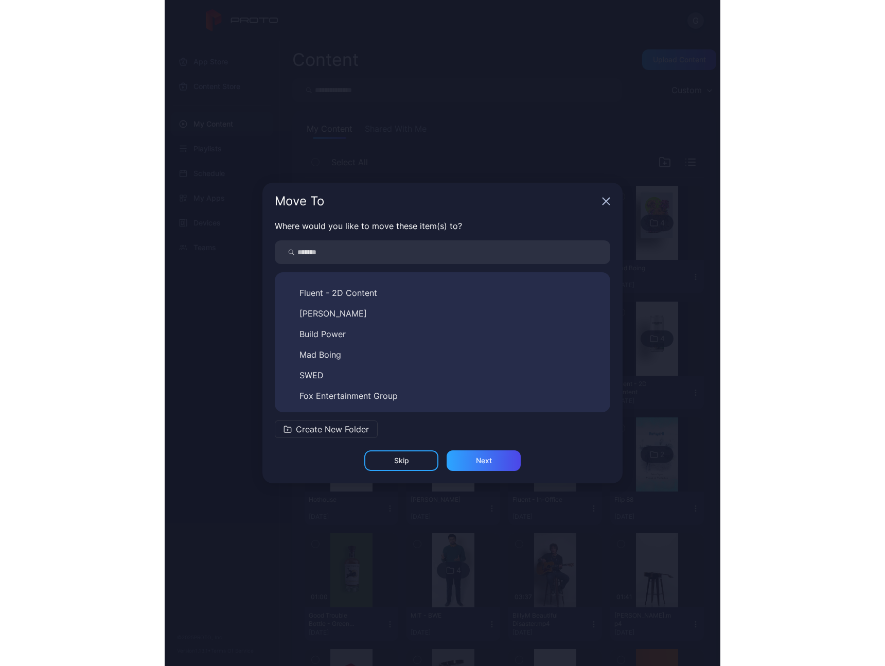
scroll to position [0, 0]
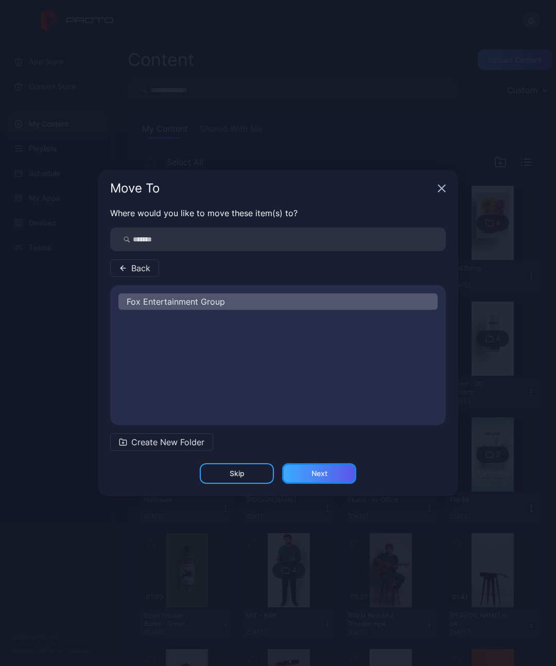
click at [330, 475] on div "Next" at bounding box center [319, 473] width 74 height 21
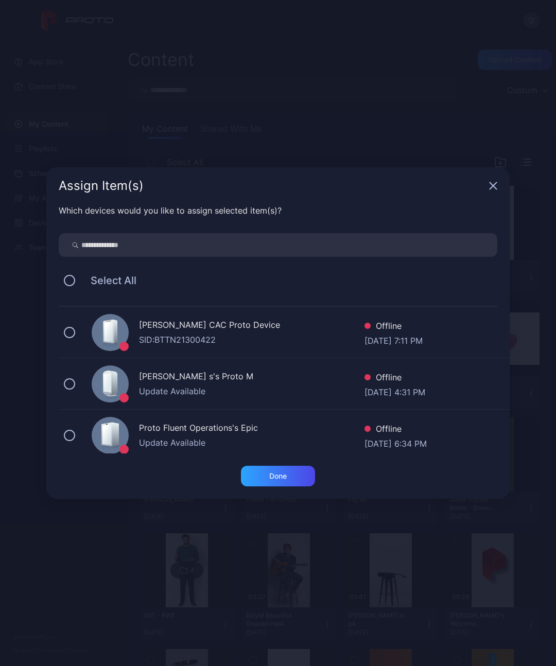
drag, startPoint x: 198, startPoint y: 431, endPoint x: 240, endPoint y: 461, distance: 51.7
click at [198, 431] on div "Proto Fluent Operations's Epic" at bounding box center [251, 429] width 225 height 15
click at [277, 480] on div "Done" at bounding box center [278, 476] width 74 height 21
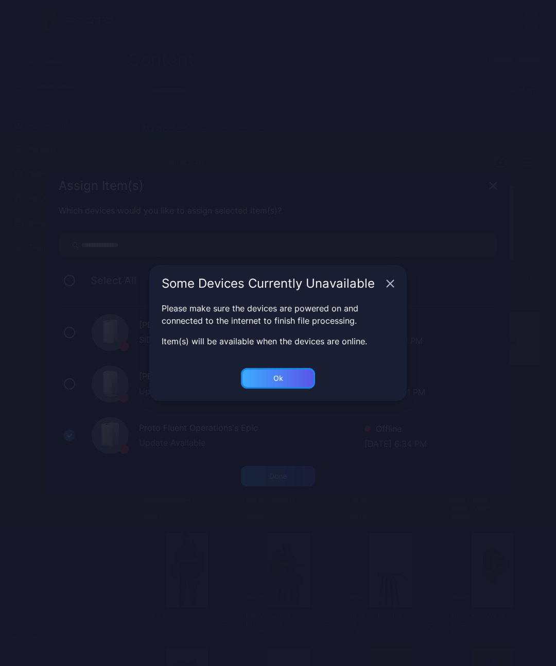
click at [290, 374] on div "Ok" at bounding box center [278, 378] width 74 height 21
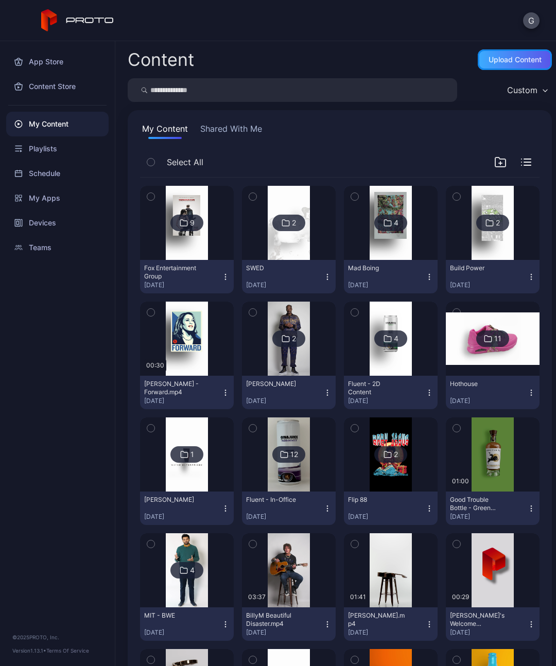
click at [500, 62] on div "Upload Content" at bounding box center [515, 60] width 53 height 8
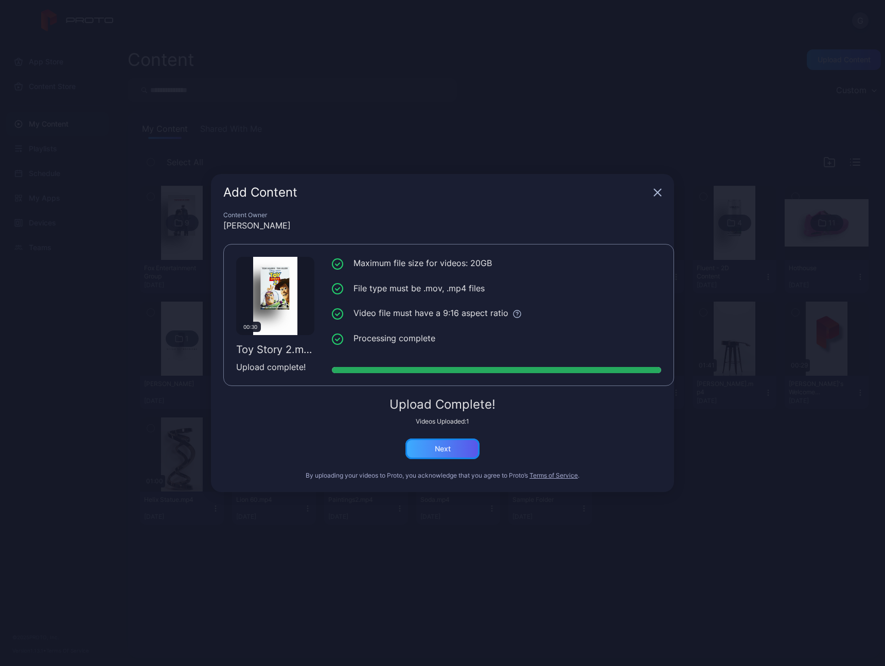
click at [452, 444] on div "Next" at bounding box center [443, 449] width 74 height 21
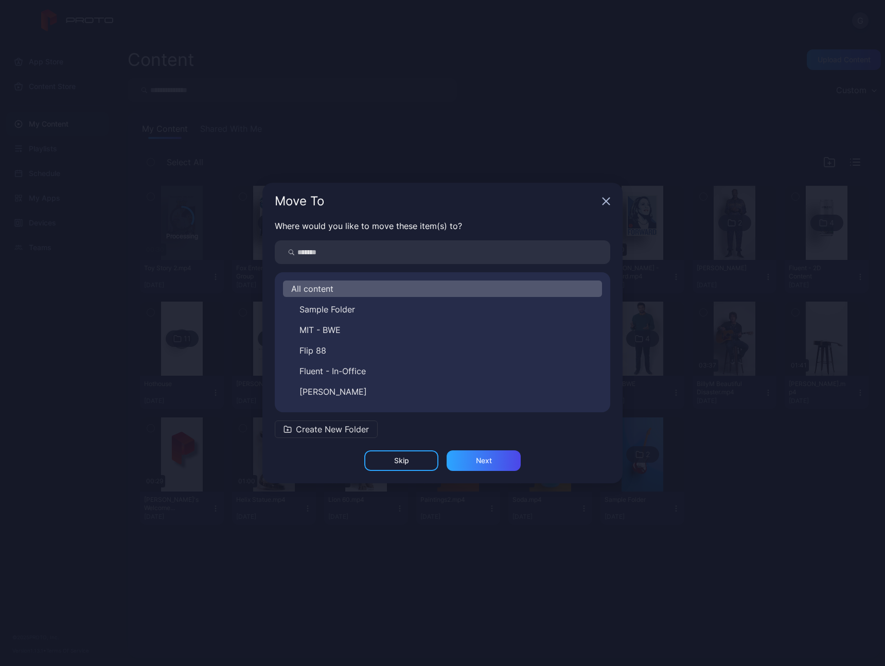
scroll to position [140, 0]
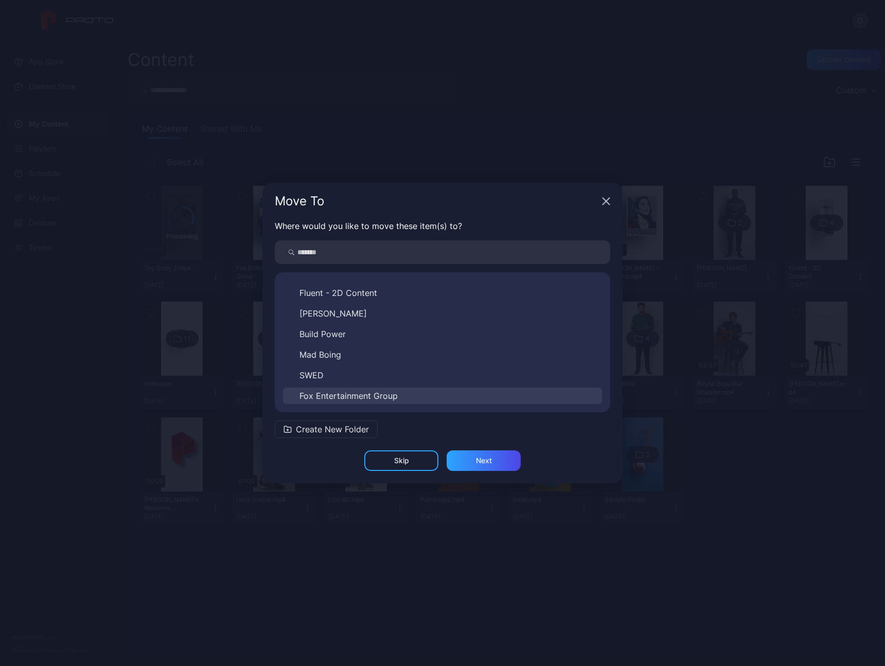
click at [369, 395] on span "Fox Entertainment Group" at bounding box center [349, 396] width 98 height 12
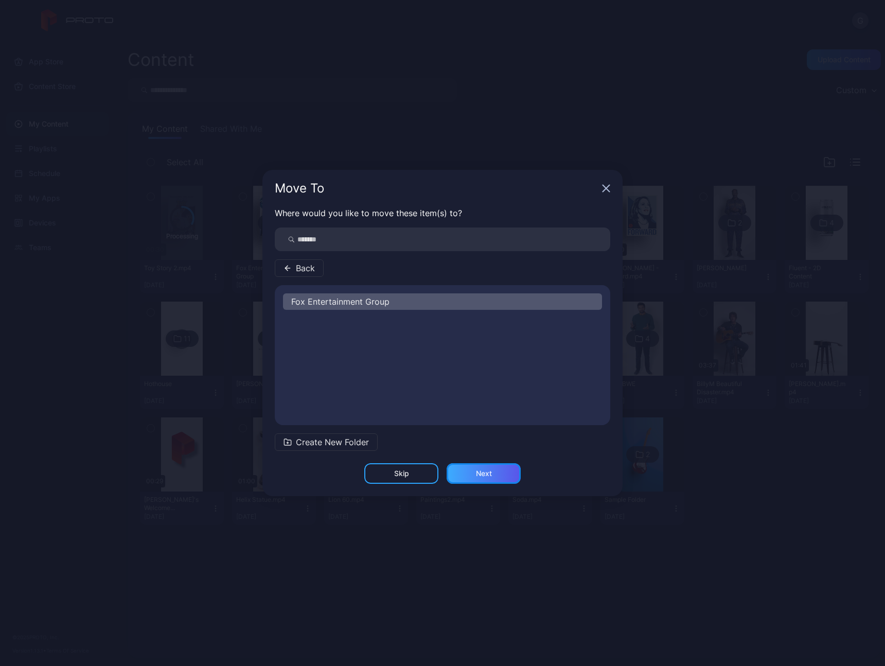
click at [480, 470] on div "Next" at bounding box center [484, 473] width 16 height 8
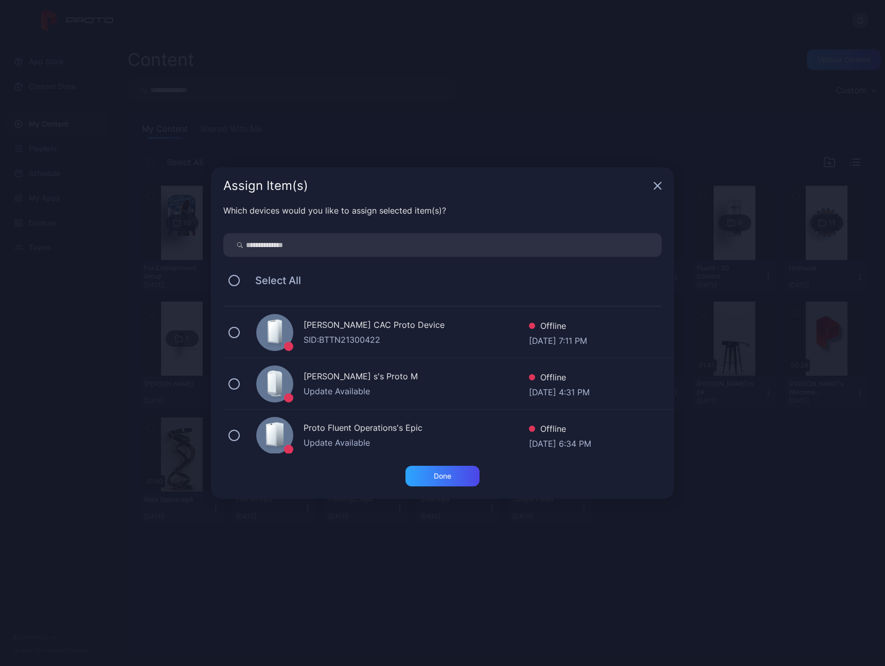
click at [325, 438] on div "Update Available" at bounding box center [416, 443] width 225 height 12
click at [442, 479] on div "Done" at bounding box center [443, 476] width 18 height 8
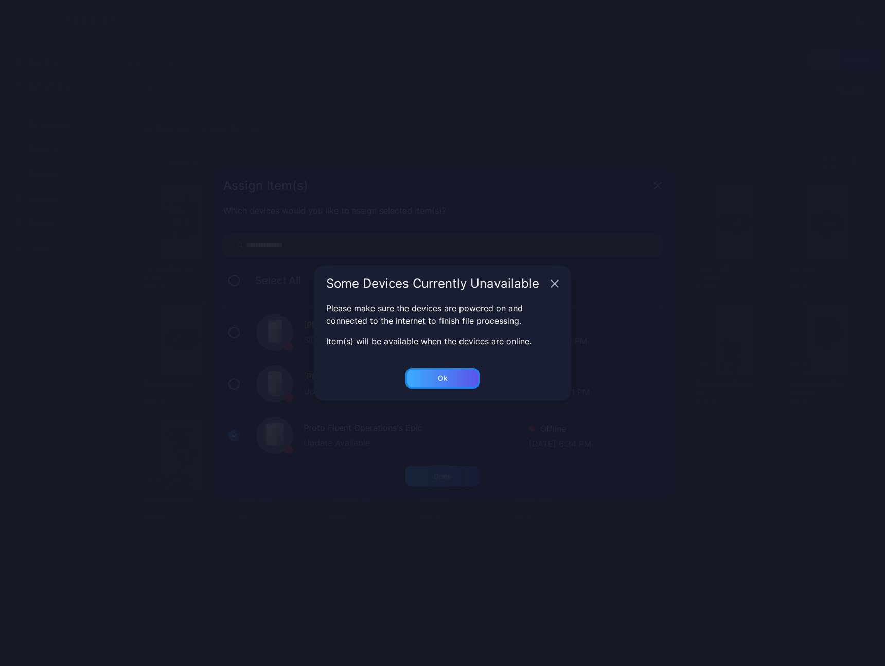
click at [439, 378] on div "Ok" at bounding box center [443, 378] width 10 height 8
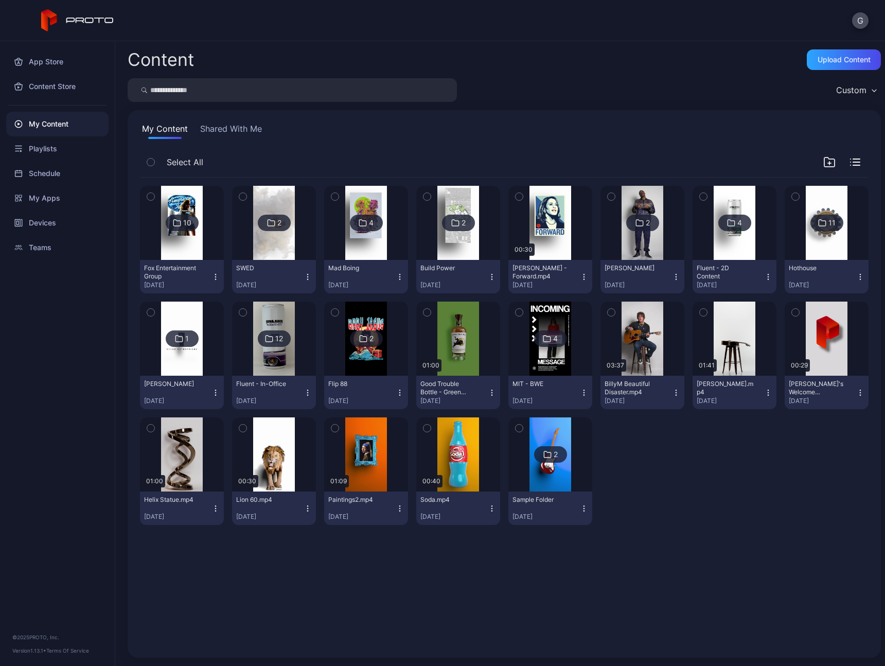
click at [214, 277] on icon "button" at bounding box center [216, 277] width 8 height 8
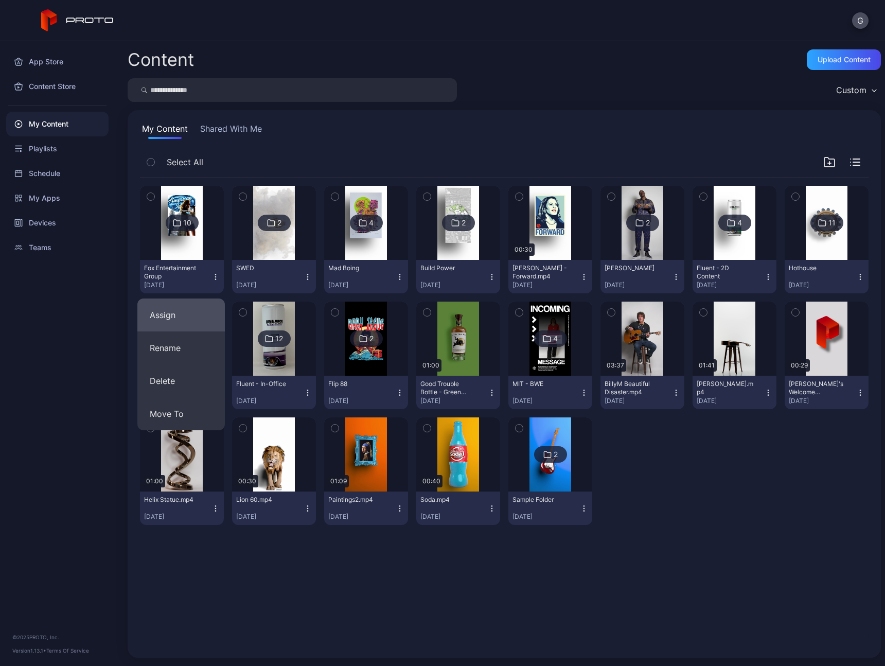
click at [202, 320] on button "Assign" at bounding box center [181, 315] width 88 height 33
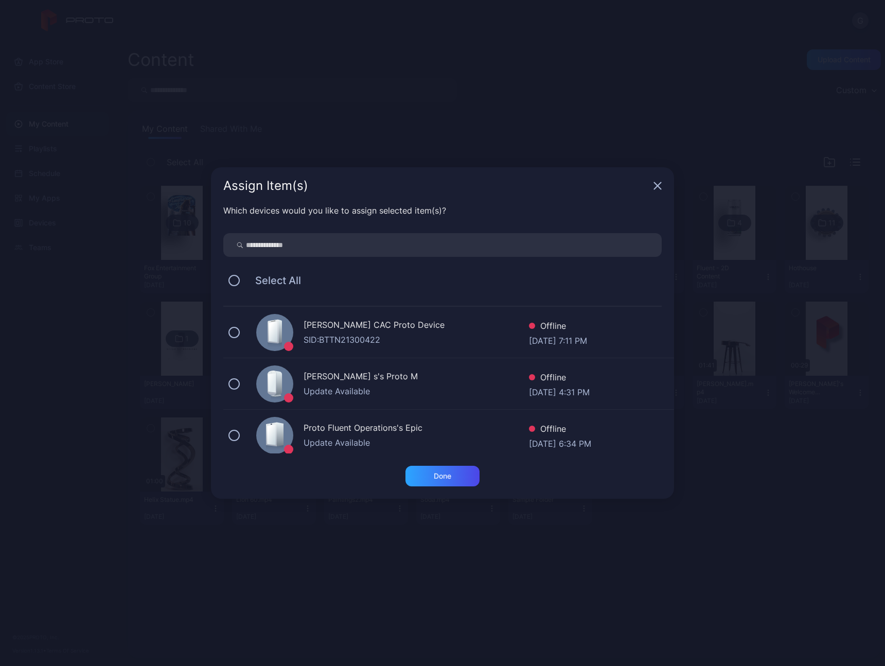
drag, startPoint x: 333, startPoint y: 431, endPoint x: 358, endPoint y: 446, distance: 29.8
click at [333, 431] on div "Proto Fluent Operations's Epic" at bounding box center [416, 429] width 225 height 15
click at [440, 475] on div "Done" at bounding box center [443, 476] width 18 height 8
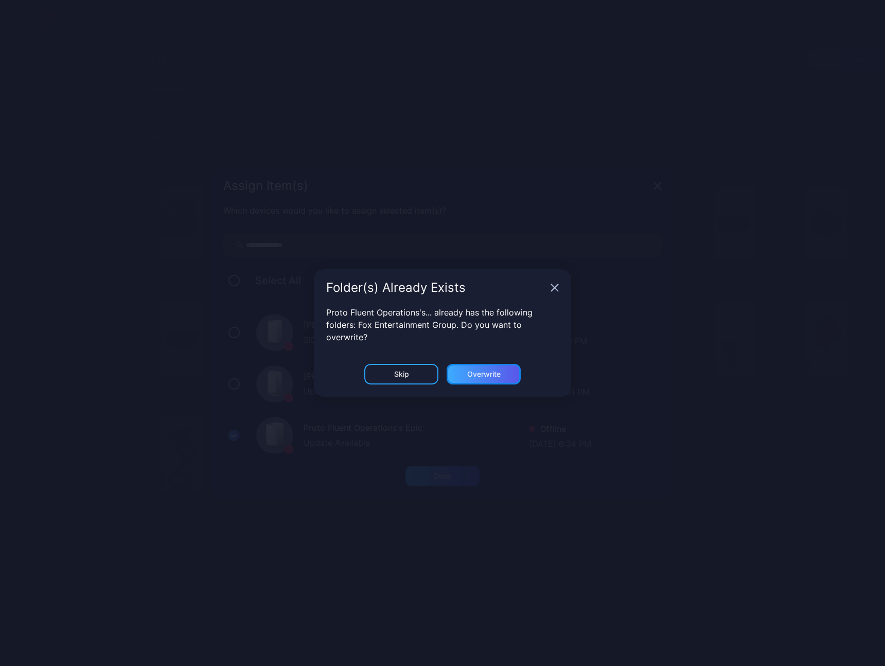
click at [476, 375] on div "Overwrite" at bounding box center [483, 374] width 33 height 8
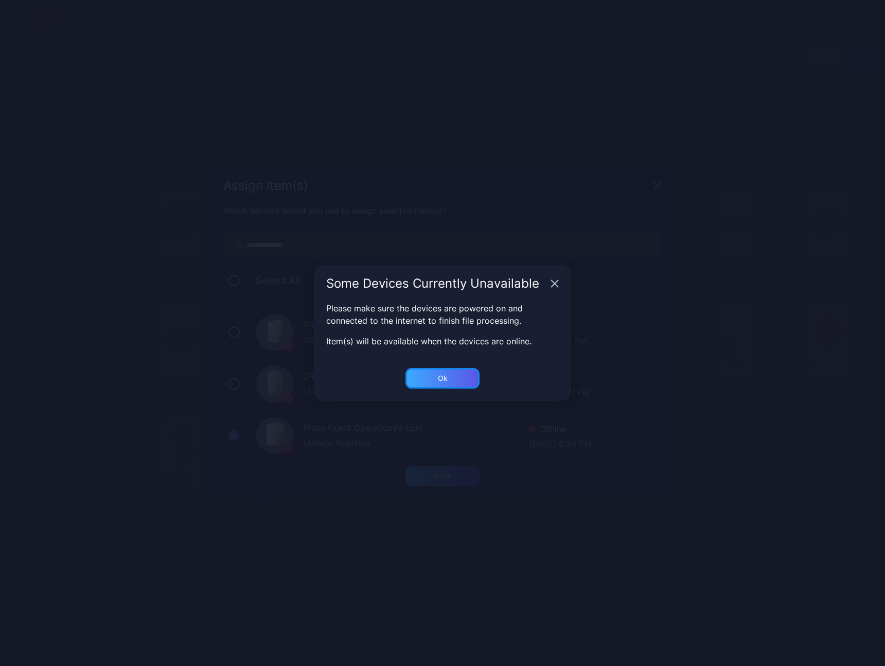
click at [448, 378] on div "Ok" at bounding box center [443, 378] width 74 height 21
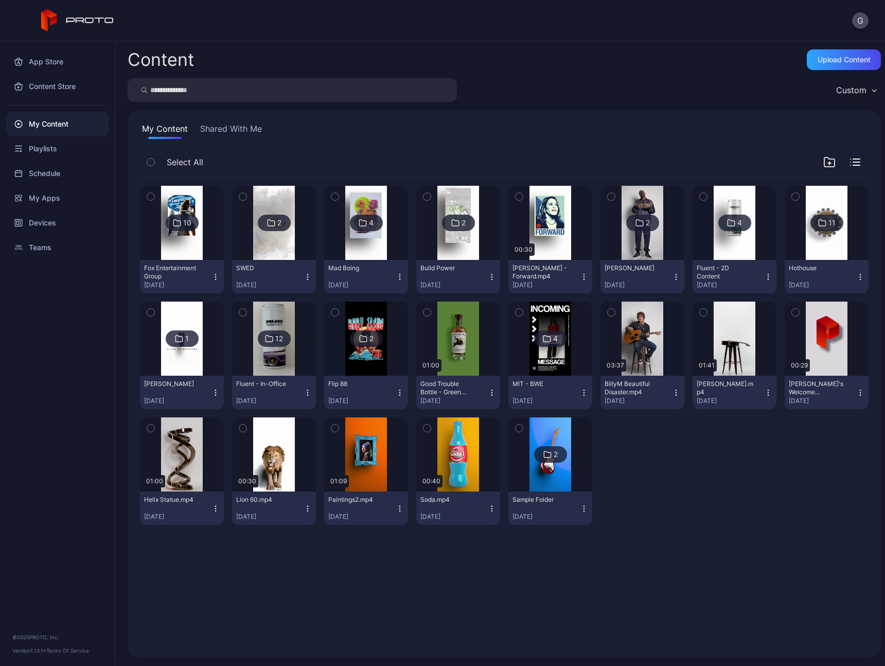
click at [211, 254] on div at bounding box center [182, 223] width 74 height 74
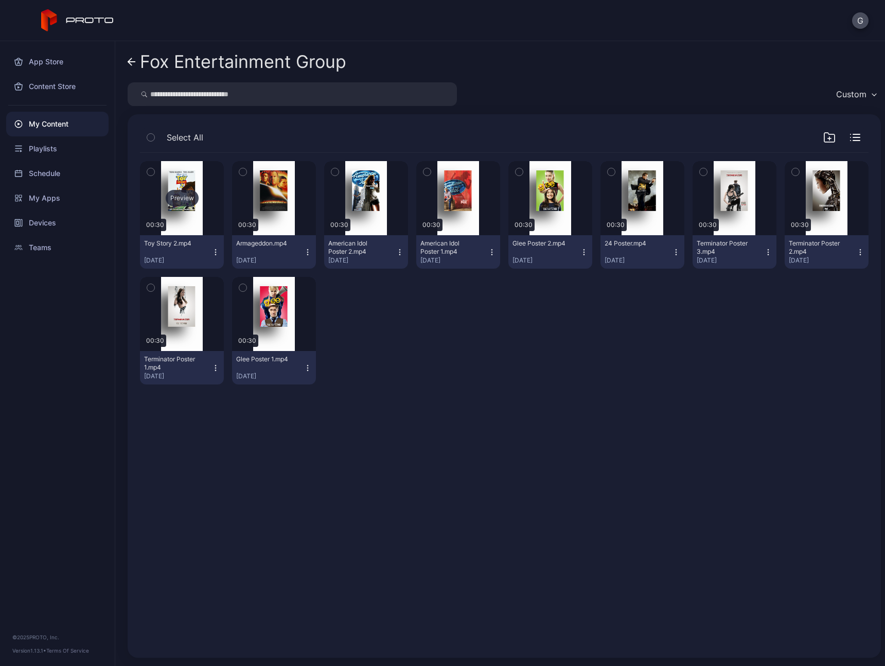
click at [184, 225] on div "Preview" at bounding box center [182, 198] width 84 height 74
